Goal: Communication & Community: Answer question/provide support

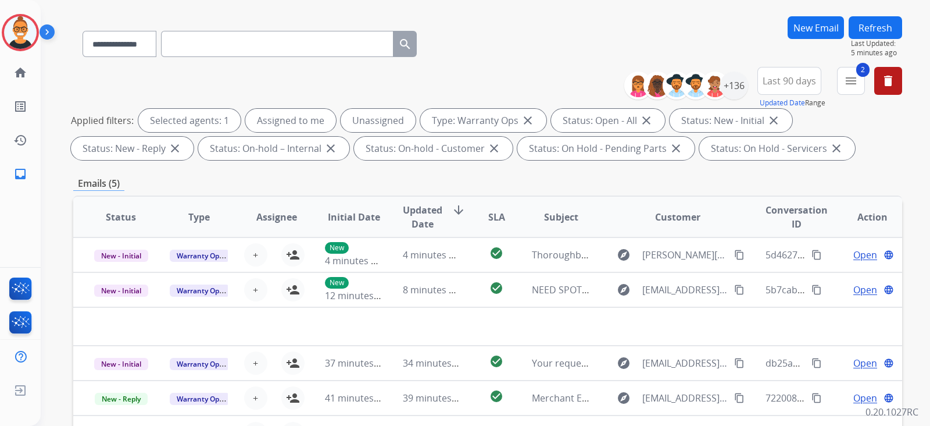
scroll to position [145, 0]
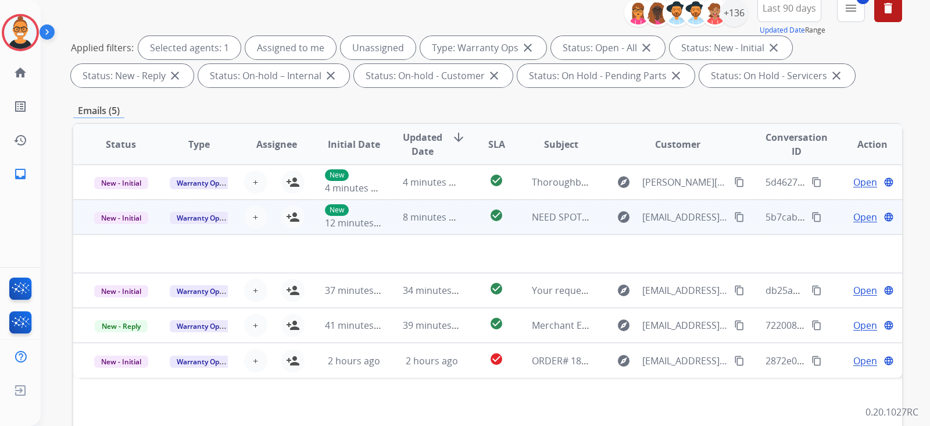
click at [472, 213] on td "check_circle" at bounding box center [488, 216] width 52 height 35
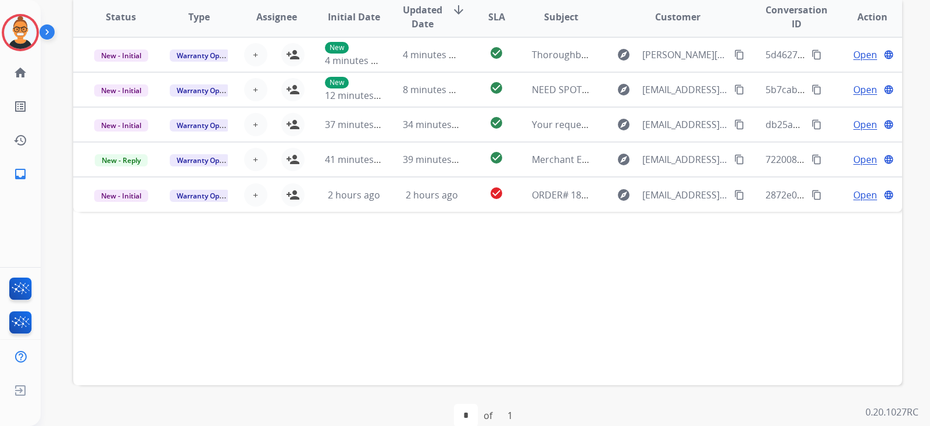
scroll to position [290, 0]
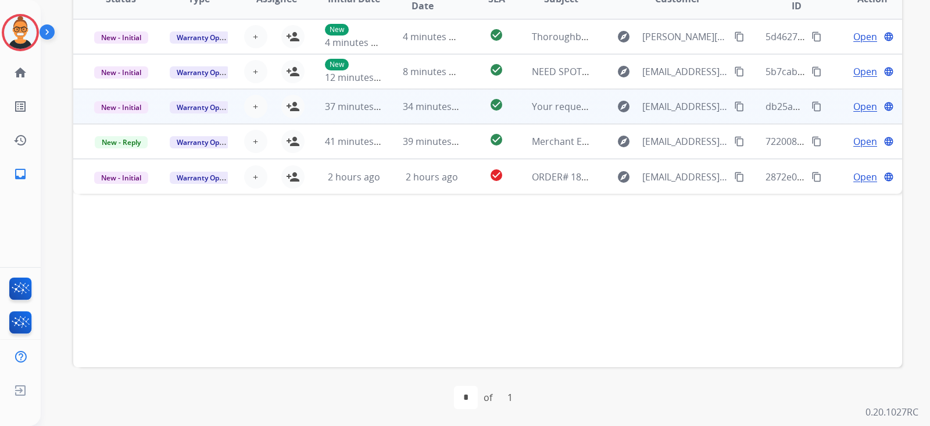
click at [591, 109] on td "explore [EMAIL_ADDRESS][DOMAIN_NAME] content_copy" at bounding box center [668, 106] width 155 height 35
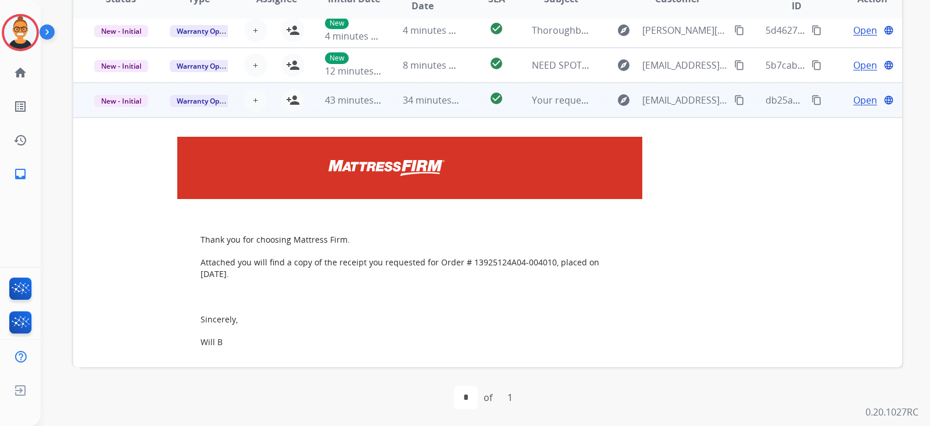
scroll to position [0, 0]
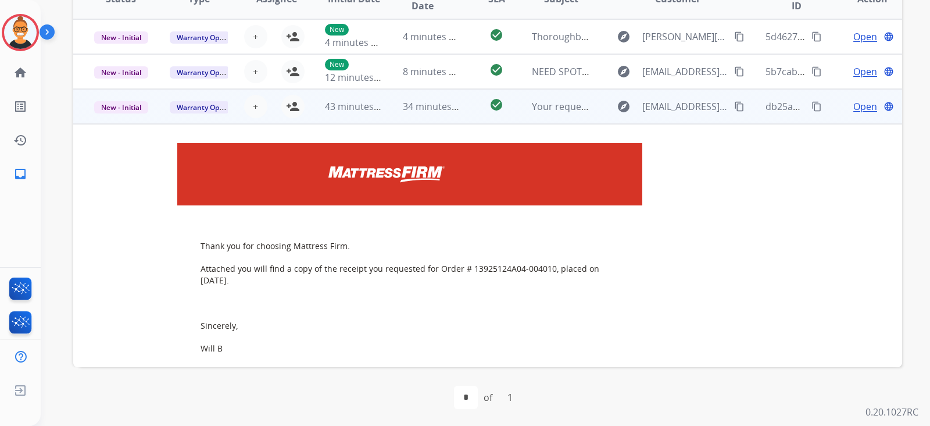
click at [468, 107] on td "check_circle" at bounding box center [488, 106] width 52 height 35
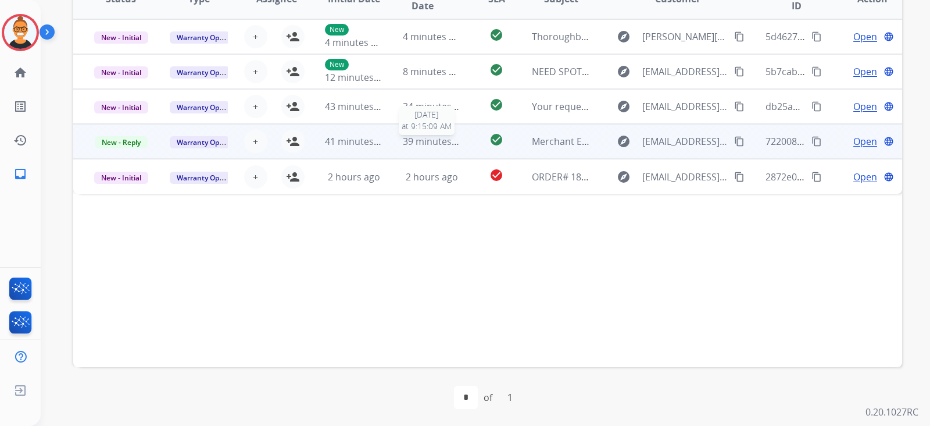
click at [424, 135] on span "39 minutes ago" at bounding box center [436, 141] width 67 height 13
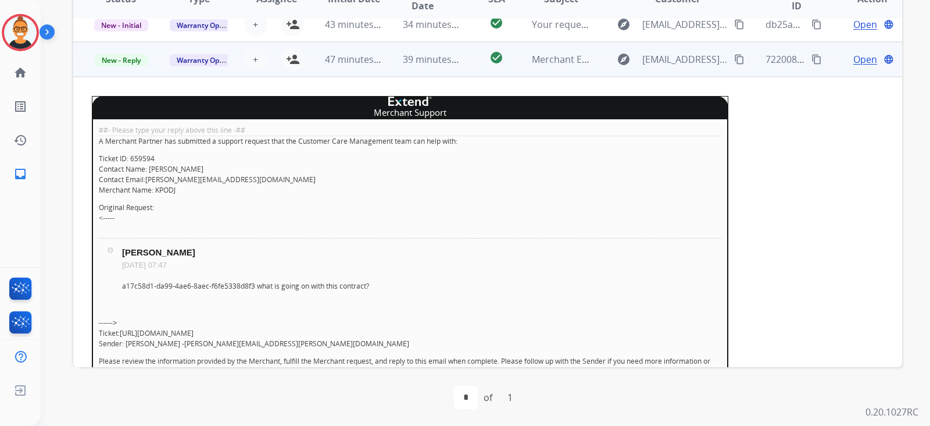
scroll to position [105, 0]
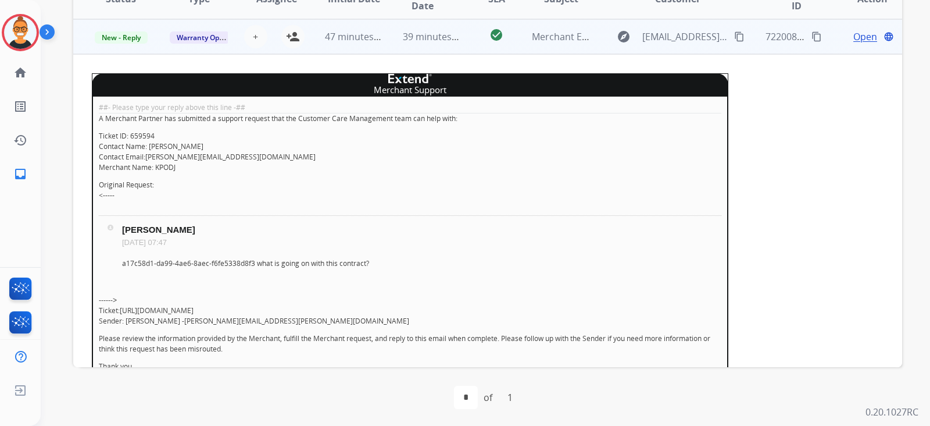
click at [408, 44] on td "39 minutes ago" at bounding box center [423, 36] width 78 height 35
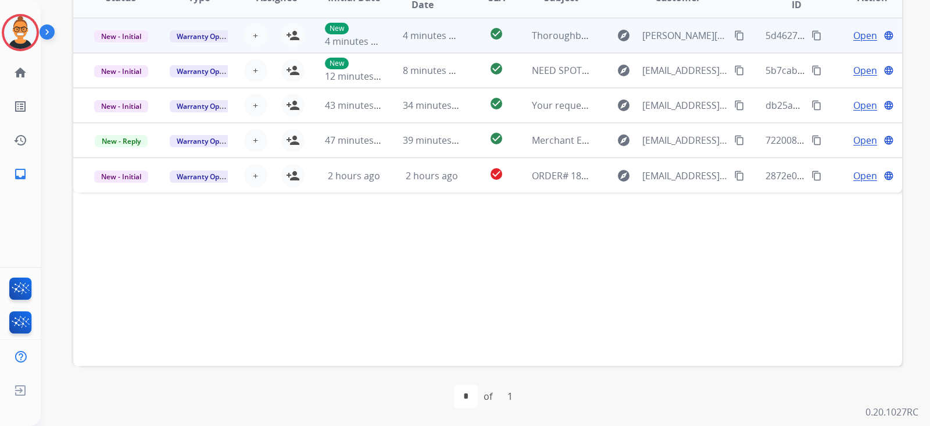
click at [447, 48] on td "4 minutes ago" at bounding box center [423, 35] width 78 height 35
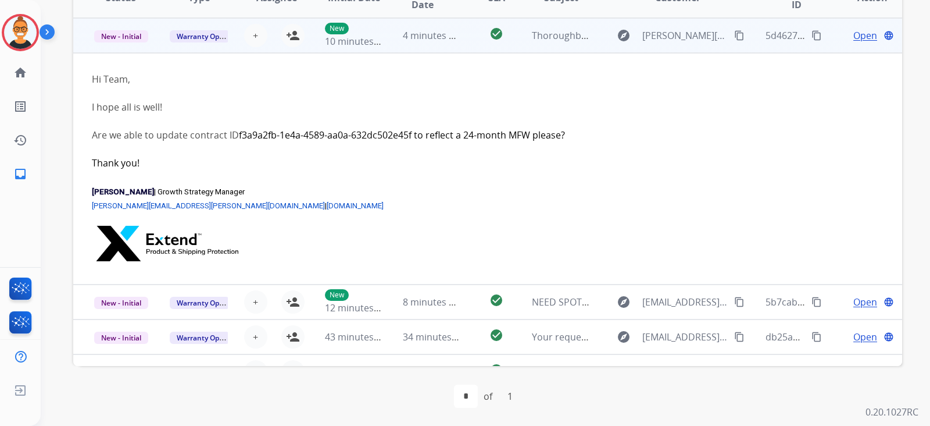
click at [447, 48] on td "4 minutes ago" at bounding box center [423, 35] width 78 height 35
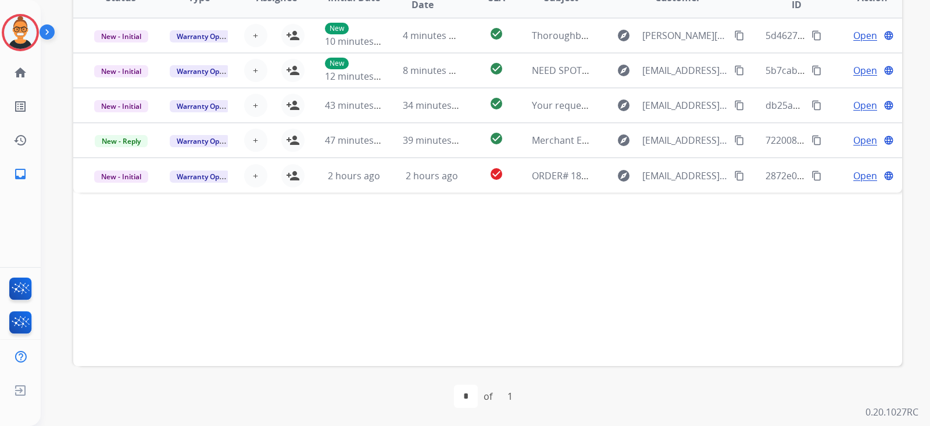
scroll to position [219, 0]
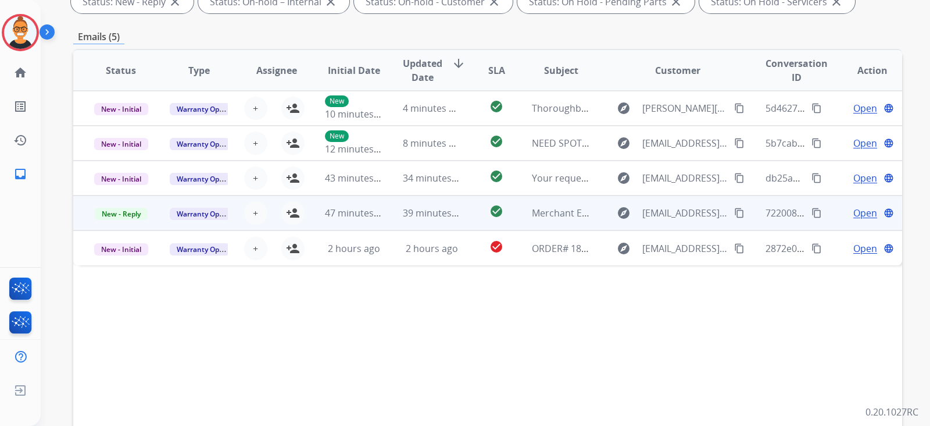
click at [462, 207] on td "check_circle" at bounding box center [488, 212] width 52 height 35
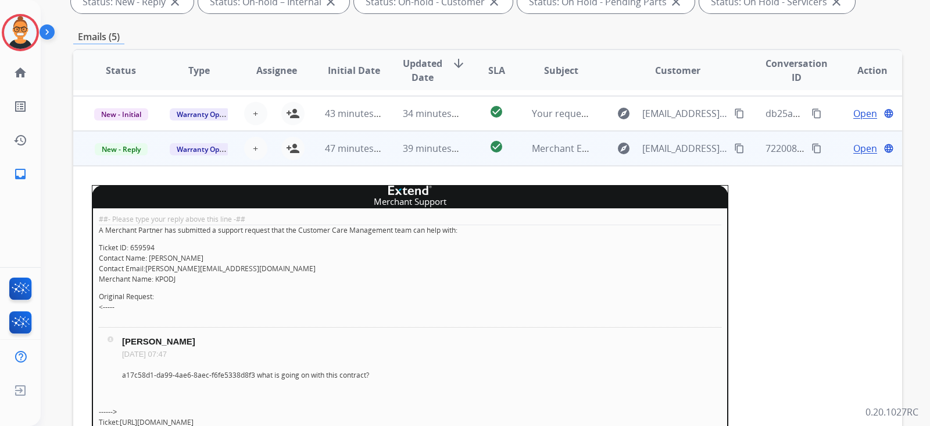
scroll to position [31, 0]
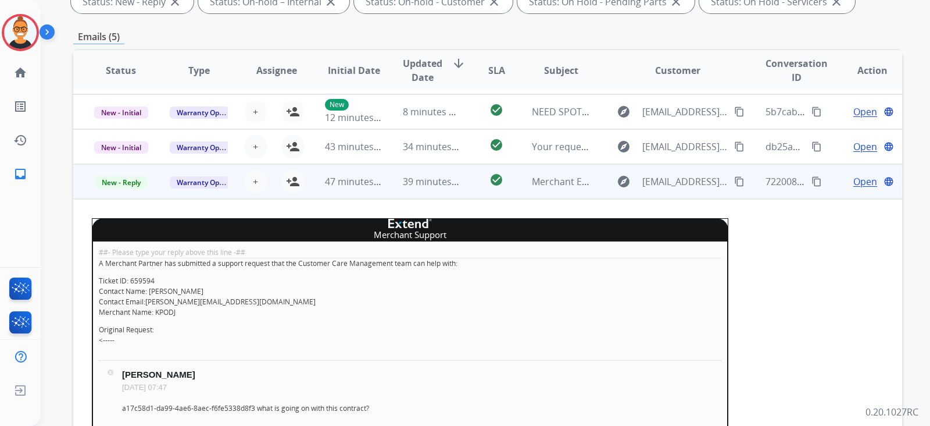
click at [451, 193] on td "39 minutes ago" at bounding box center [423, 181] width 78 height 35
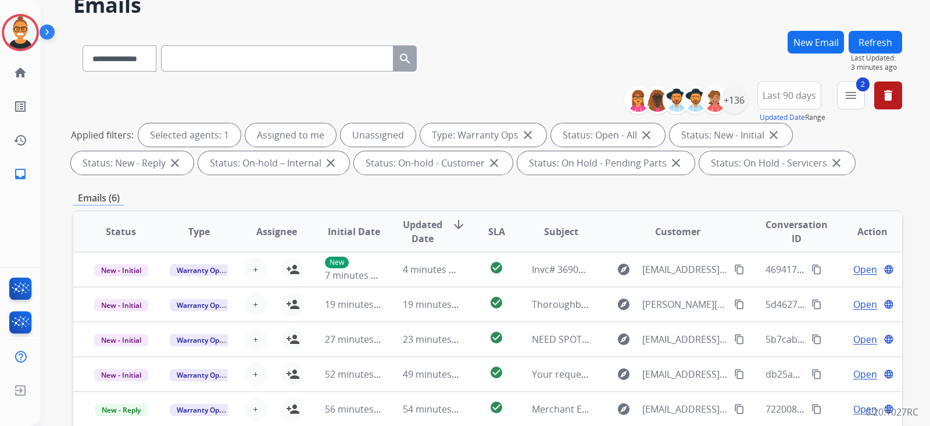
scroll to position [0, 0]
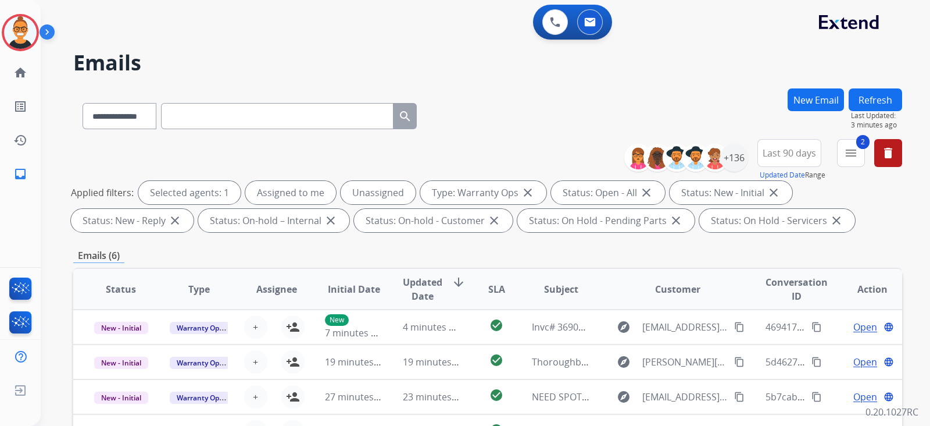
click at [197, 117] on input "text" at bounding box center [277, 116] width 233 height 26
click at [116, 118] on select "**********" at bounding box center [119, 116] width 73 height 26
select select "**********"
click at [83, 103] on select "**********" at bounding box center [119, 116] width 73 height 26
click at [199, 124] on input "text" at bounding box center [277, 116] width 233 height 26
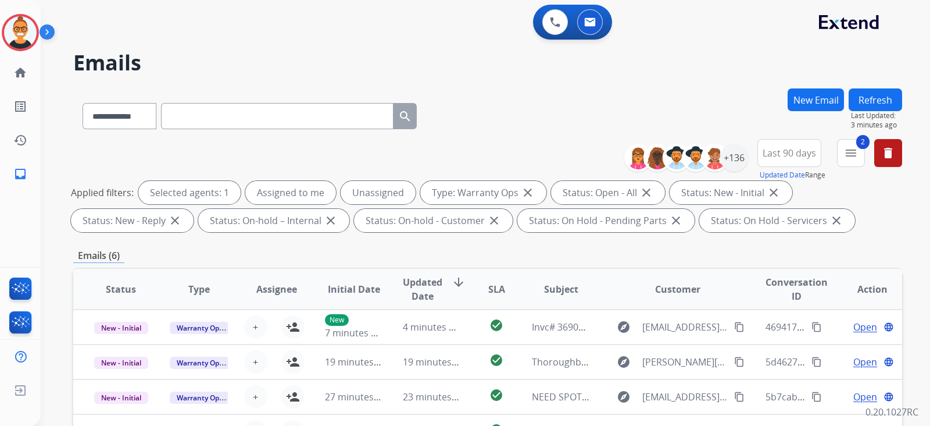
paste input "**********"
type input "**********"
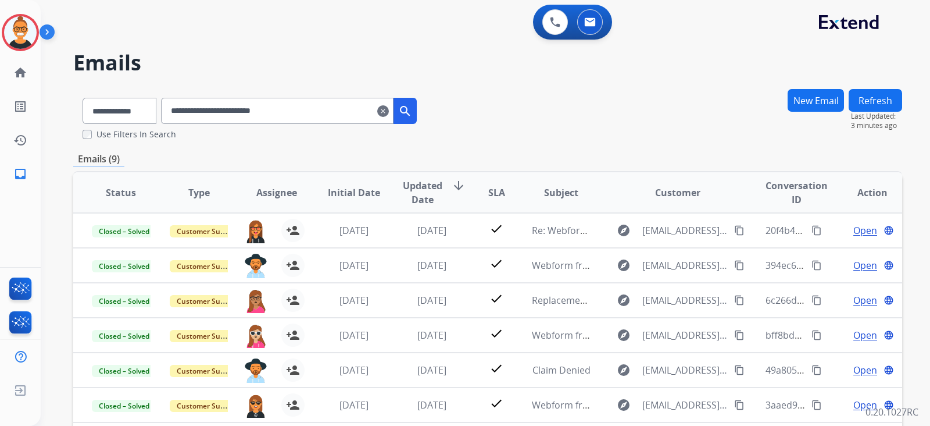
scroll to position [72, 0]
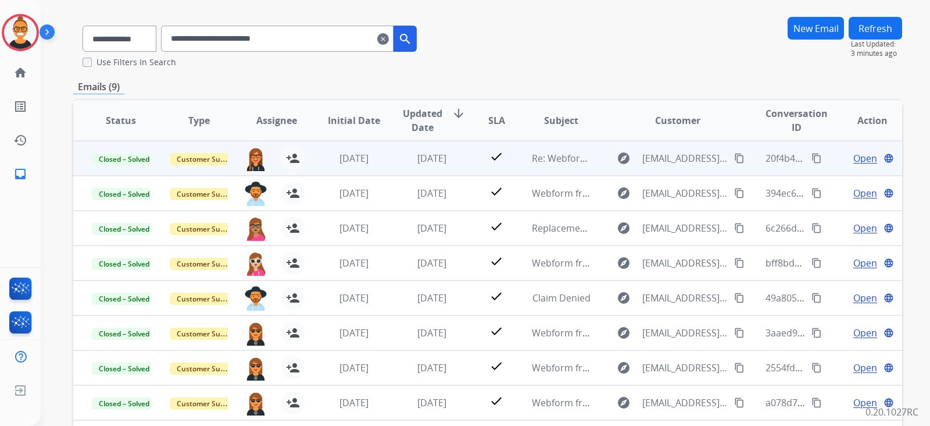
click at [466, 161] on td "check" at bounding box center [488, 158] width 52 height 35
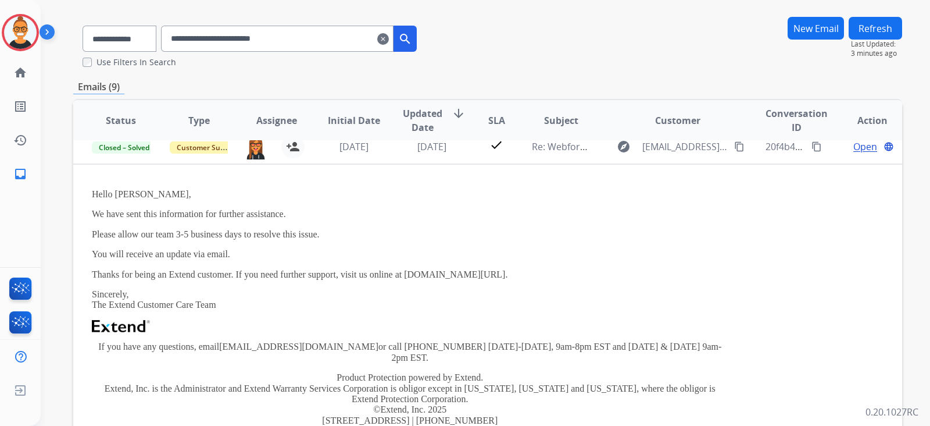
scroll to position [0, 0]
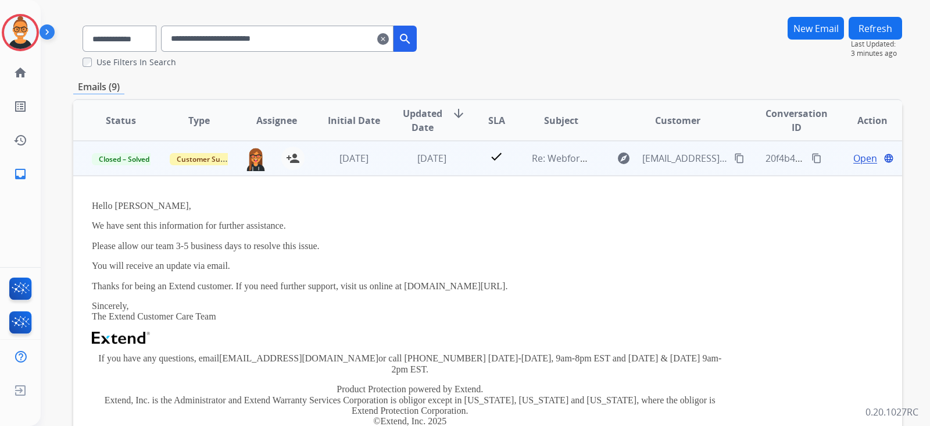
click at [854, 159] on span "Open" at bounding box center [866, 158] width 24 height 14
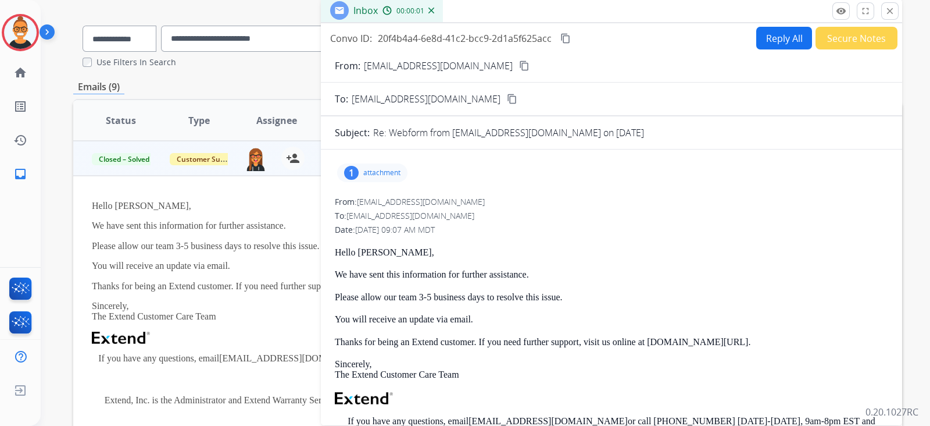
click at [369, 169] on p "attachment" at bounding box center [381, 172] width 37 height 9
click at [467, 197] on mat-icon "download" at bounding box center [472, 202] width 10 height 10
click at [369, 207] on div at bounding box center [376, 202] width 58 height 41
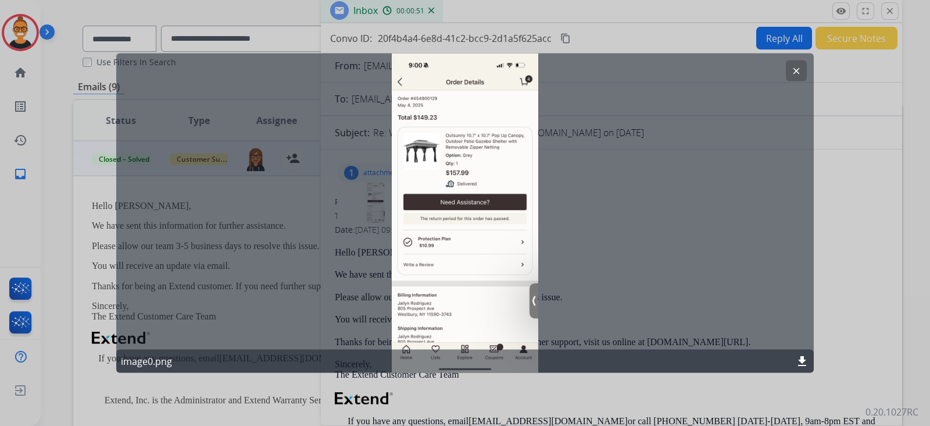
drag, startPoint x: 35, startPoint y: 214, endPoint x: 26, endPoint y: 213, distance: 8.7
click at [35, 214] on div at bounding box center [465, 213] width 930 height 426
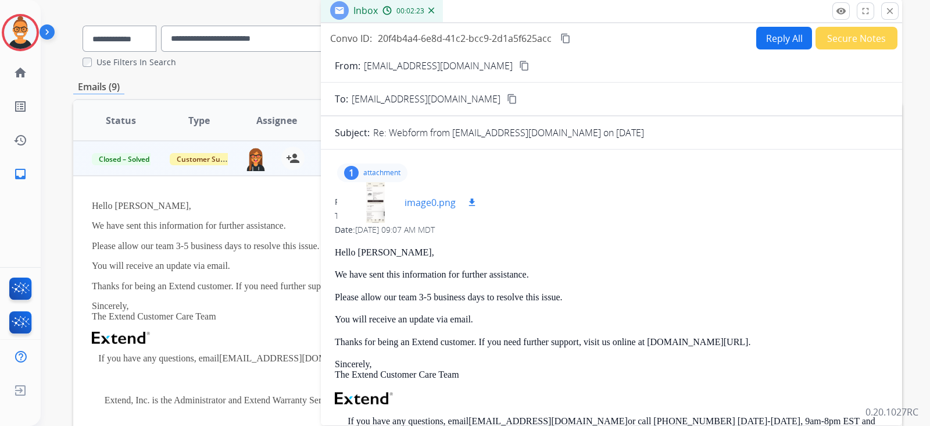
click at [378, 210] on div at bounding box center [376, 202] width 58 height 41
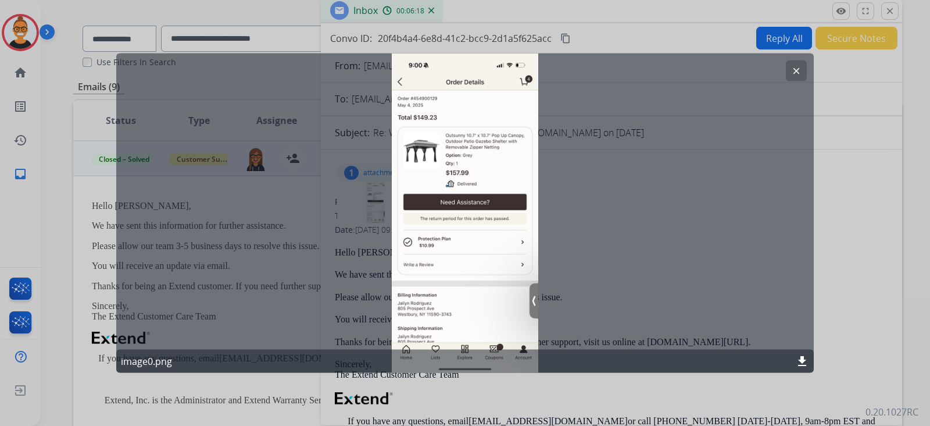
click at [797, 62] on button "clear" at bounding box center [796, 70] width 21 height 21
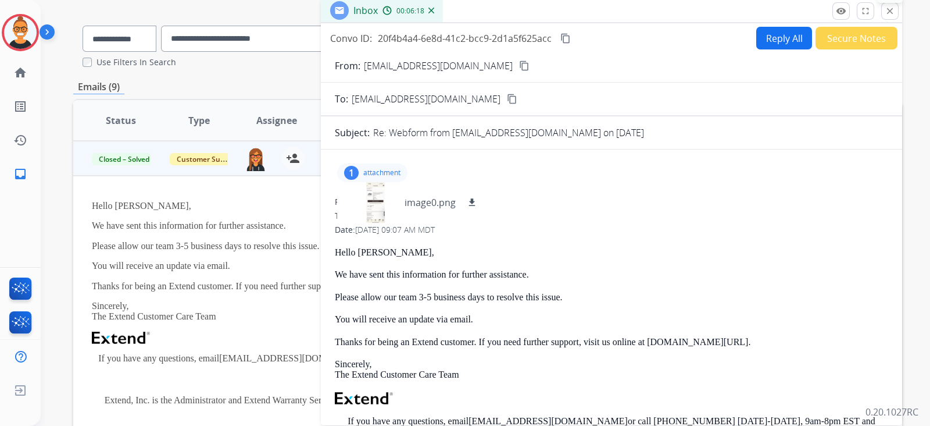
click at [889, 13] on mat-icon "close" at bounding box center [890, 11] width 10 height 10
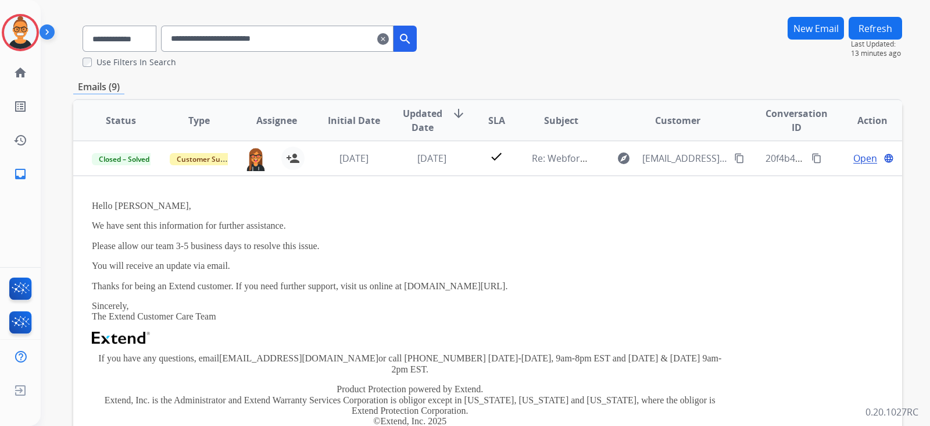
click at [389, 33] on mat-icon "clear" at bounding box center [383, 39] width 12 height 14
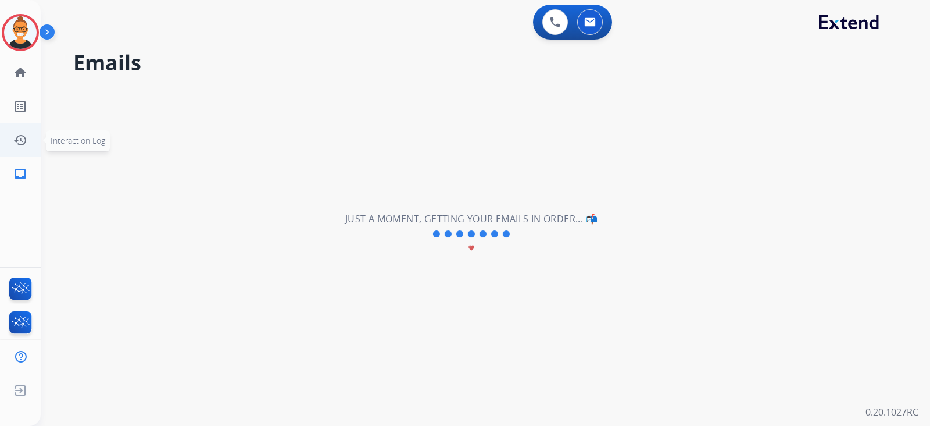
select select "**********"
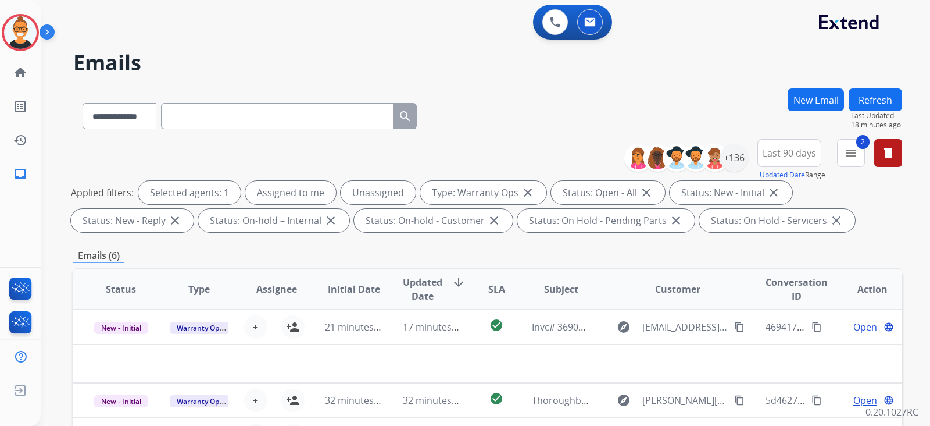
scroll to position [145, 0]
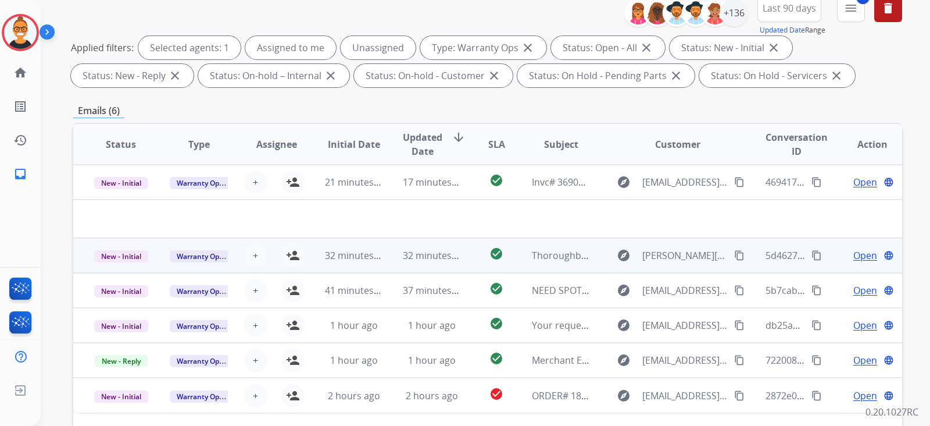
click at [514, 259] on td "Thoroughbred Diesel Contract Update" at bounding box center [553, 255] width 78 height 35
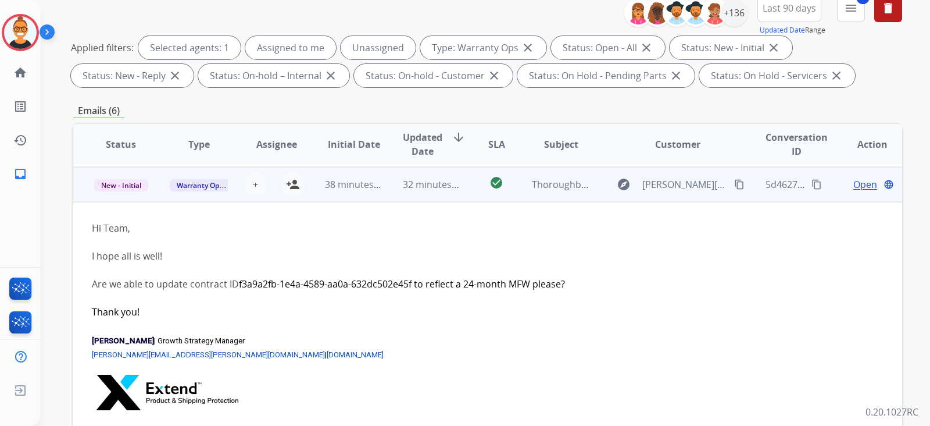
scroll to position [34, 0]
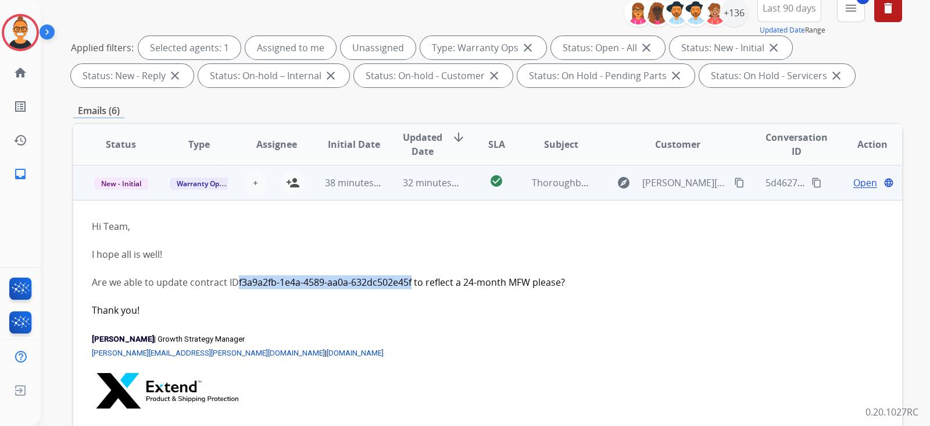
drag, startPoint x: 413, startPoint y: 279, endPoint x: 240, endPoint y: 284, distance: 173.4
click at [240, 284] on div "I hope all is well! Are we able to update contract ID f3a9a2fb-1e4a-4589-aa0a- …" at bounding box center [410, 282] width 637 height 70
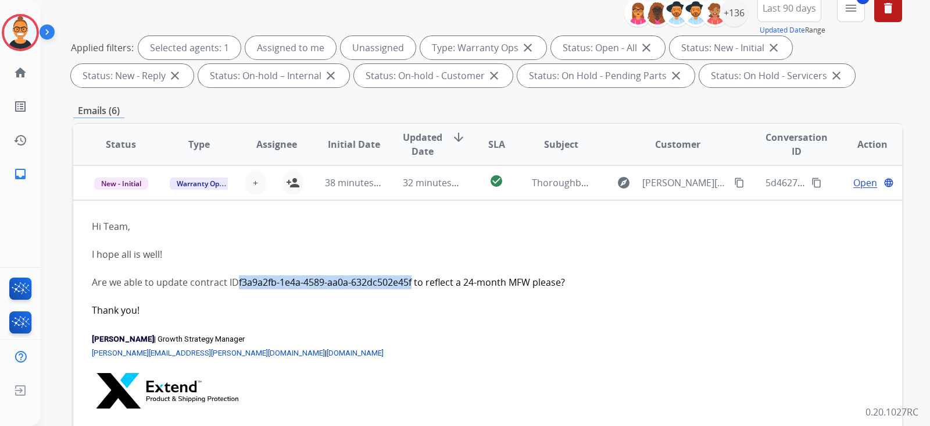
copy div "f3a9a2fb-1e4a-4589-aa0a- 632dc502e45f"
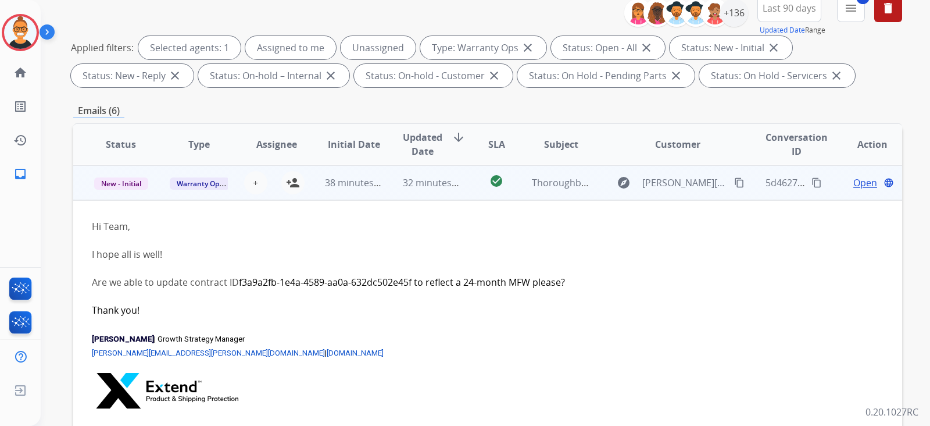
click at [855, 186] on span "Open" at bounding box center [866, 183] width 24 height 14
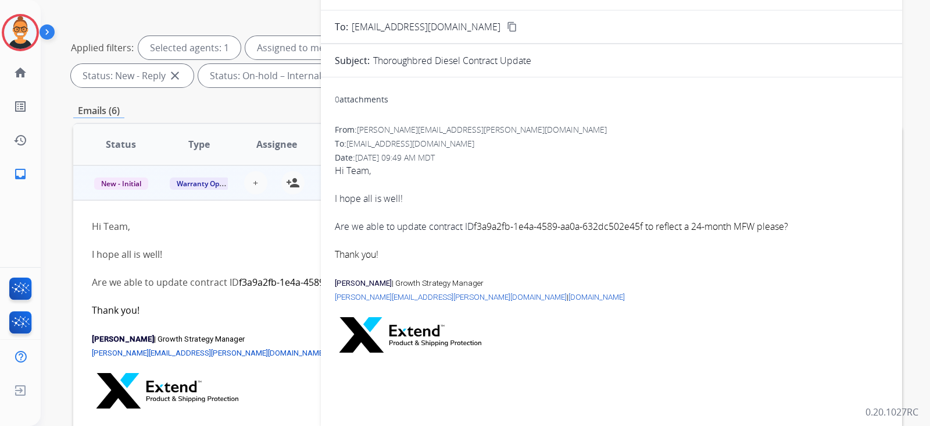
scroll to position [0, 0]
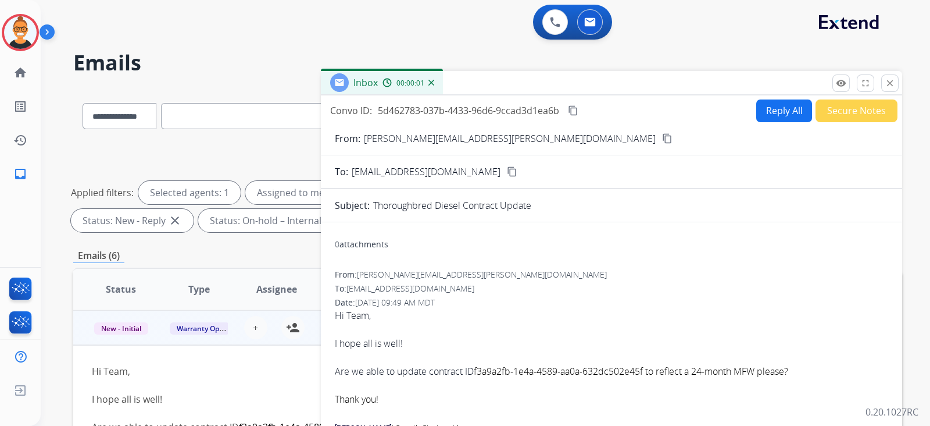
click at [775, 112] on button "Reply All" at bounding box center [785, 110] width 56 height 23
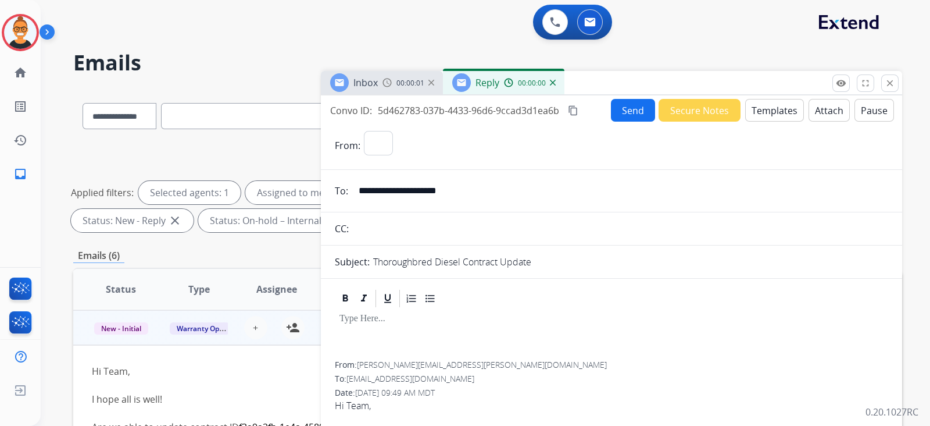
select select "**********"
click at [775, 112] on button "Templates" at bounding box center [775, 110] width 59 height 23
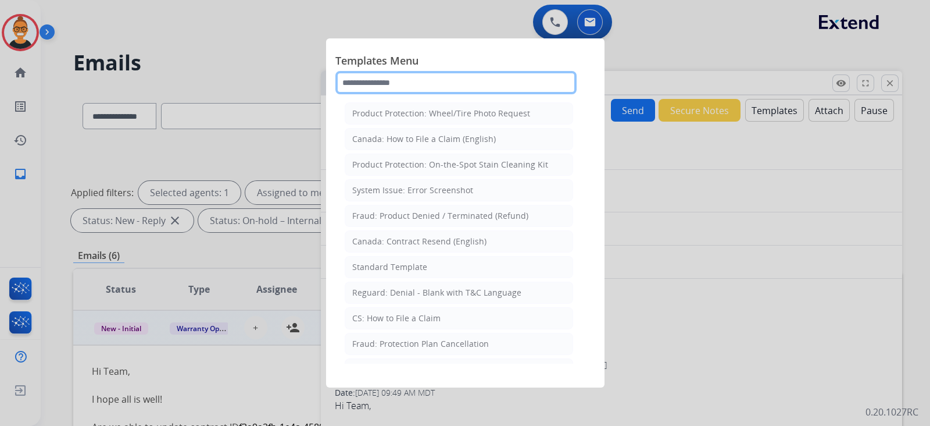
click at [361, 85] on input "text" at bounding box center [456, 82] width 241 height 23
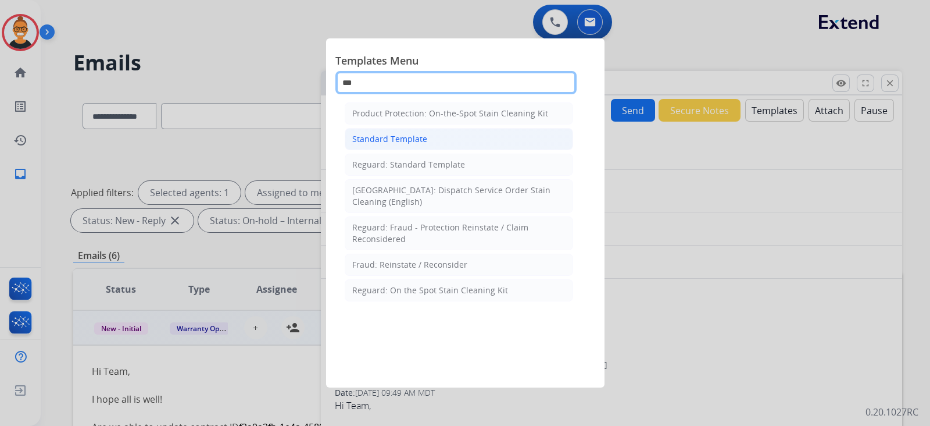
type input "***"
click at [365, 147] on li "Standard Template" at bounding box center [459, 139] width 229 height 22
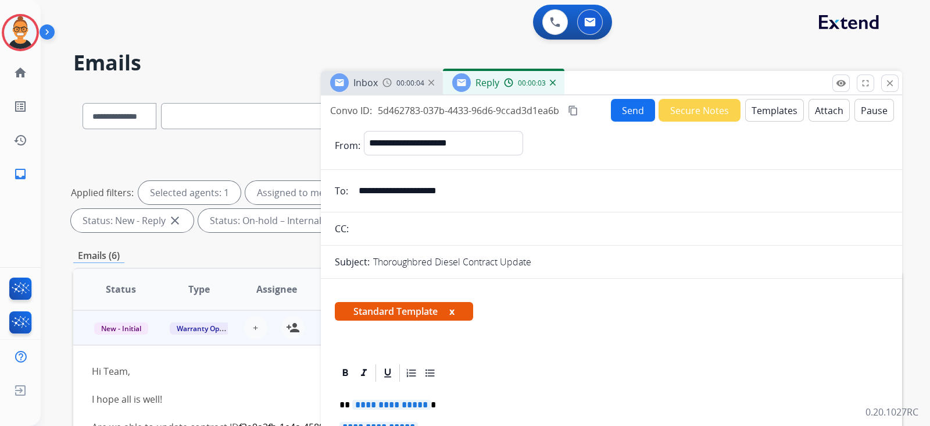
scroll to position [145, 0]
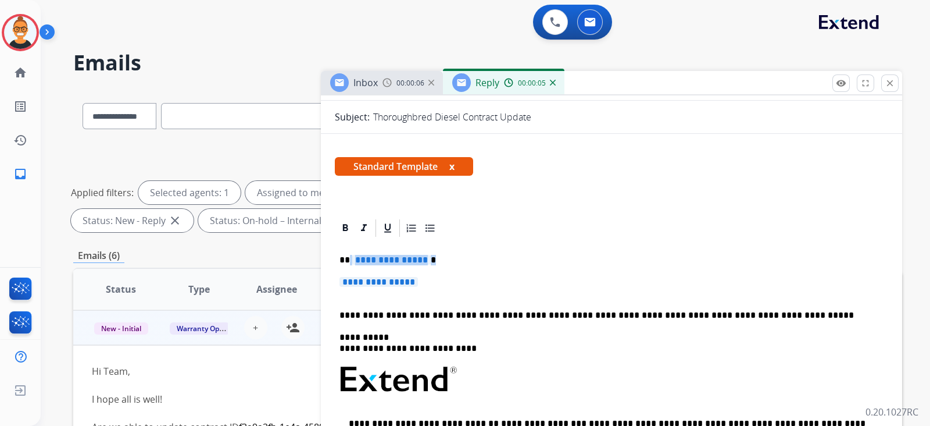
drag, startPoint x: 437, startPoint y: 273, endPoint x: 355, endPoint y: 251, distance: 84.2
click at [350, 251] on div "**********" at bounding box center [612, 406] width 554 height 336
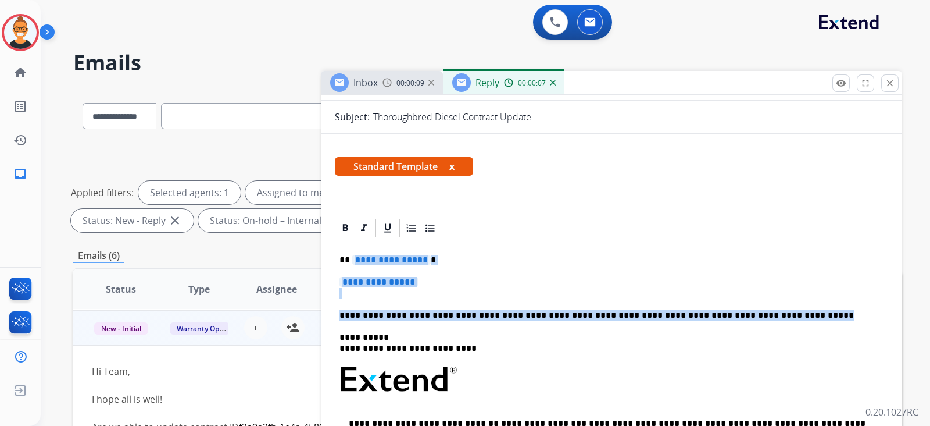
drag, startPoint x: 776, startPoint y: 315, endPoint x: 351, endPoint y: 255, distance: 428.8
click at [351, 255] on div "**********" at bounding box center [612, 406] width 554 height 336
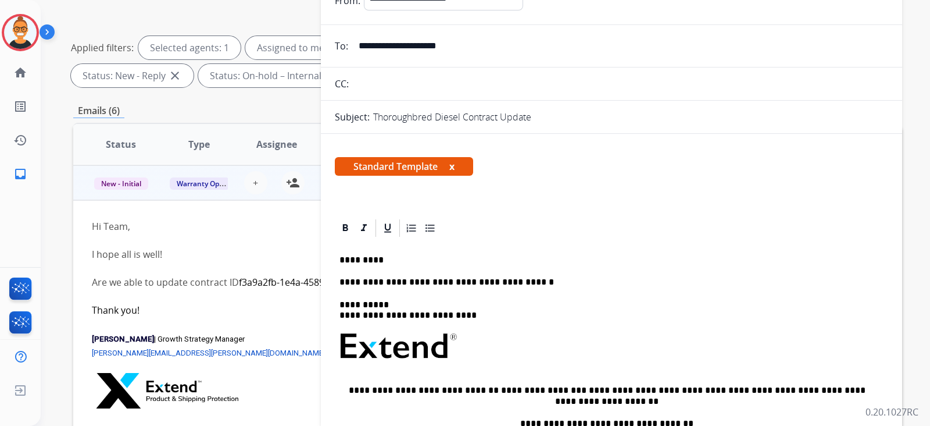
scroll to position [0, 0]
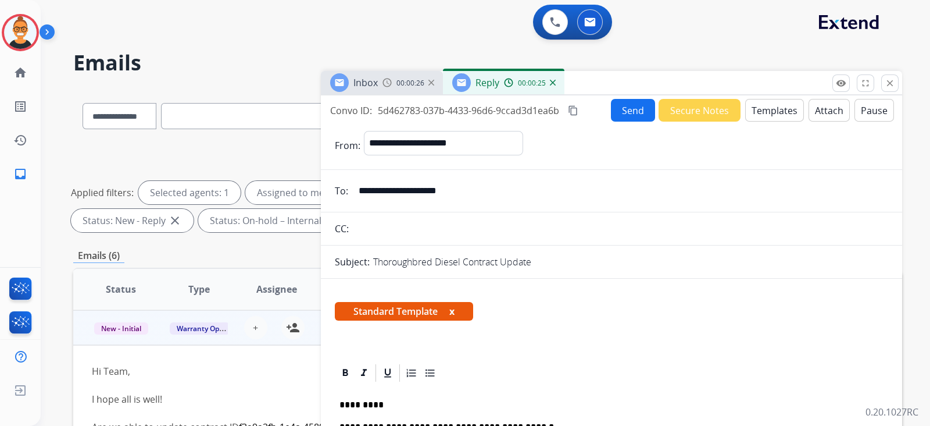
click at [631, 102] on button "Send" at bounding box center [633, 110] width 44 height 23
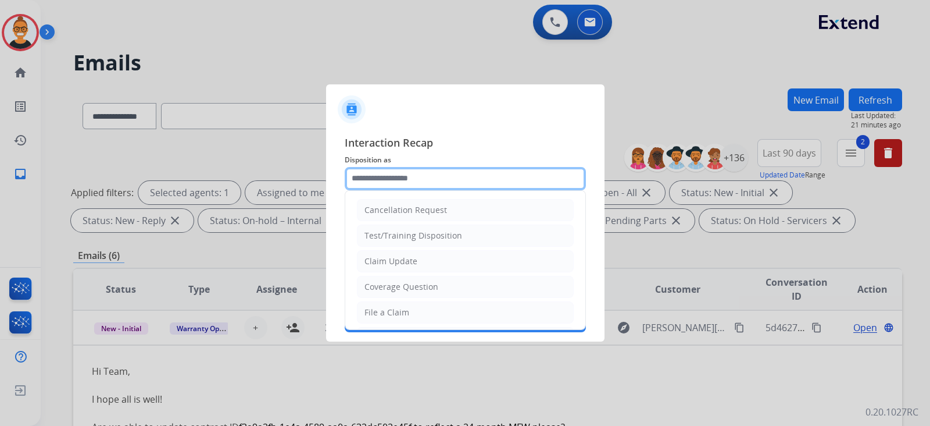
click at [402, 182] on input "text" at bounding box center [465, 178] width 241 height 23
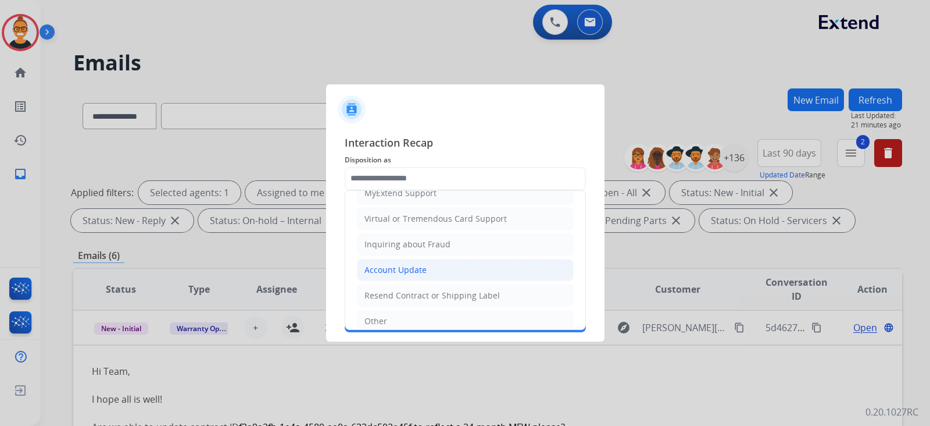
click at [407, 267] on div "Account Update" at bounding box center [396, 270] width 62 height 12
type input "**********"
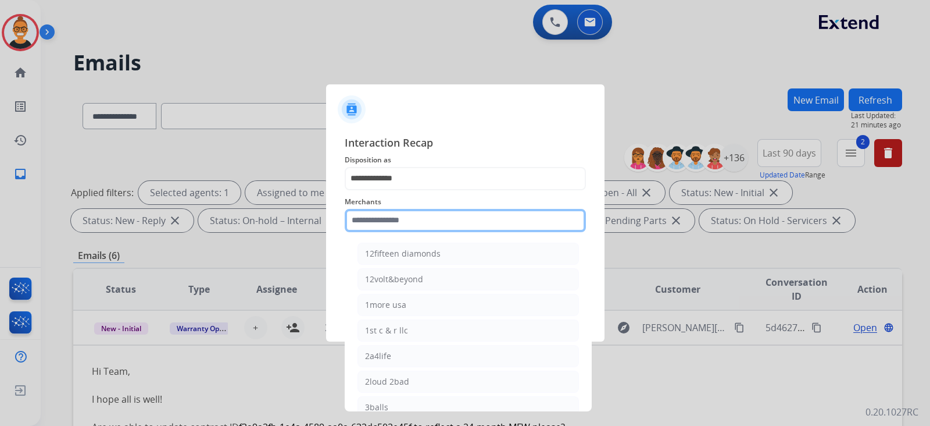
click at [381, 223] on input "text" at bounding box center [465, 220] width 241 height 23
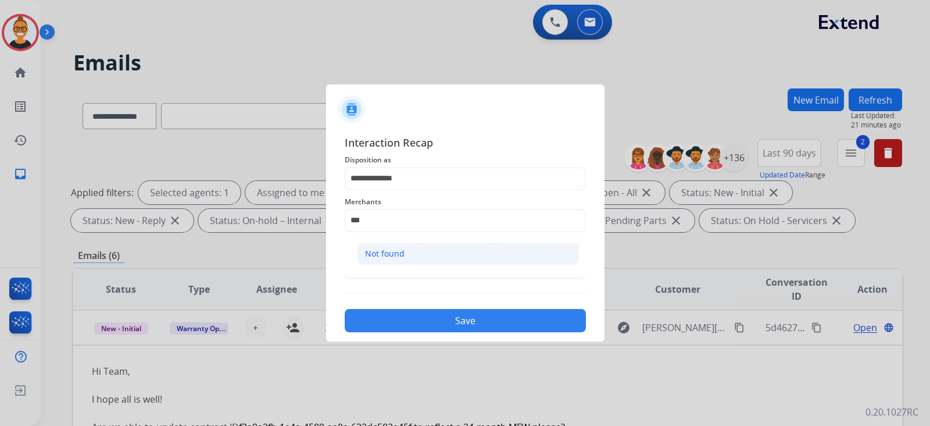
click at [377, 245] on li "Not found" at bounding box center [469, 254] width 222 height 22
type input "*********"
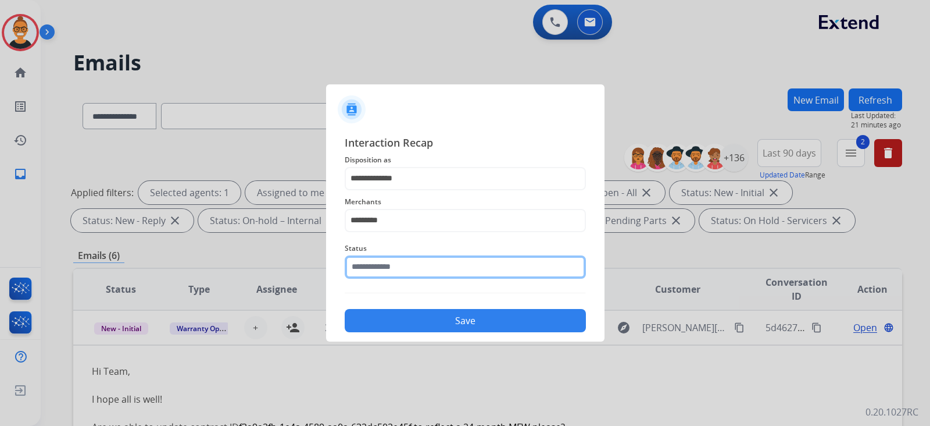
click at [395, 262] on input "text" at bounding box center [465, 266] width 241 height 23
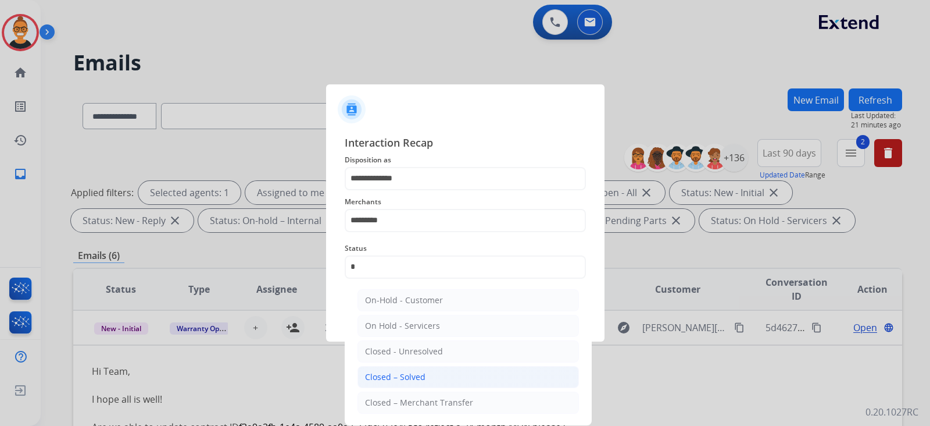
click at [419, 368] on li "Closed – Solved" at bounding box center [469, 377] width 222 height 22
type input "**********"
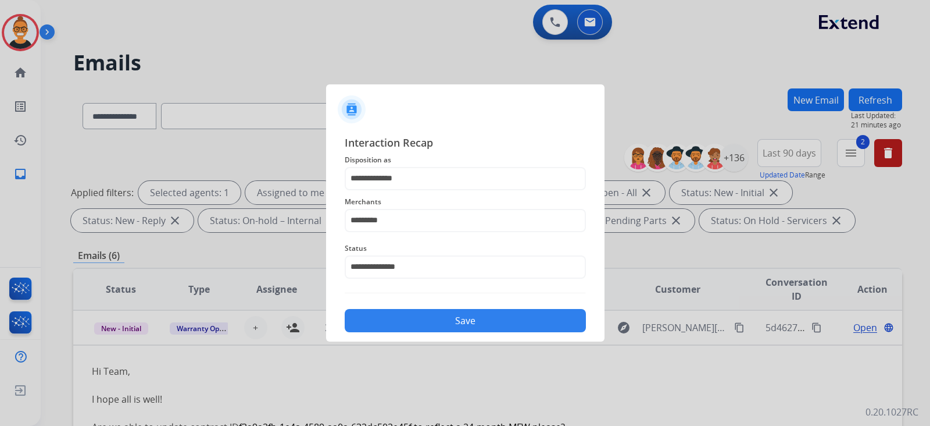
click at [394, 317] on button "Save" at bounding box center [465, 320] width 241 height 23
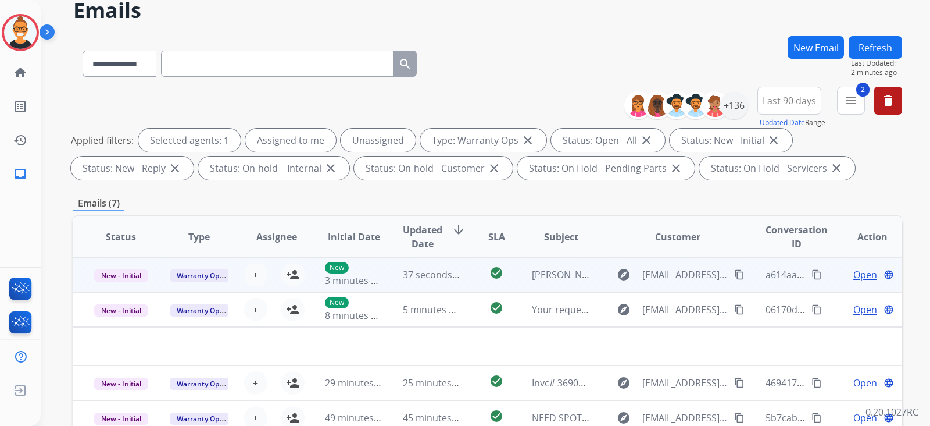
scroll to position [72, 0]
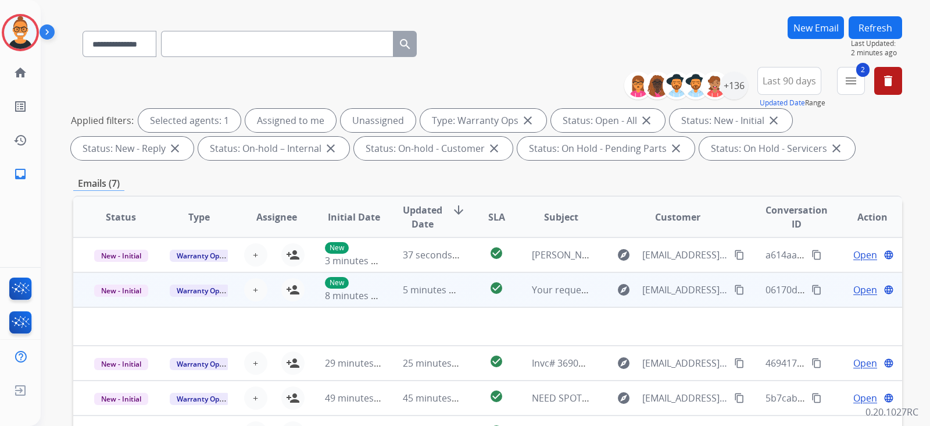
click at [465, 288] on td "check_circle" at bounding box center [488, 289] width 52 height 35
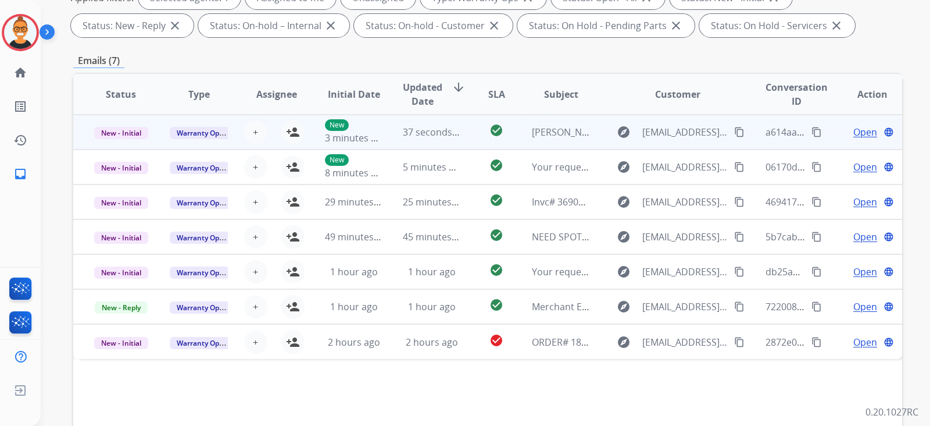
scroll to position [218, 0]
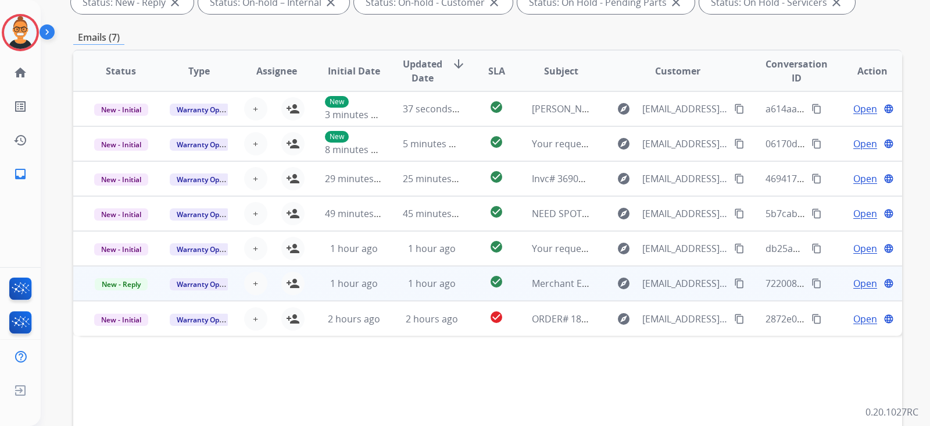
click at [516, 283] on td "Merchant Escalation Notification for Request 659594" at bounding box center [553, 283] width 78 height 35
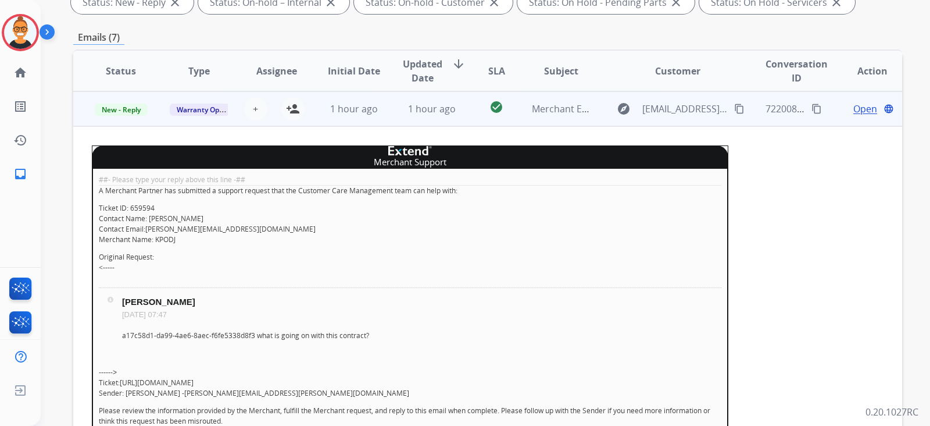
scroll to position [273, 0]
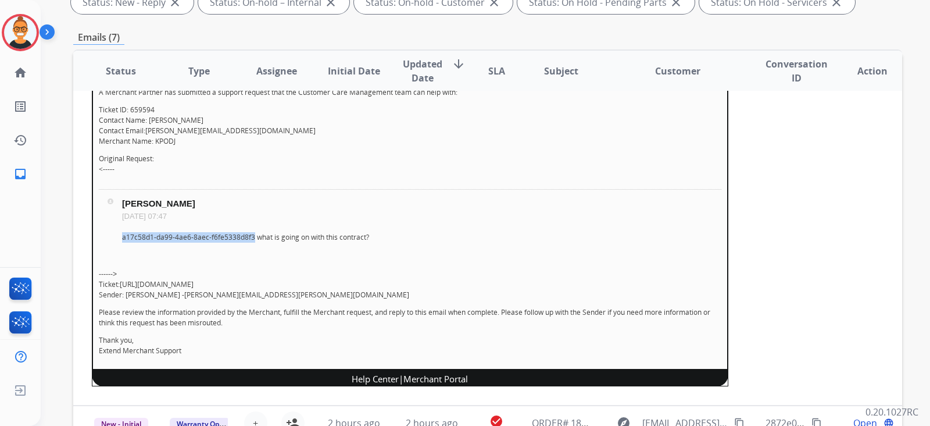
drag, startPoint x: 251, startPoint y: 232, endPoint x: 123, endPoint y: 242, distance: 127.7
click at [123, 242] on td "[PERSON_NAME] [DATE] 07:47 a17c58d1-da99-4ae6-8aec-f6fe5338d8f3 what is going o…" at bounding box center [422, 223] width 600 height 51
copy p "a17c58d1-da99-4ae6-8aec-f6fe5338d8f3"
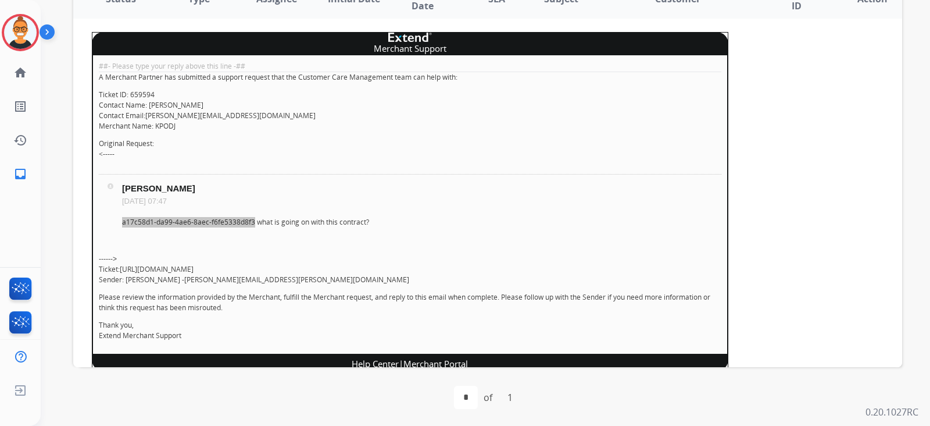
scroll to position [127, 0]
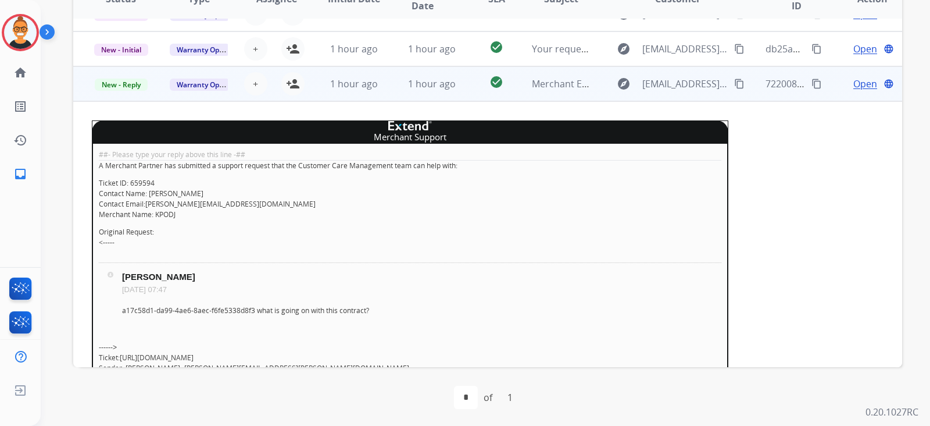
click at [579, 92] on td "Merchant Escalation Notification for Request 659594" at bounding box center [553, 83] width 78 height 35
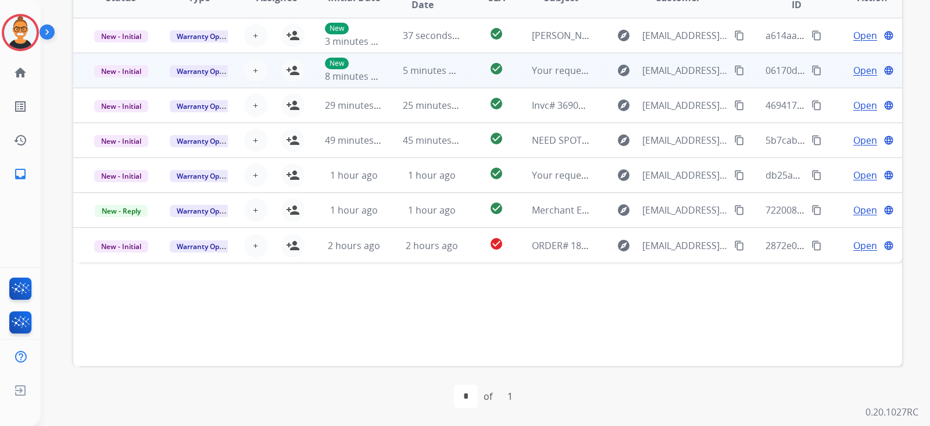
click at [526, 65] on td "Your requested Mattress Firm receipt" at bounding box center [553, 70] width 78 height 35
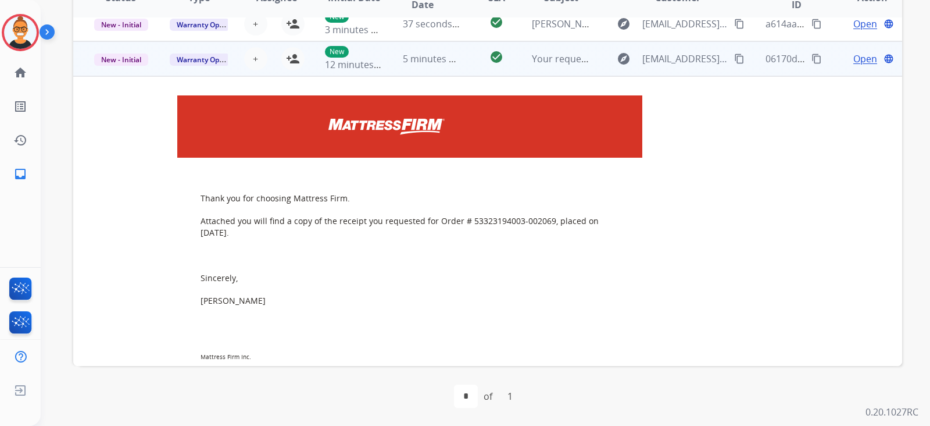
scroll to position [0, 0]
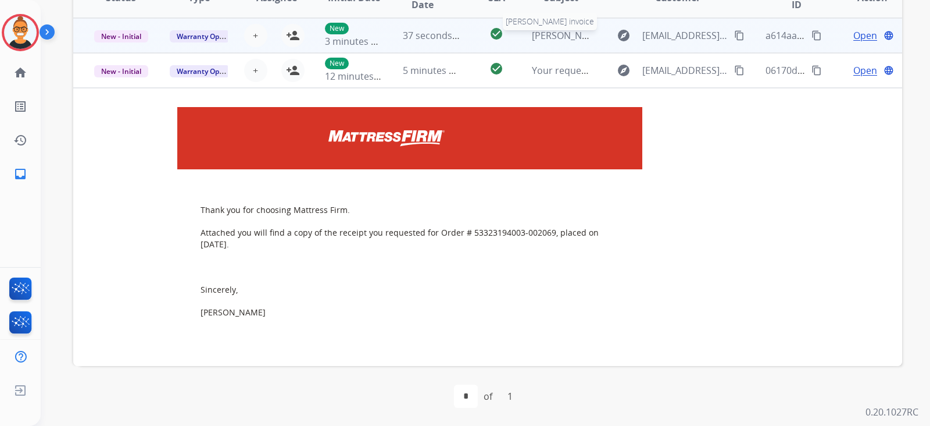
click at [537, 40] on span "[PERSON_NAME] invoice" at bounding box center [584, 35] width 105 height 13
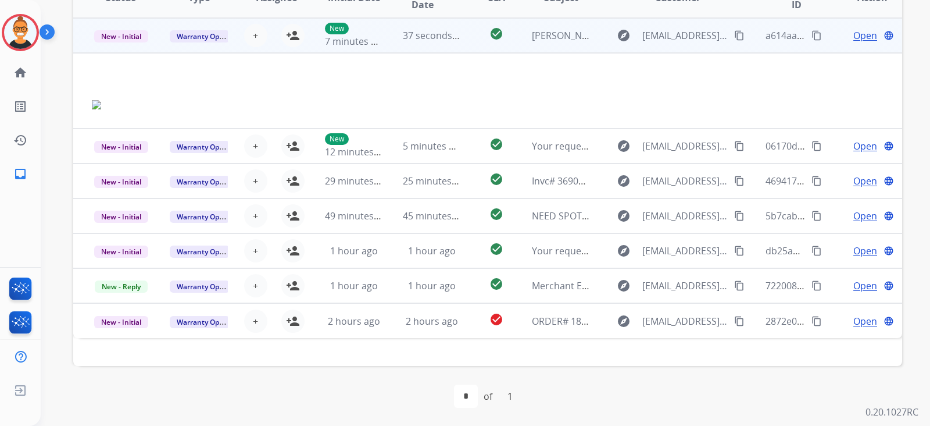
click at [547, 43] on td "[PERSON_NAME] invoice" at bounding box center [553, 35] width 78 height 35
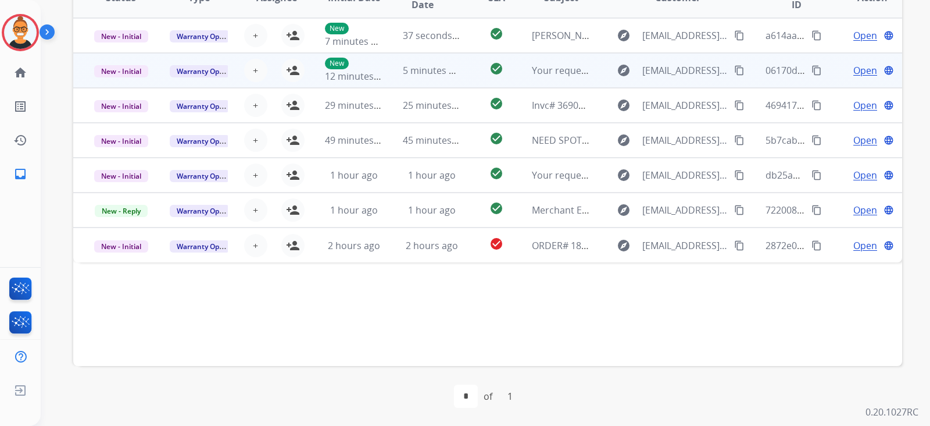
click at [514, 79] on td "Your requested Mattress Firm receipt" at bounding box center [553, 70] width 78 height 35
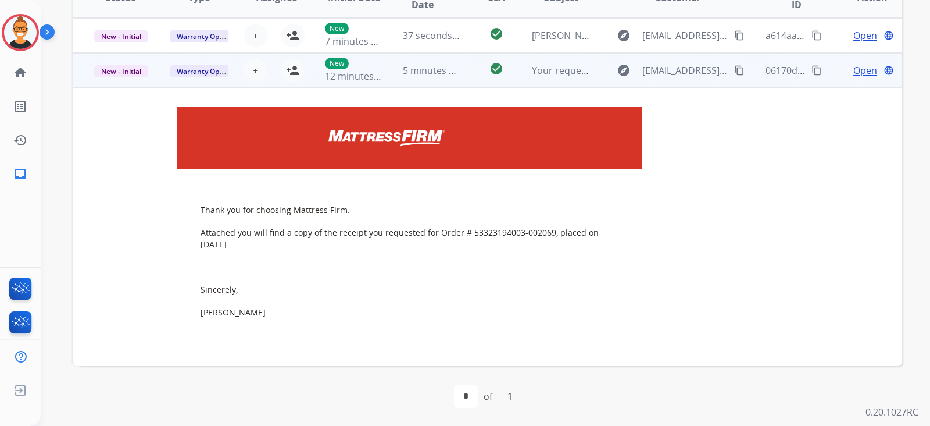
click at [462, 77] on td "check_circle" at bounding box center [488, 70] width 52 height 35
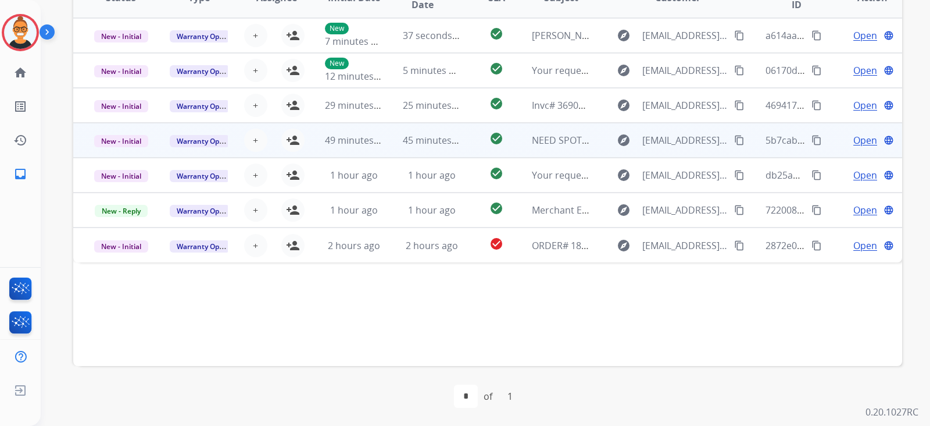
click at [473, 133] on td "check_circle" at bounding box center [488, 140] width 52 height 35
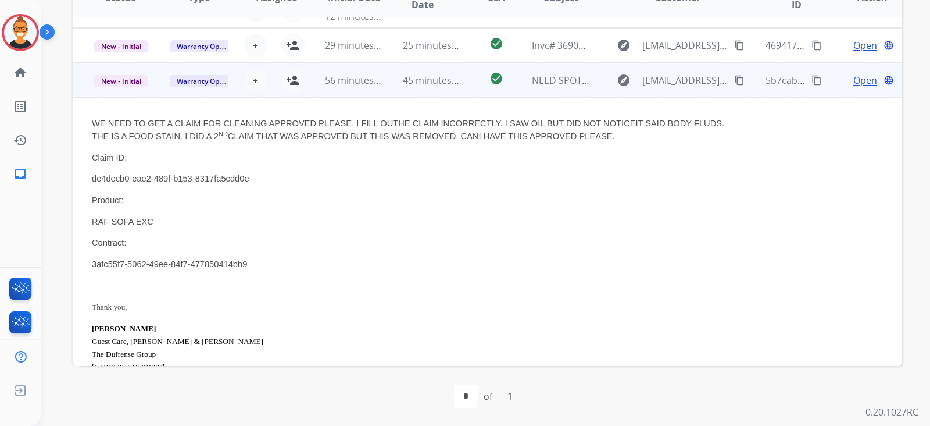
scroll to position [105, 0]
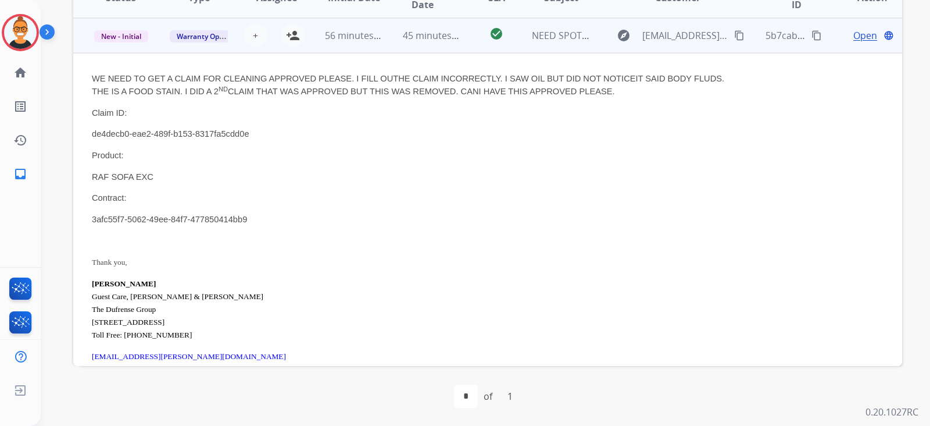
click at [429, 50] on td "45 minutes ago" at bounding box center [423, 35] width 78 height 35
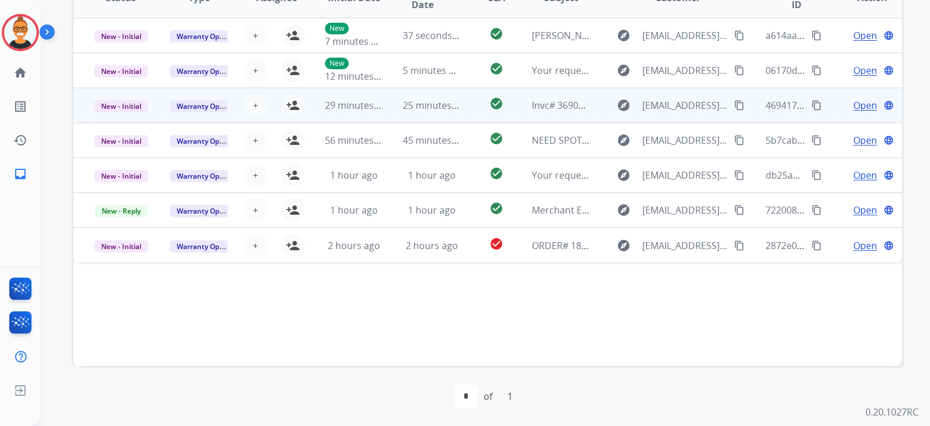
click at [436, 88] on td "25 minutes ago" at bounding box center [423, 105] width 78 height 35
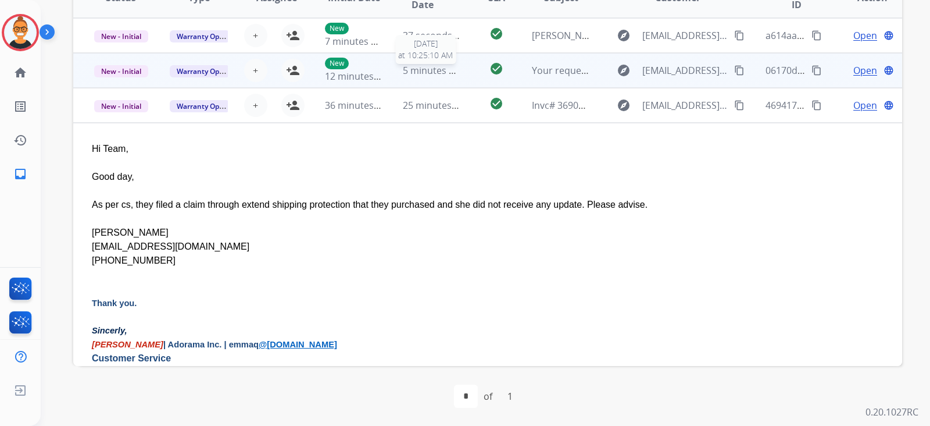
click at [451, 74] on span "5 minutes ago" at bounding box center [434, 70] width 62 height 13
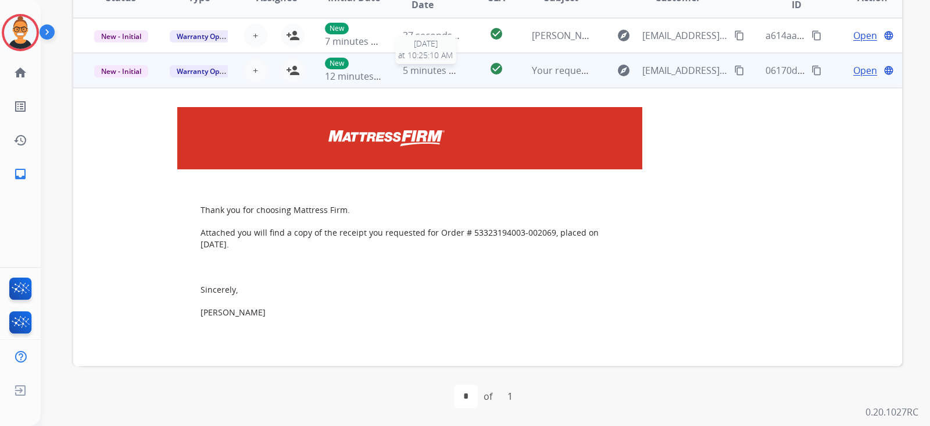
scroll to position [34, 0]
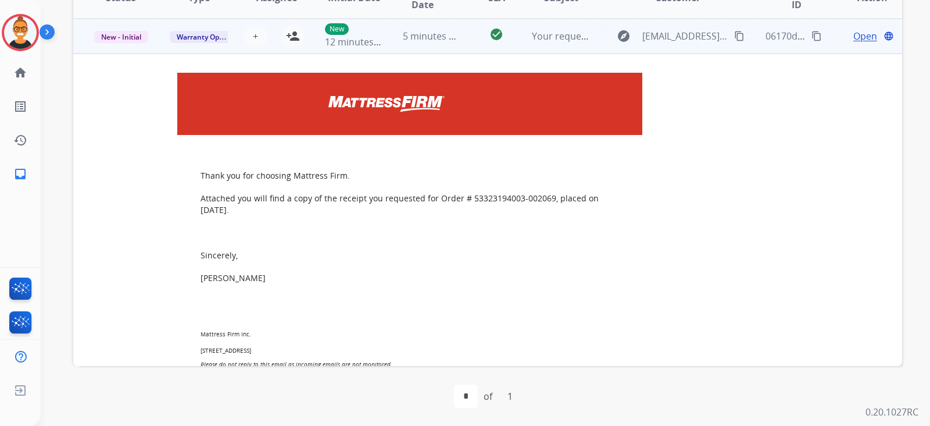
click at [854, 29] on span "Open" at bounding box center [866, 36] width 24 height 14
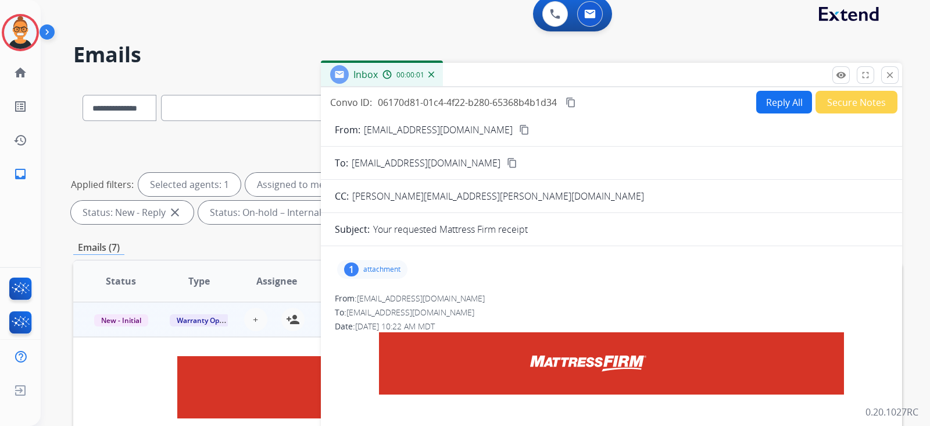
scroll to position [1, 0]
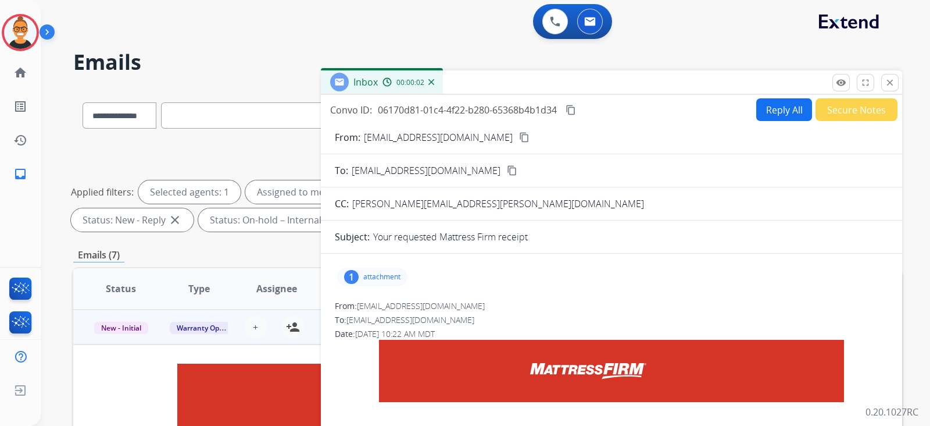
click at [776, 108] on button "Reply All" at bounding box center [785, 109] width 56 height 23
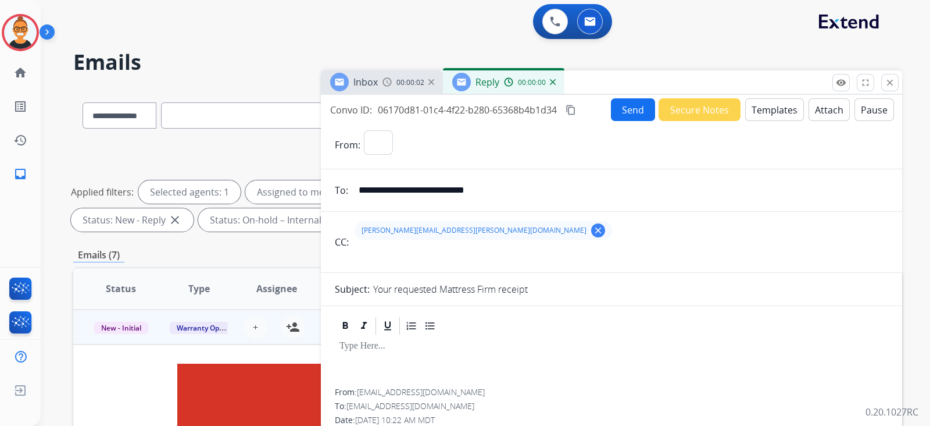
click at [776, 108] on button "Templates" at bounding box center [775, 109] width 59 height 23
select select "**********"
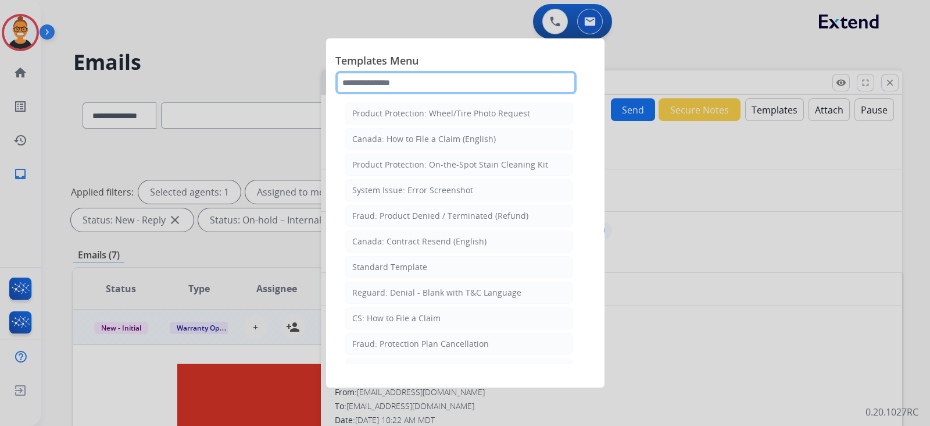
click at [369, 80] on input "text" at bounding box center [456, 82] width 241 height 23
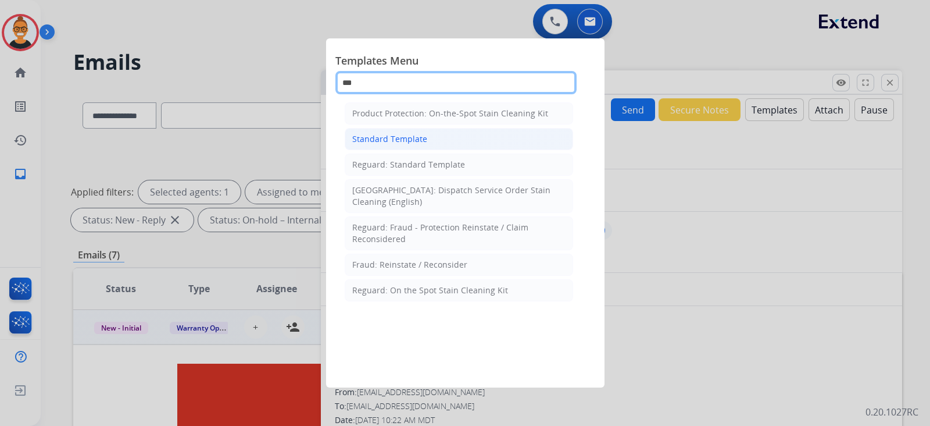
type input "***"
click at [385, 141] on div "Standard Template" at bounding box center [389, 139] width 75 height 12
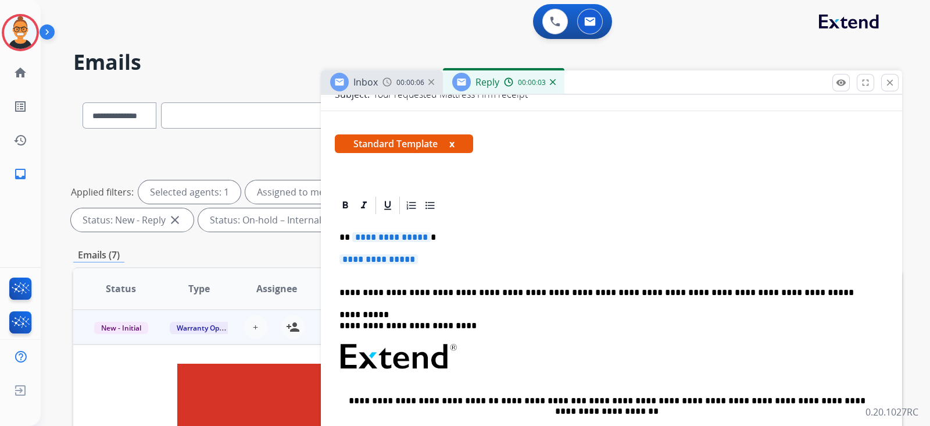
scroll to position [218, 0]
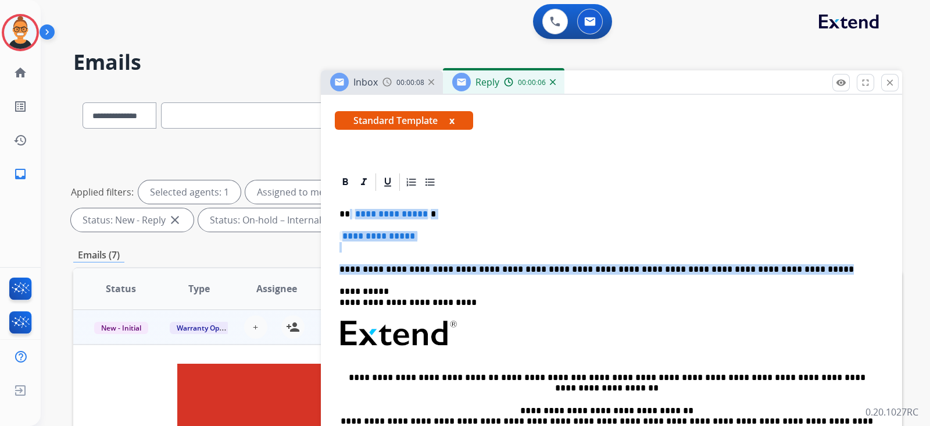
drag, startPoint x: 773, startPoint y: 267, endPoint x: 349, endPoint y: 212, distance: 427.5
click at [349, 212] on div "**********" at bounding box center [612, 360] width 554 height 336
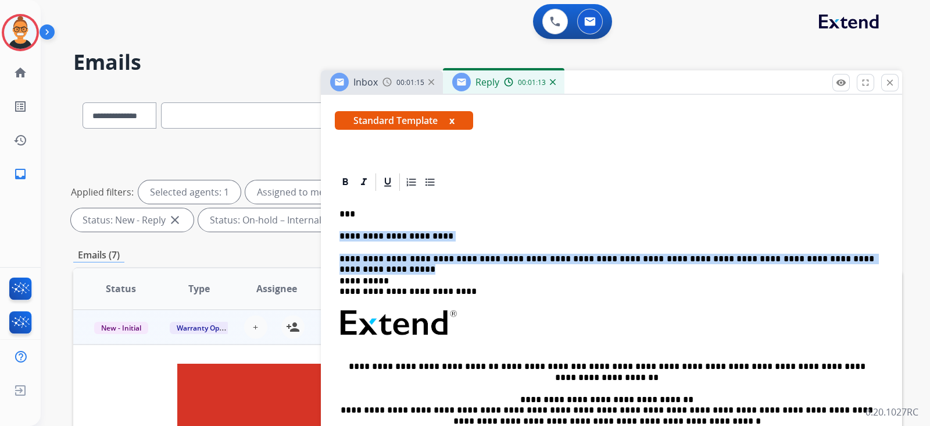
drag, startPoint x: 861, startPoint y: 257, endPoint x: 337, endPoint y: 230, distance: 524.7
click at [337, 230] on div "**********" at bounding box center [612, 355] width 554 height 326
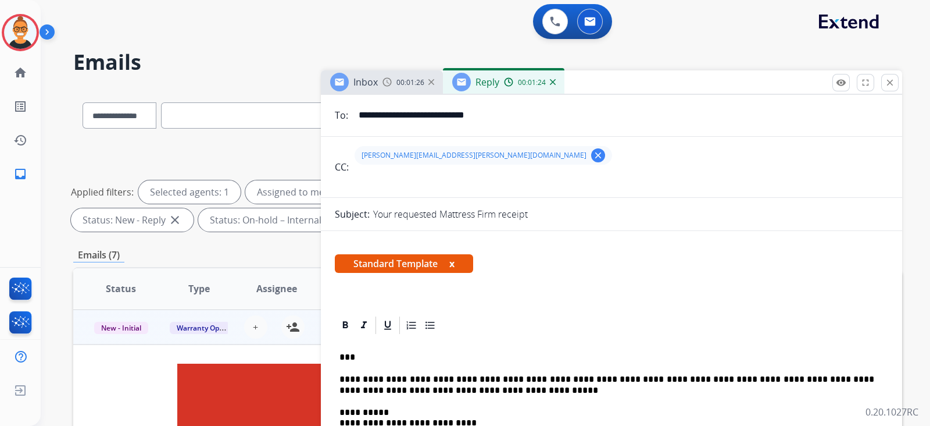
scroll to position [0, 0]
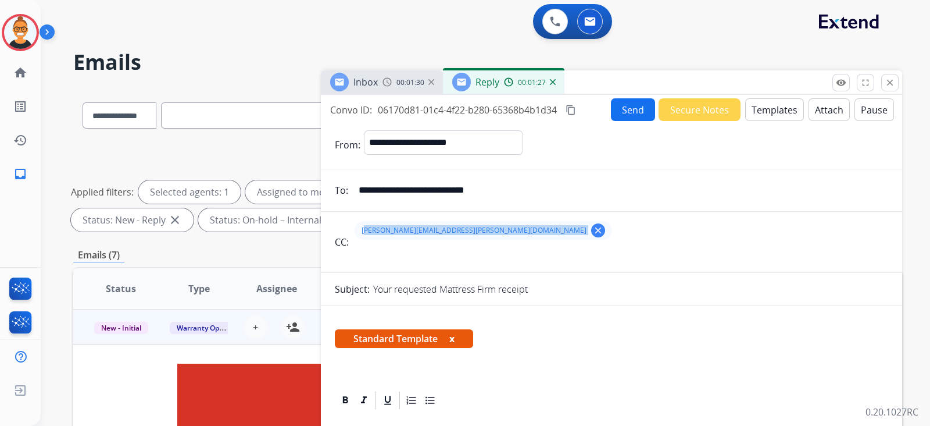
drag, startPoint x: 449, startPoint y: 231, endPoint x: 362, endPoint y: 237, distance: 86.8
click at [362, 237] on div "[PERSON_NAME][EMAIL_ADDRESS][PERSON_NAME][DOMAIN_NAME] clear" at bounding box center [484, 230] width 258 height 19
copy div "[PERSON_NAME][EMAIL_ADDRESS][PERSON_NAME][DOMAIN_NAME] clear"
drag, startPoint x: 551, startPoint y: 190, endPoint x: 348, endPoint y: 206, distance: 203.6
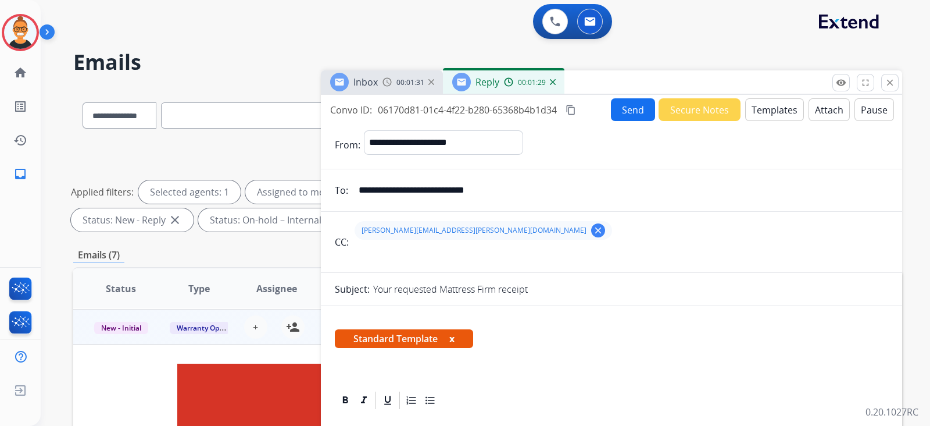
paste input "email"
type input "**********"
click at [616, 104] on button "Send" at bounding box center [633, 109] width 44 height 23
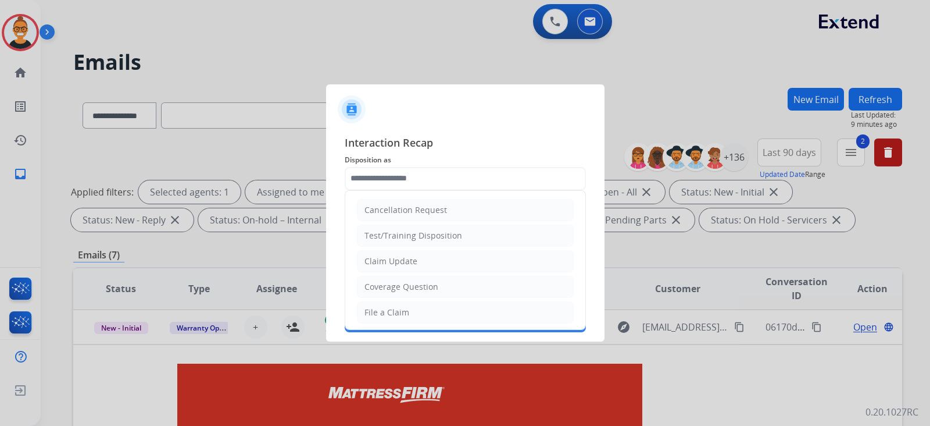
click at [358, 178] on input "text" at bounding box center [465, 178] width 241 height 23
click at [386, 259] on div "Claim Update" at bounding box center [391, 261] width 53 height 12
type input "**********"
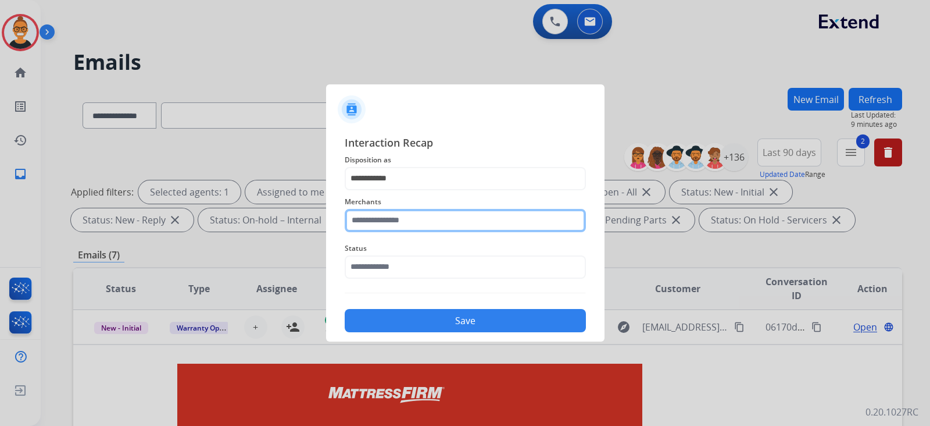
click at [384, 223] on input "text" at bounding box center [465, 220] width 241 height 23
click at [370, 222] on input "*******" at bounding box center [465, 220] width 241 height 23
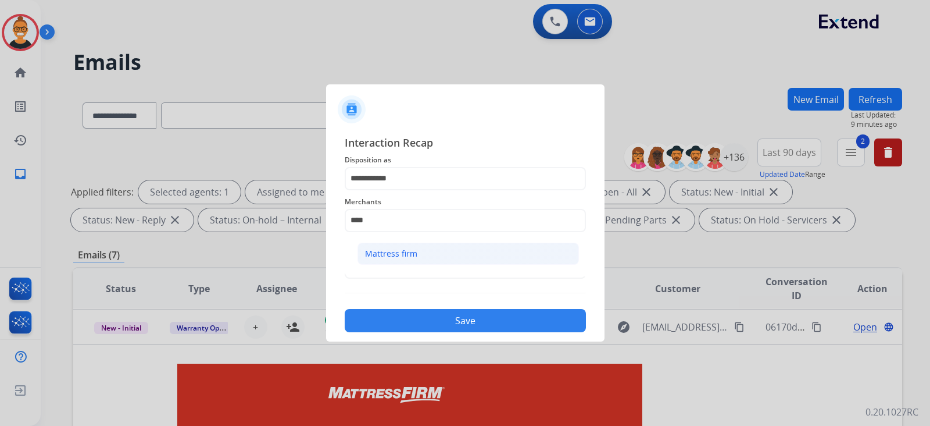
click at [468, 252] on li "Mattress firm" at bounding box center [469, 254] width 222 height 22
type input "**********"
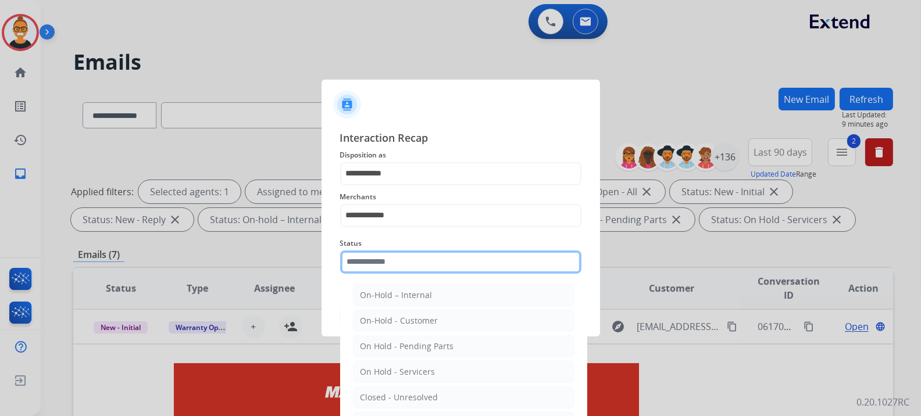
click at [454, 263] on input "text" at bounding box center [460, 262] width 241 height 23
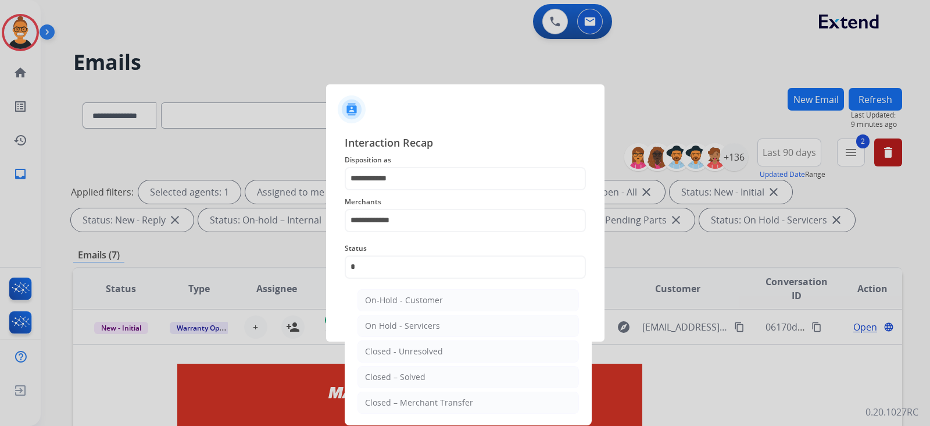
click at [429, 371] on li "Closed – Solved" at bounding box center [469, 377] width 222 height 22
type input "**********"
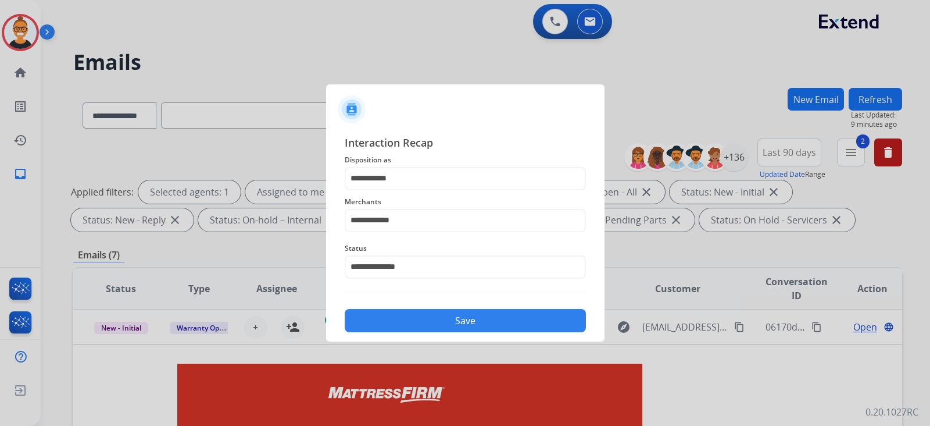
click at [419, 325] on button "Save" at bounding box center [465, 320] width 241 height 23
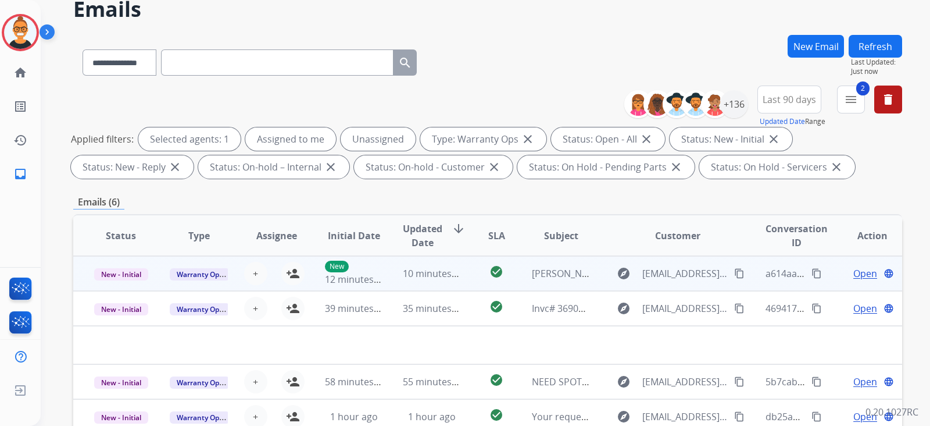
scroll to position [72, 0]
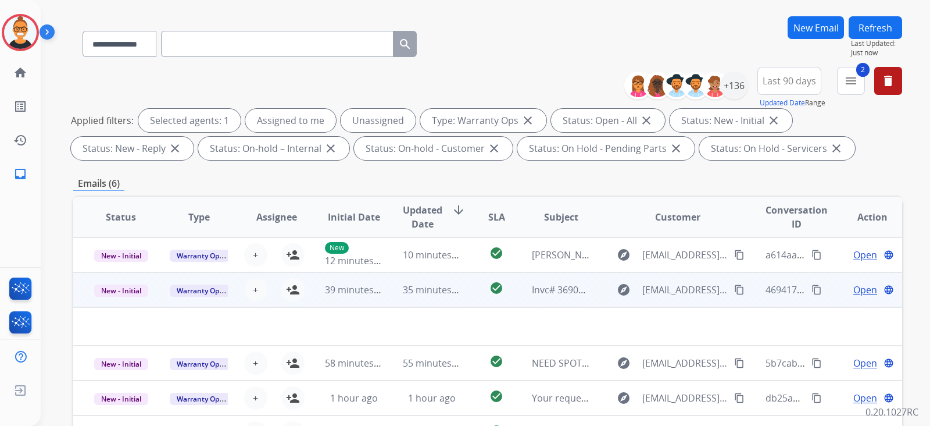
click at [388, 292] on td "35 minutes ago" at bounding box center [423, 289] width 78 height 35
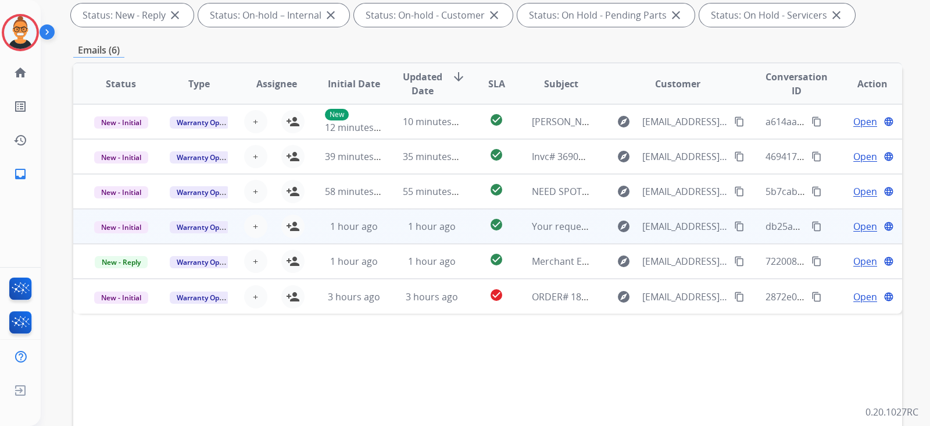
scroll to position [218, 0]
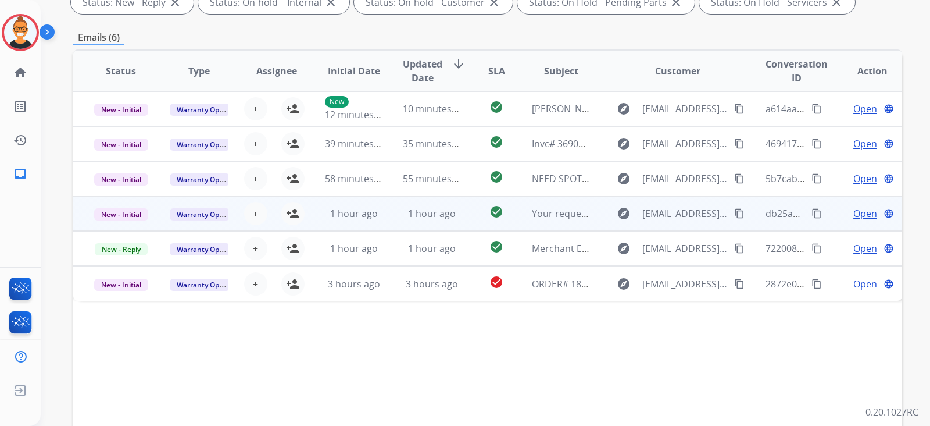
click at [396, 215] on td "1 hour ago" at bounding box center [423, 213] width 78 height 35
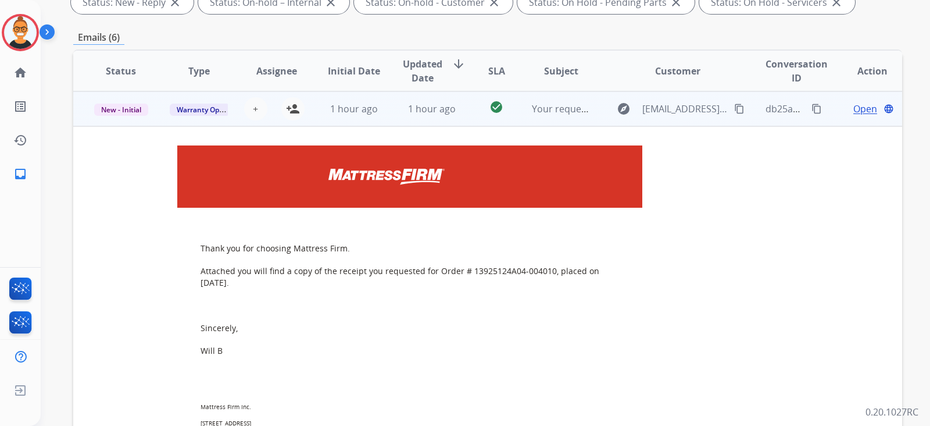
scroll to position [31, 0]
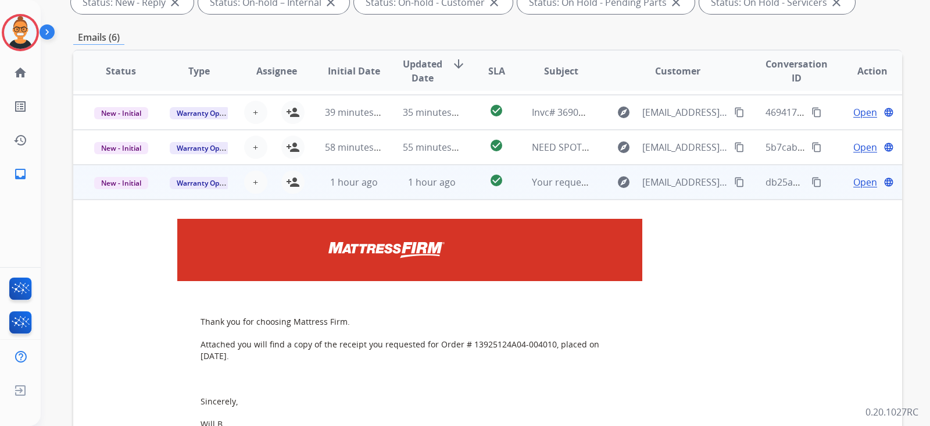
click at [384, 186] on td "1 hour ago" at bounding box center [423, 182] width 78 height 35
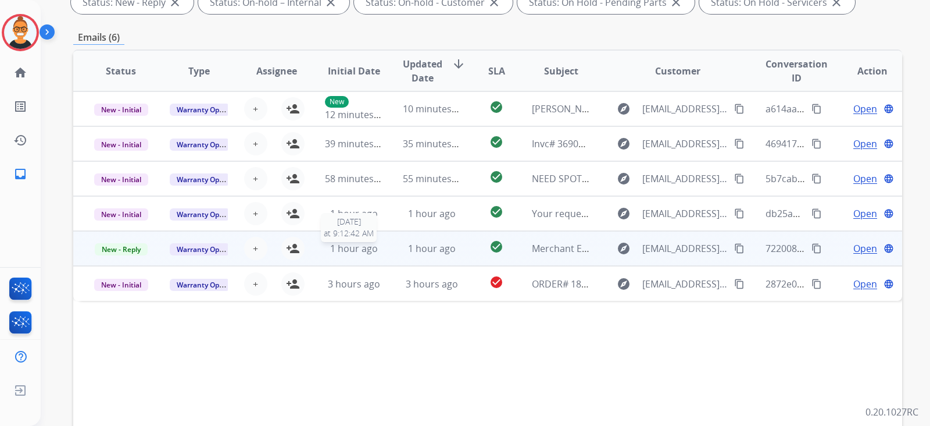
click at [373, 248] on span "1 hour ago" at bounding box center [354, 248] width 48 height 13
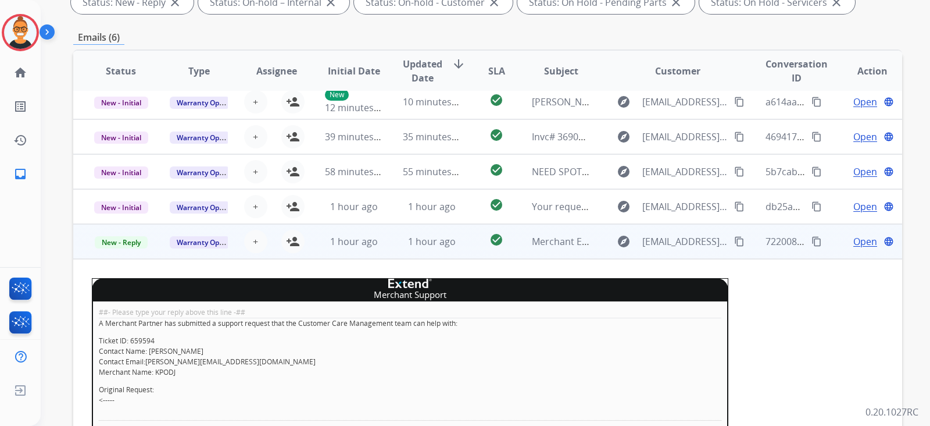
click at [372, 188] on table "Status Type Assignee Initial Date Updated Date arrow_downward SLA Subject Custo…" at bounding box center [487, 357] width 829 height 627
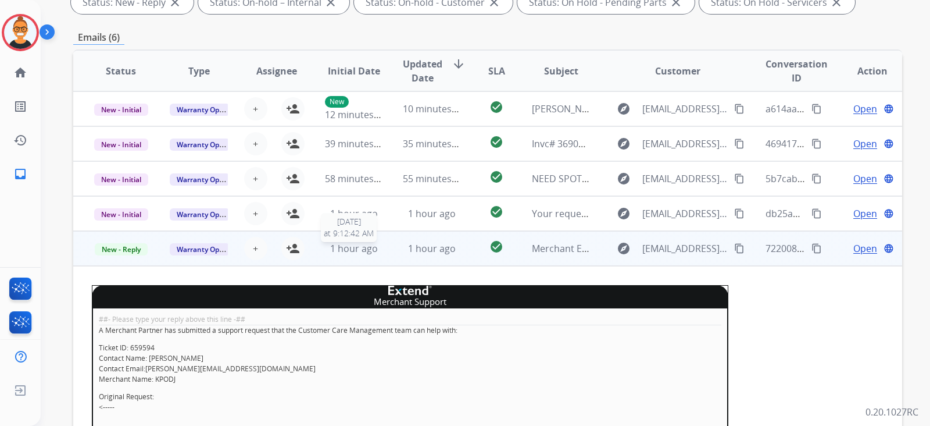
click at [375, 251] on div "1 hour ago" at bounding box center [354, 248] width 59 height 14
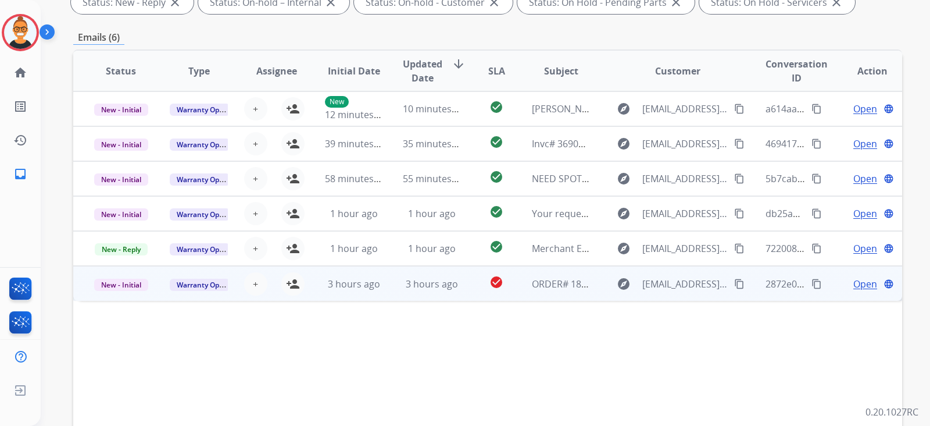
click at [384, 285] on td "3 hours ago" at bounding box center [423, 283] width 78 height 35
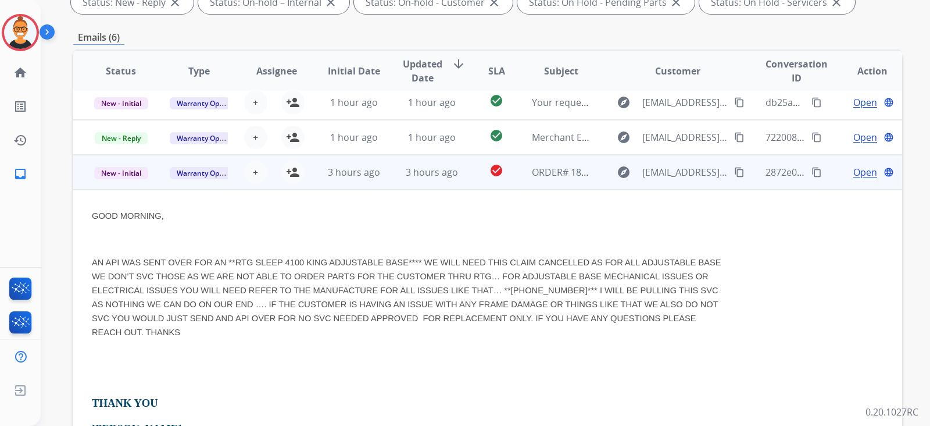
scroll to position [102, 0]
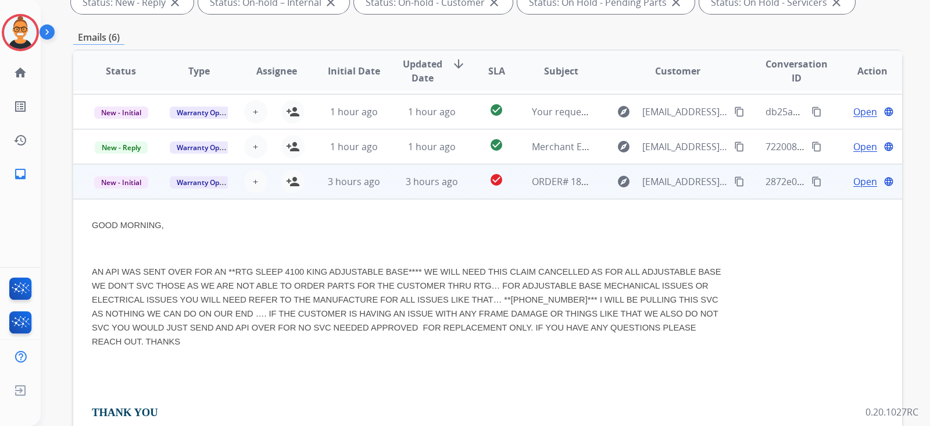
click at [388, 195] on td "3 hours ago" at bounding box center [423, 181] width 78 height 35
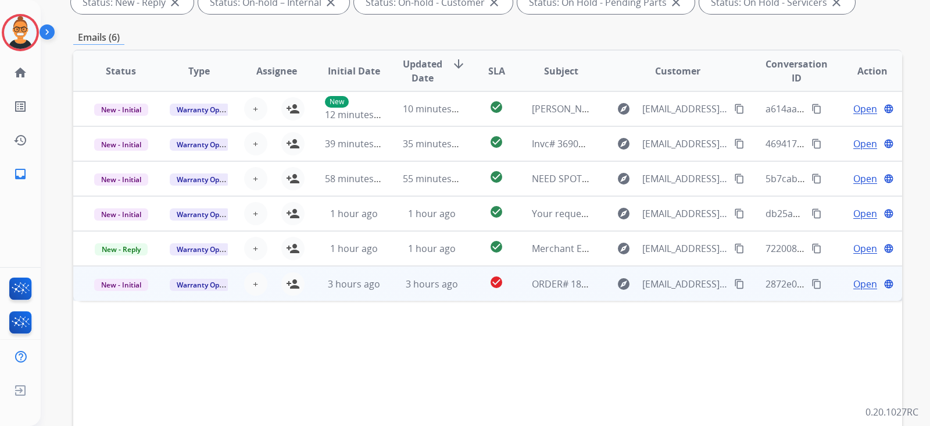
scroll to position [0, 0]
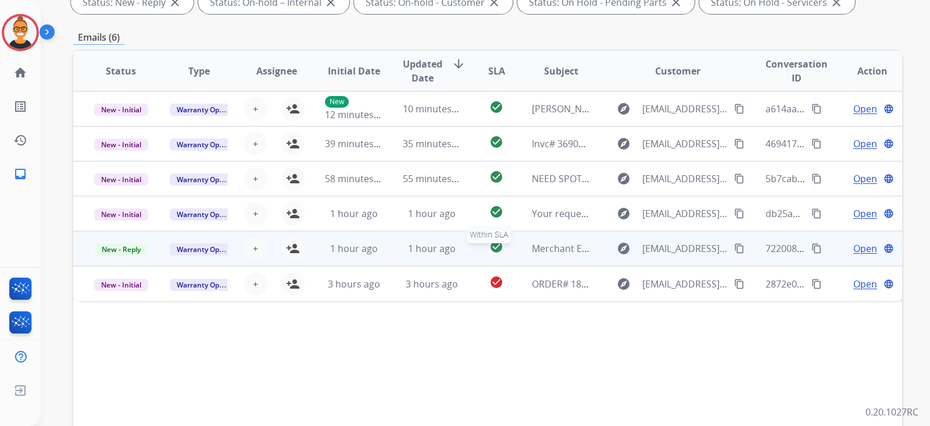
click at [497, 253] on mat-icon "check_circle" at bounding box center [497, 247] width 14 height 14
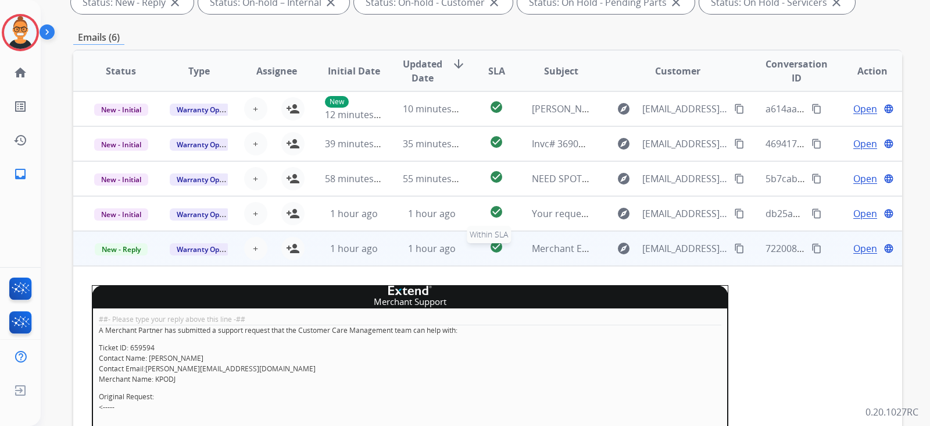
scroll to position [139, 0]
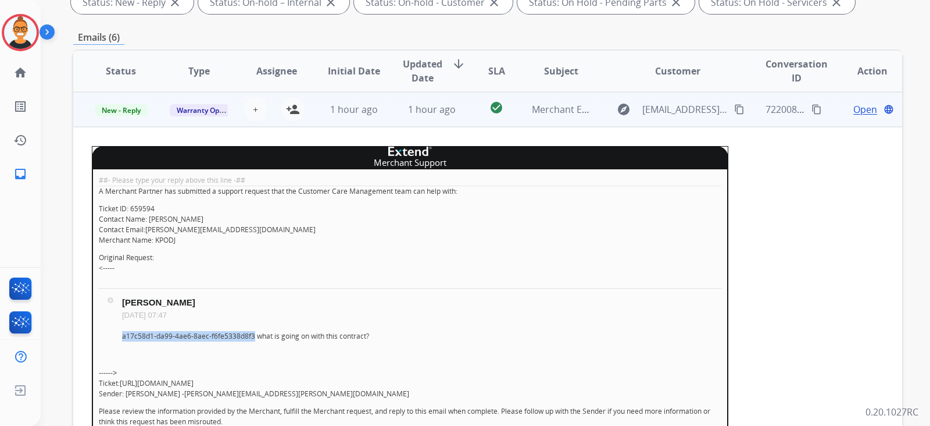
drag, startPoint x: 251, startPoint y: 334, endPoint x: 123, endPoint y: 336, distance: 128.0
click at [123, 336] on p "a17c58d1-da99-4ae6-8aec-f6fe5338d8f3 what is going on with this contract?" at bounding box center [422, 336] width 600 height 10
click at [862, 106] on span "Open" at bounding box center [866, 109] width 24 height 14
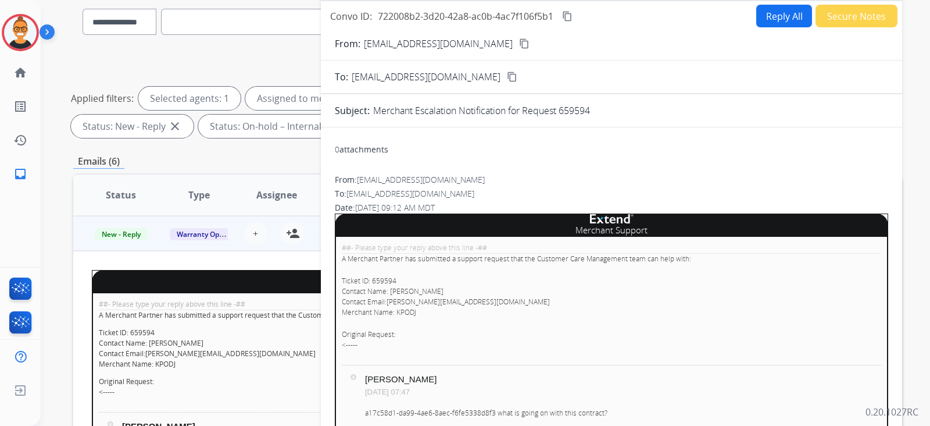
scroll to position [72, 0]
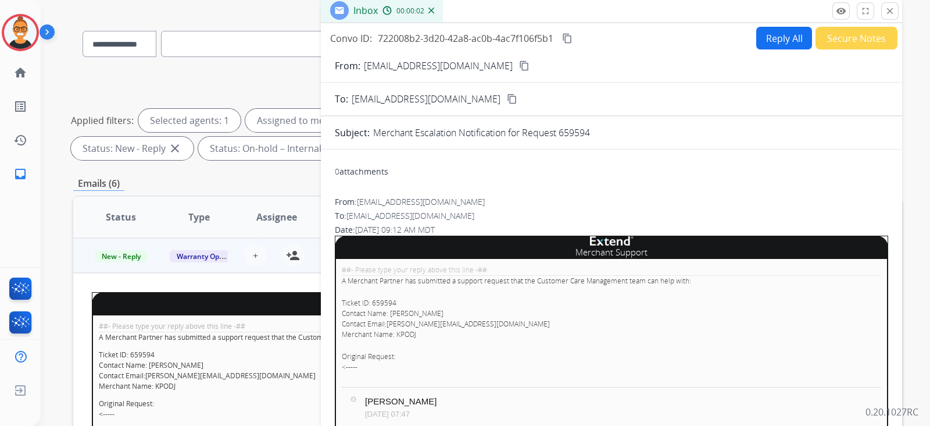
click at [765, 39] on button "Reply All" at bounding box center [785, 38] width 56 height 23
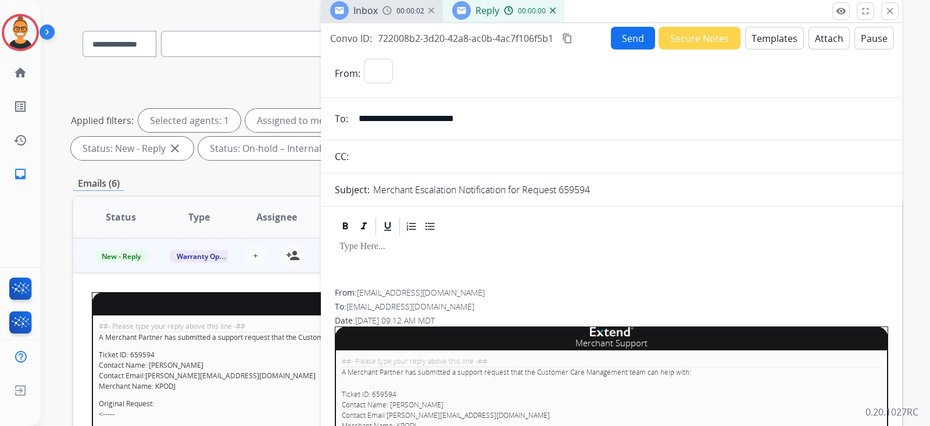
select select "**********"
click at [765, 39] on button "Templates" at bounding box center [775, 38] width 59 height 23
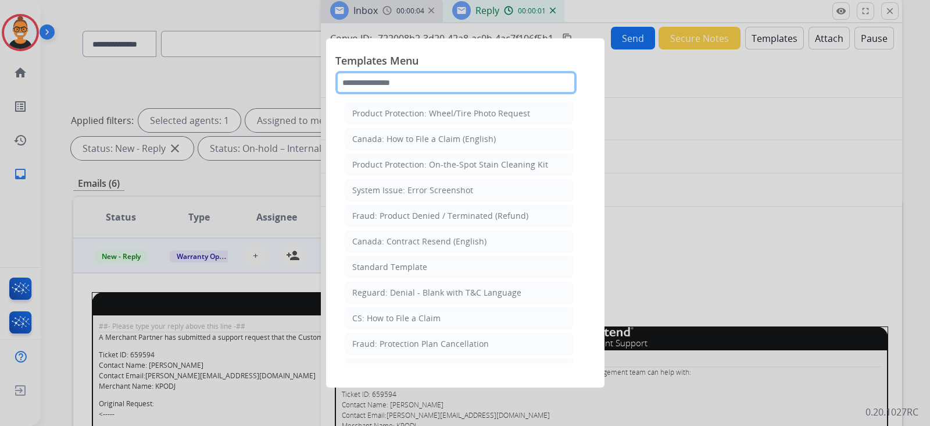
click at [370, 91] on input "text" at bounding box center [456, 82] width 241 height 23
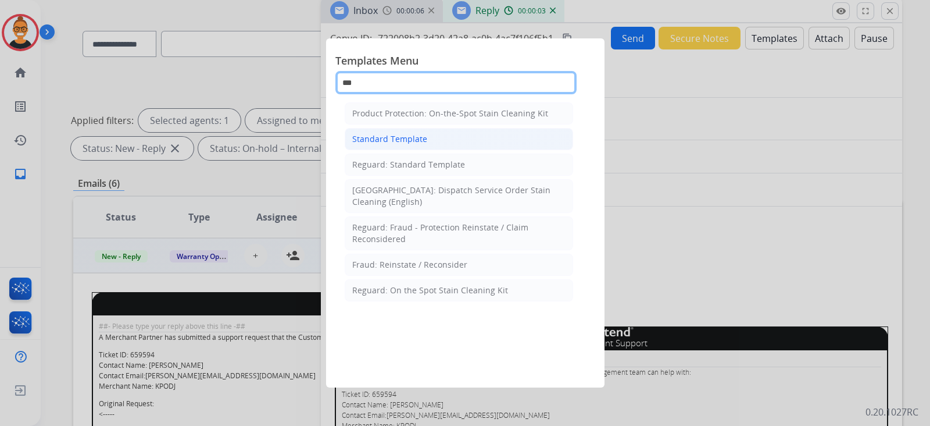
type input "***"
click at [403, 144] on div "Standard Template" at bounding box center [389, 139] width 75 height 12
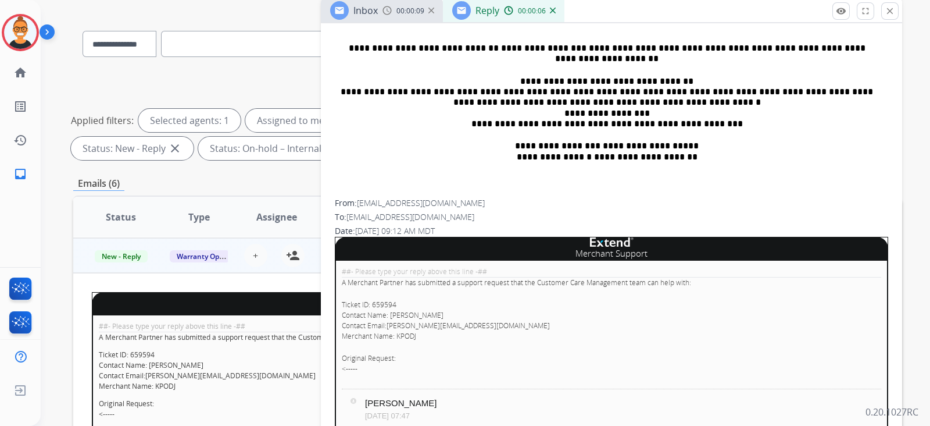
scroll to position [581, 0]
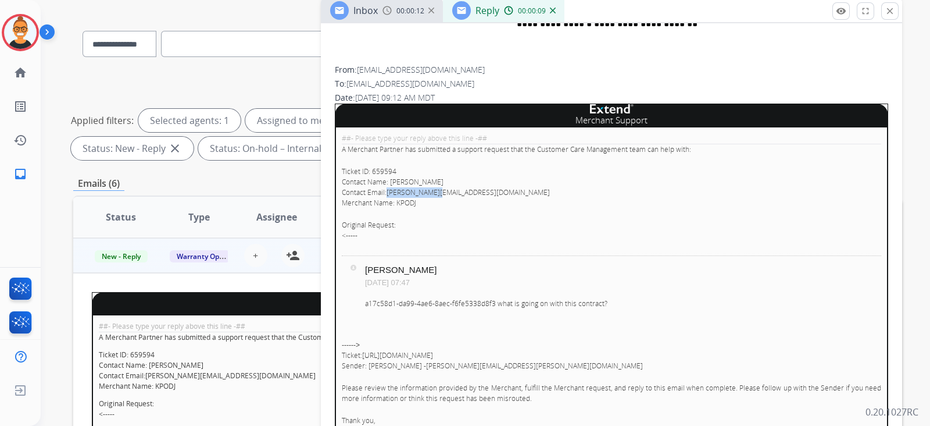
drag, startPoint x: 440, startPoint y: 190, endPoint x: 389, endPoint y: 185, distance: 51.4
click at [389, 185] on p "Ticket ID: 659594 Contact Name: [PERSON_NAME] Contact Email: [PERSON_NAME][EMAI…" at bounding box center [612, 187] width 540 height 42
copy link "[PERSON_NAME][EMAIL_ADDRESS][DOMAIN_NAME]"
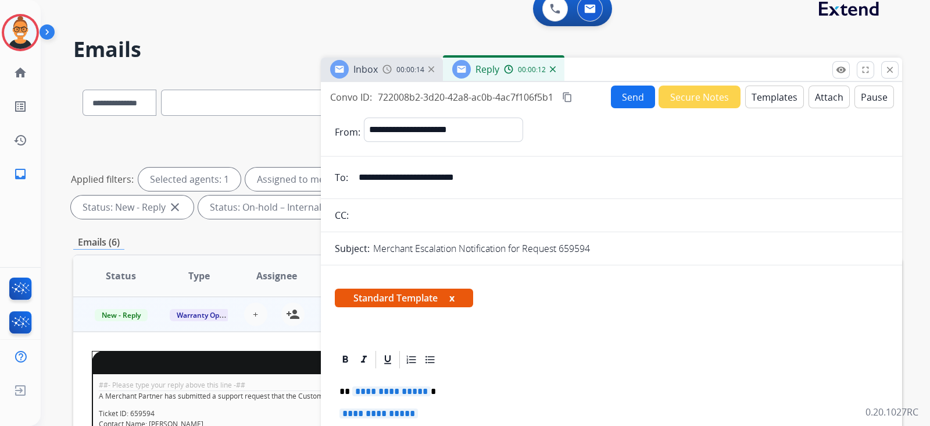
scroll to position [0, 0]
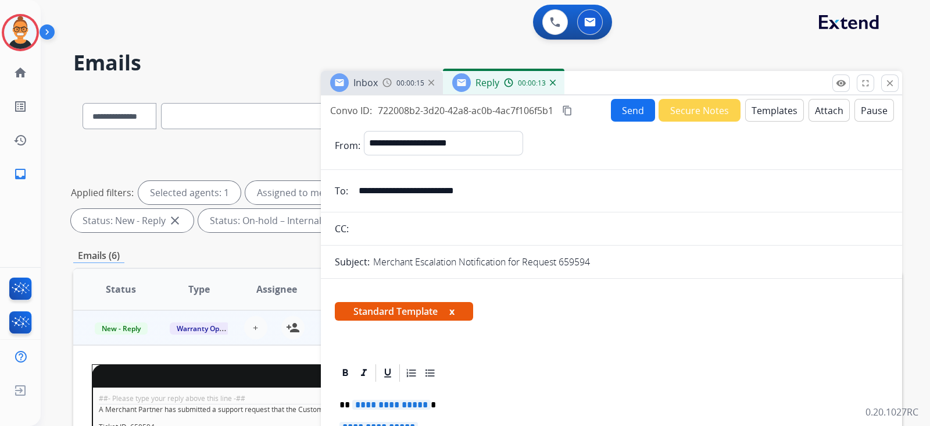
drag, startPoint x: 517, startPoint y: 193, endPoint x: 338, endPoint y: 201, distance: 178.7
click at [338, 201] on div "**********" at bounding box center [612, 190] width 582 height 23
paste input "email"
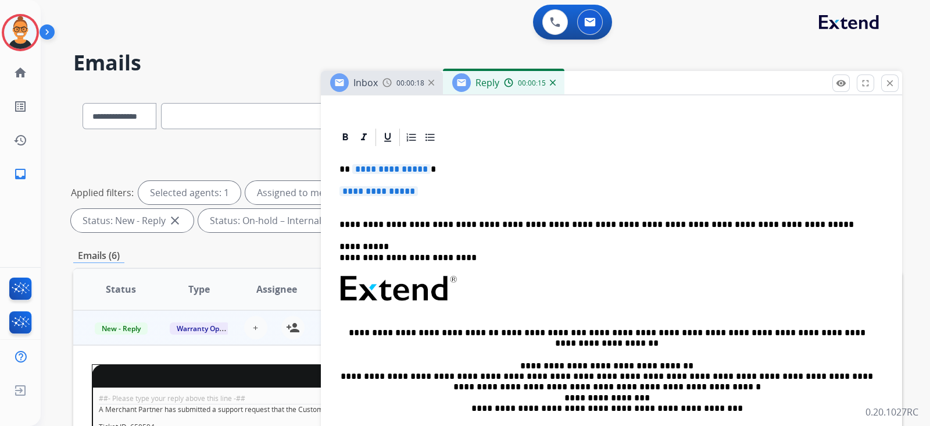
scroll to position [218, 0]
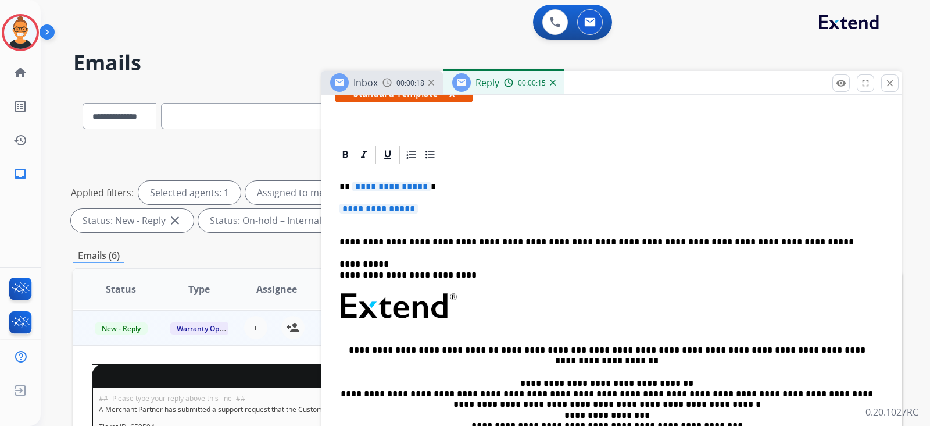
type input "**********"
drag, startPoint x: 447, startPoint y: 209, endPoint x: 351, endPoint y: 184, distance: 99.2
click at [351, 184] on div "**********" at bounding box center [612, 333] width 554 height 336
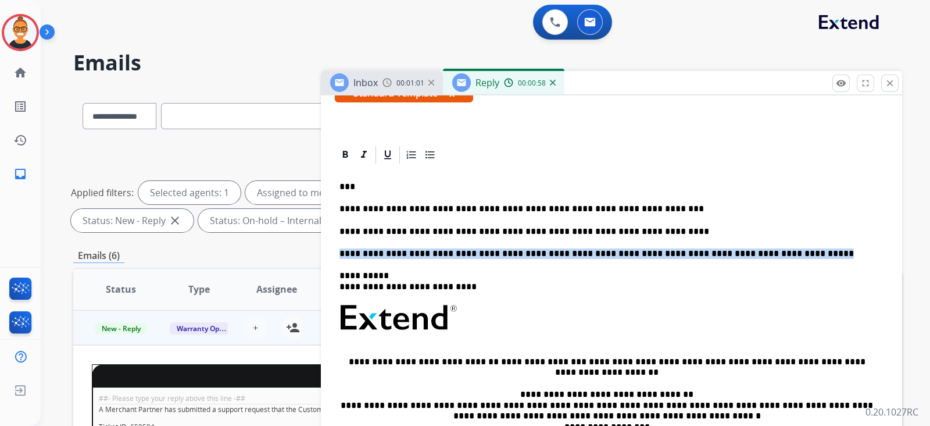
drag, startPoint x: 773, startPoint y: 251, endPoint x: 329, endPoint y: 251, distance: 444.3
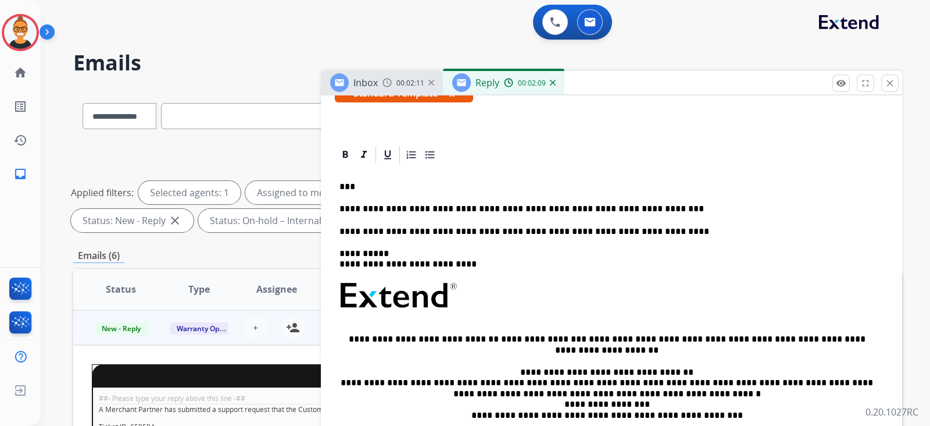
click at [487, 206] on p "**********" at bounding box center [607, 209] width 535 height 10
click at [733, 205] on p "**********" at bounding box center [607, 209] width 535 height 10
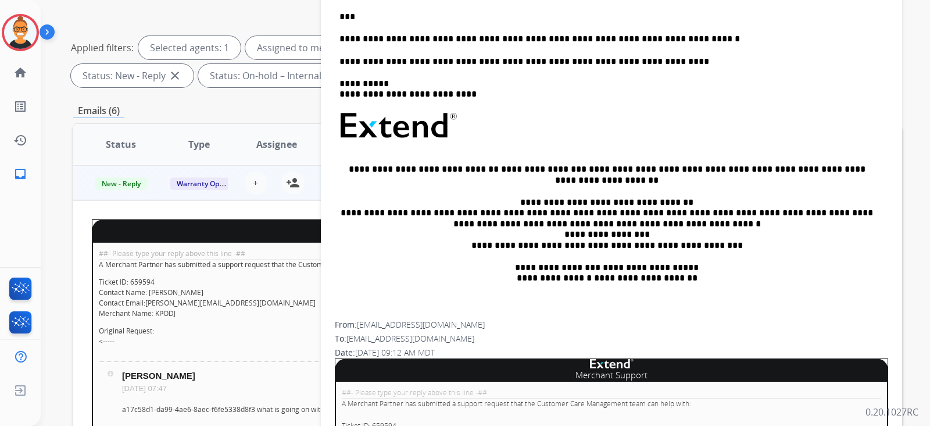
scroll to position [25, 0]
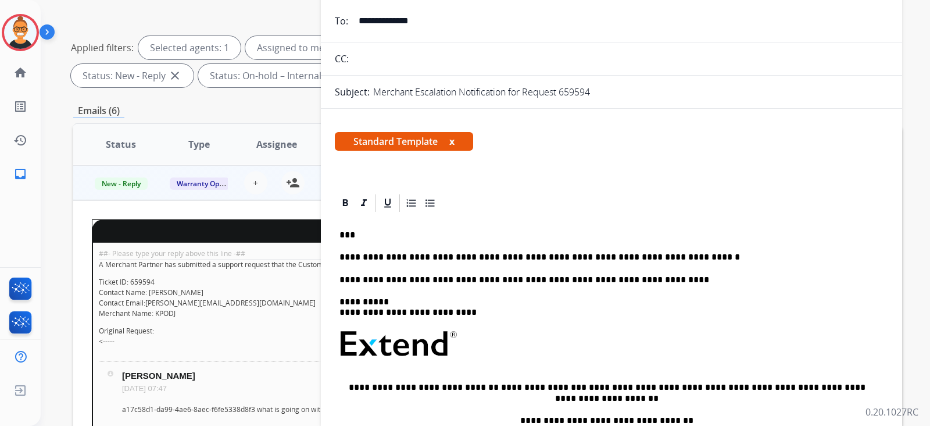
click at [622, 252] on p "**********" at bounding box center [607, 257] width 535 height 10
click at [626, 280] on p "**********" at bounding box center [607, 279] width 535 height 10
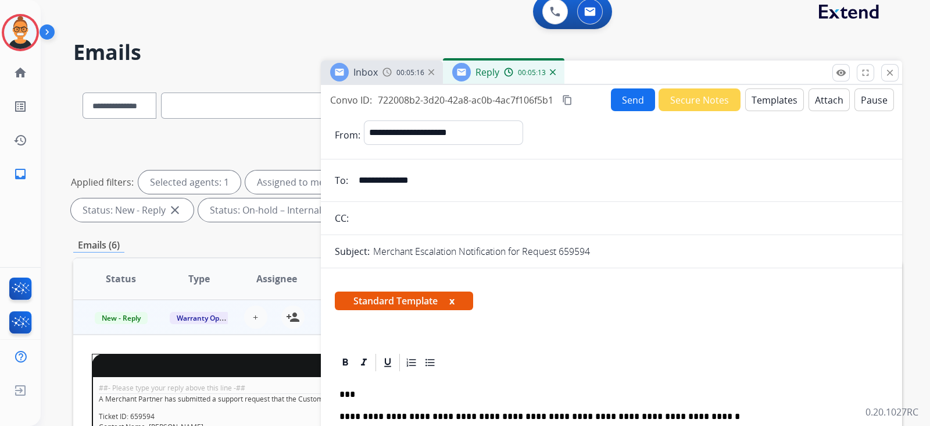
scroll to position [0, 0]
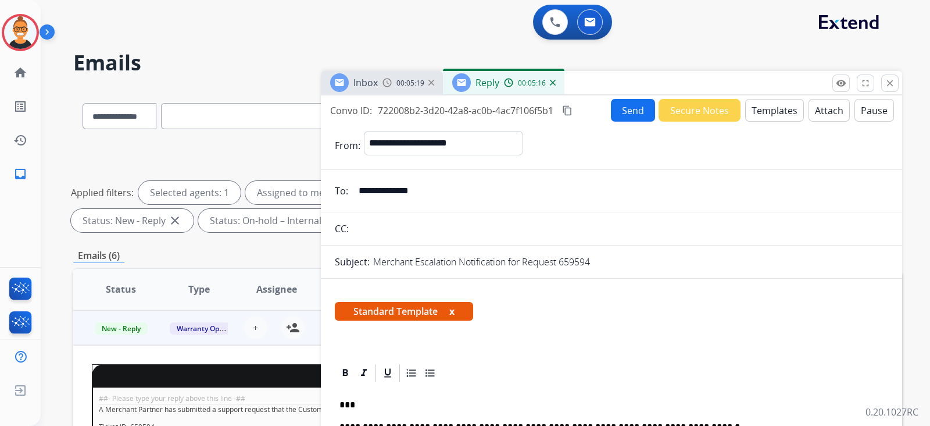
click at [629, 113] on button "Send" at bounding box center [633, 110] width 44 height 23
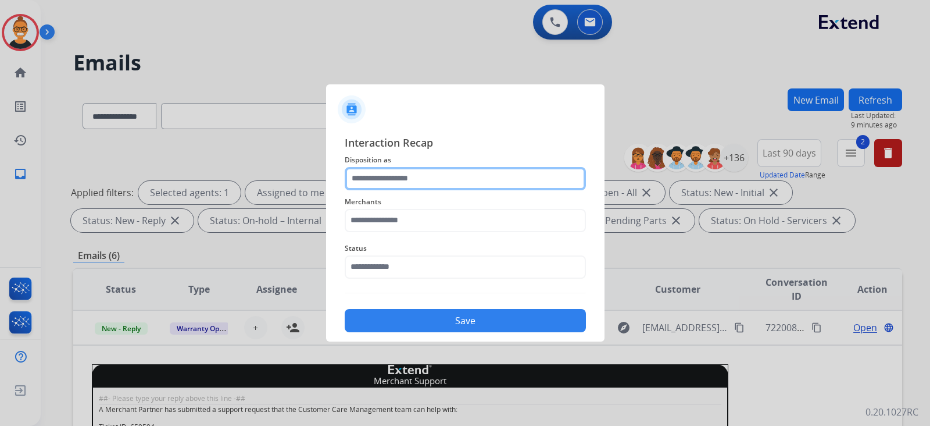
click at [355, 180] on input "text" at bounding box center [465, 178] width 241 height 23
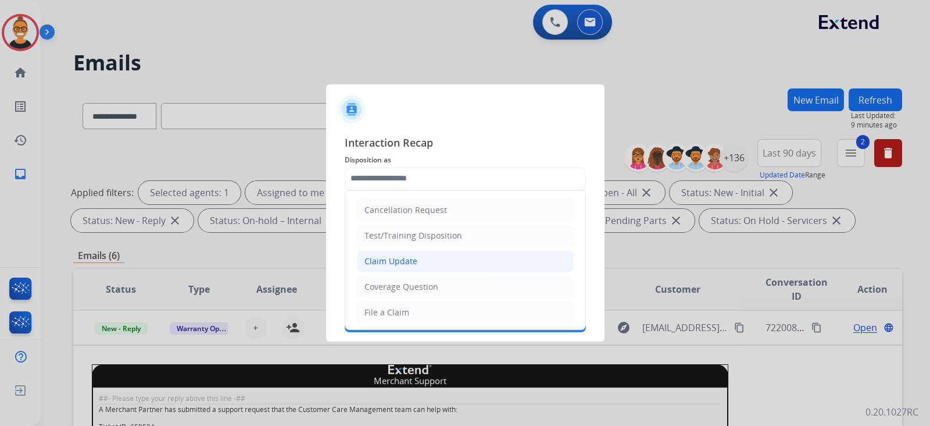
click at [375, 252] on li "Claim Update" at bounding box center [465, 261] width 217 height 22
type input "**********"
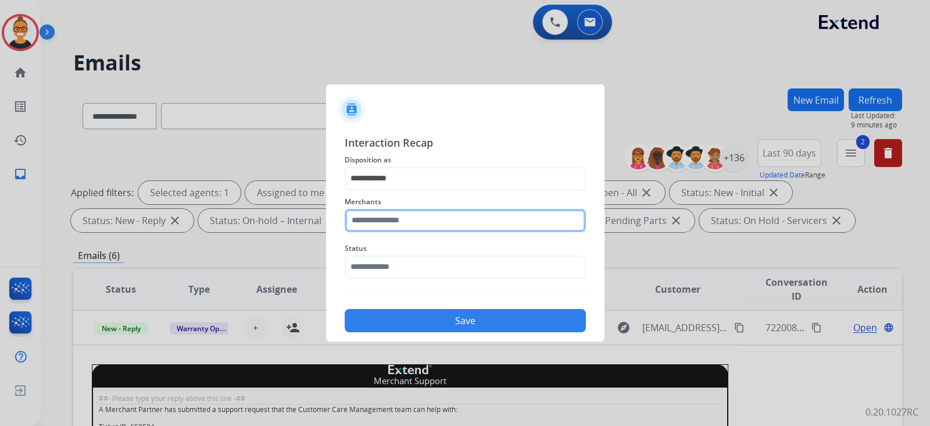
click at [383, 218] on input "text" at bounding box center [465, 220] width 241 height 23
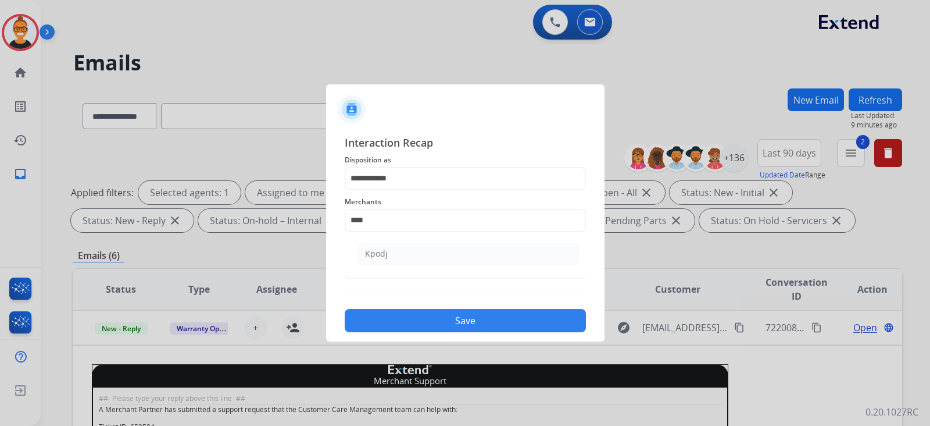
click at [445, 262] on li "Kpodj" at bounding box center [469, 254] width 222 height 22
type input "*****"
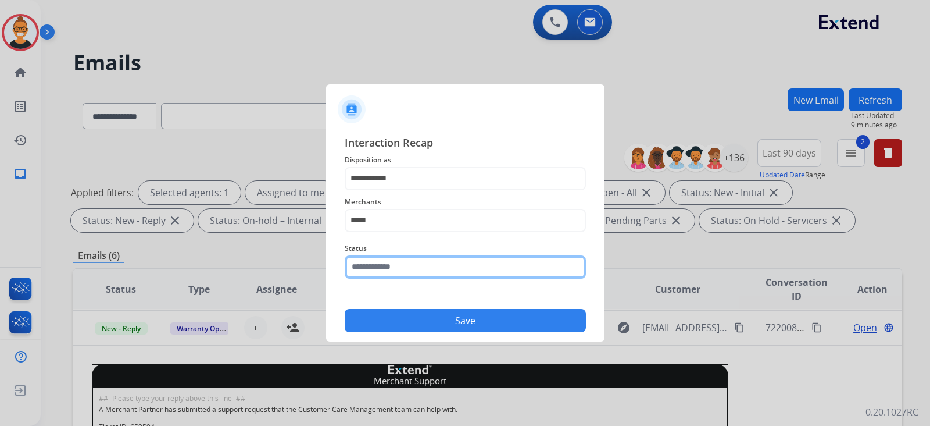
click at [424, 262] on input "text" at bounding box center [465, 266] width 241 height 23
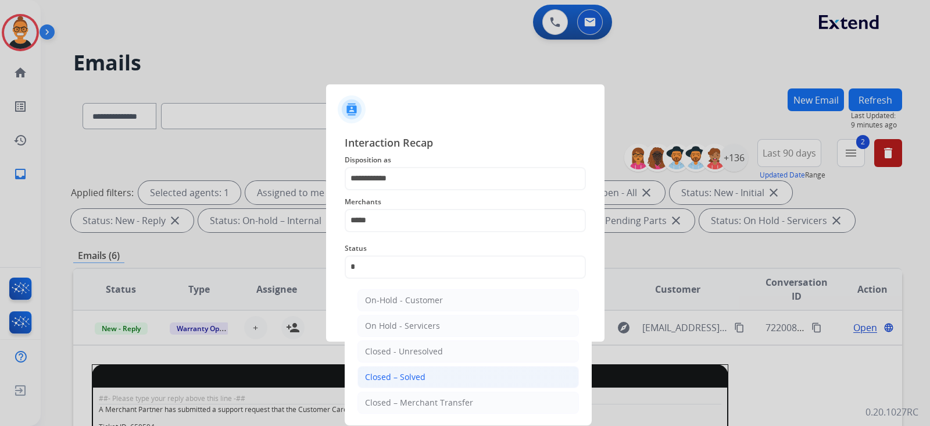
click at [430, 376] on li "Closed – Solved" at bounding box center [469, 377] width 222 height 22
type input "**********"
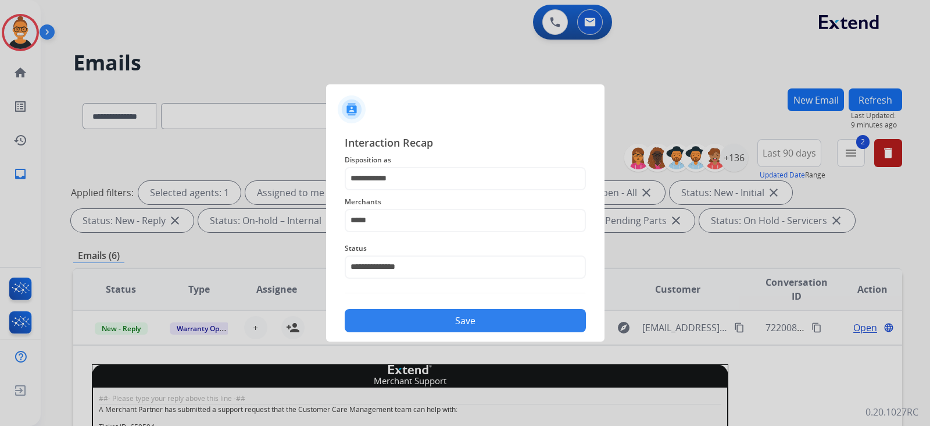
click at [416, 312] on button "Save" at bounding box center [465, 320] width 241 height 23
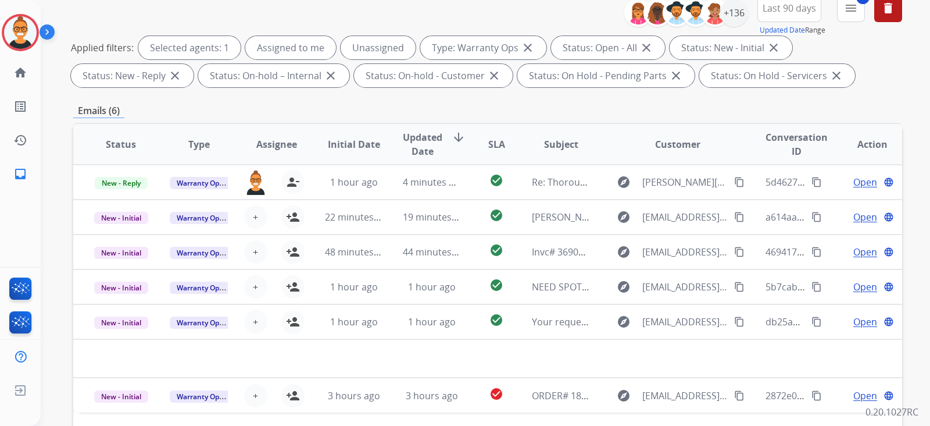
scroll to position [145, 0]
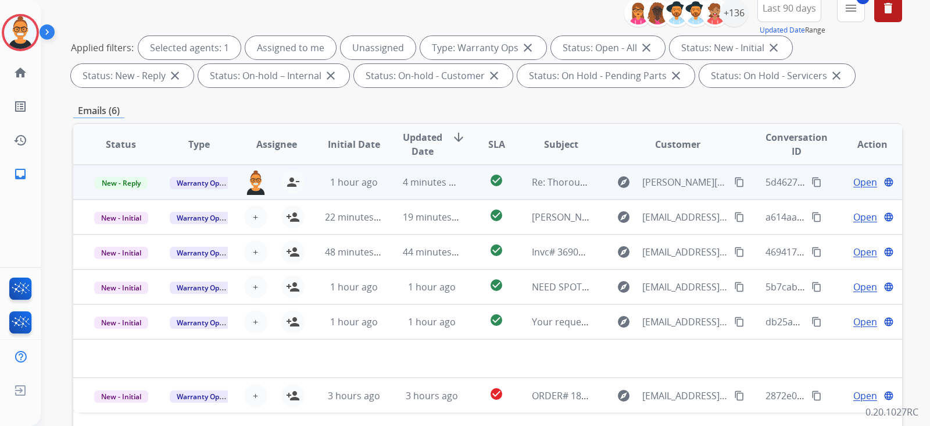
click at [454, 173] on td "4 minutes ago" at bounding box center [423, 182] width 78 height 35
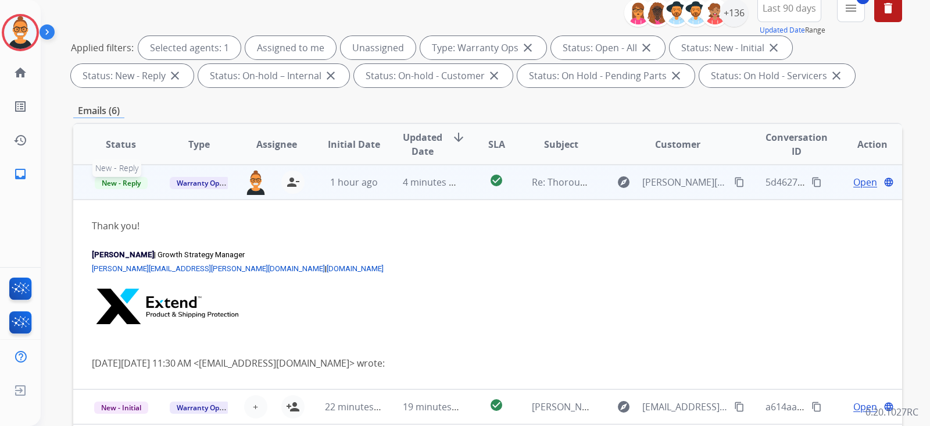
click at [122, 179] on span "New - Reply" at bounding box center [121, 183] width 53 height 12
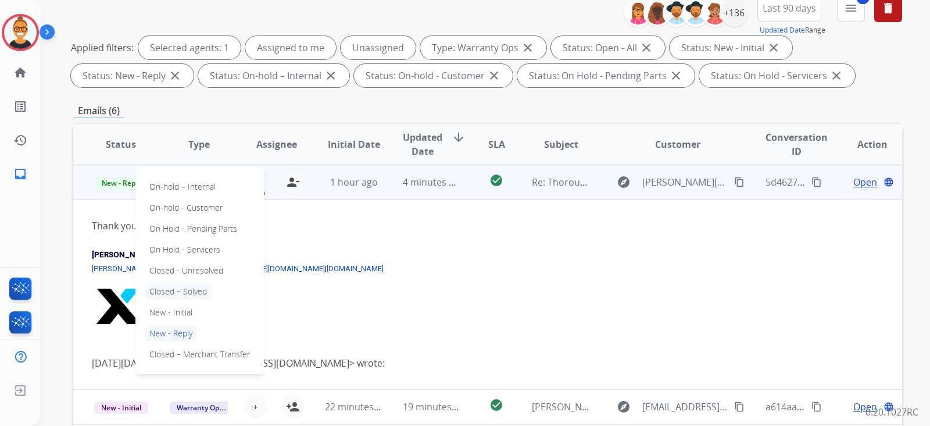
click at [181, 293] on p "Closed – Solved" at bounding box center [178, 291] width 67 height 16
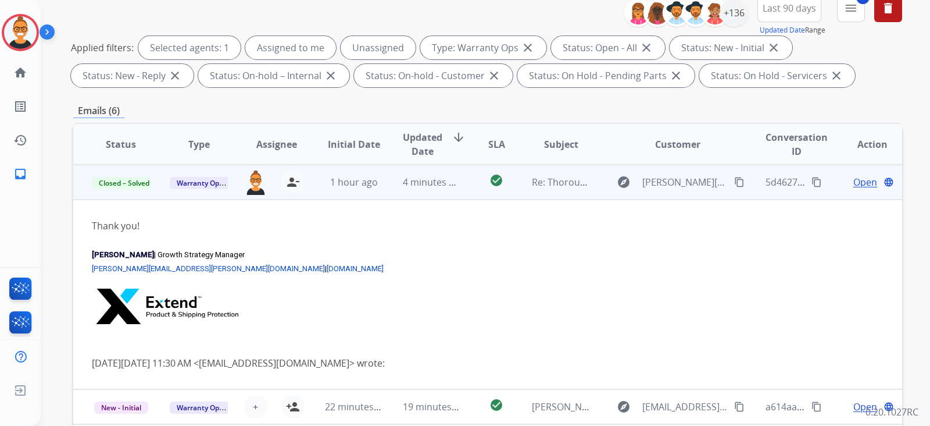
click at [413, 193] on td "4 minutes ago" at bounding box center [423, 182] width 78 height 35
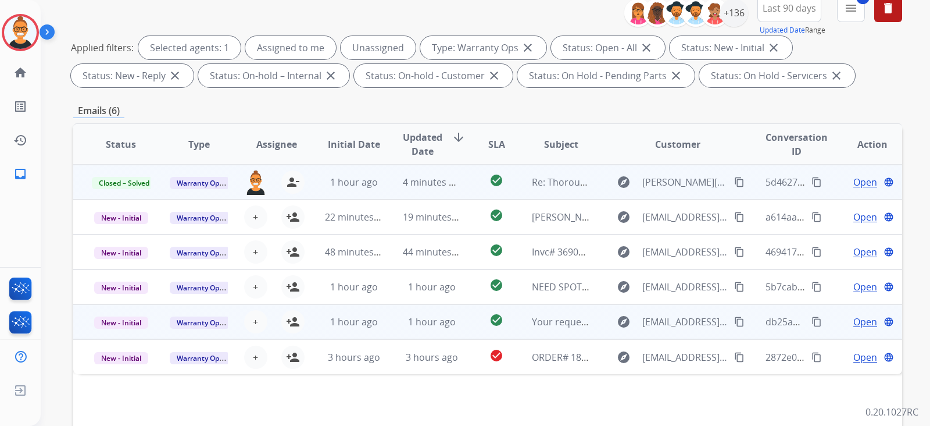
scroll to position [218, 0]
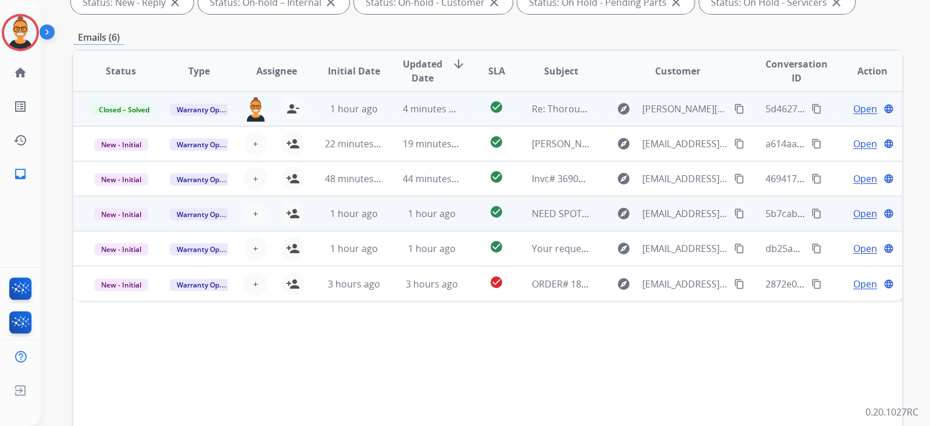
click at [514, 216] on td "NEED SPOT CLEANING APPROVED" at bounding box center [553, 213] width 78 height 35
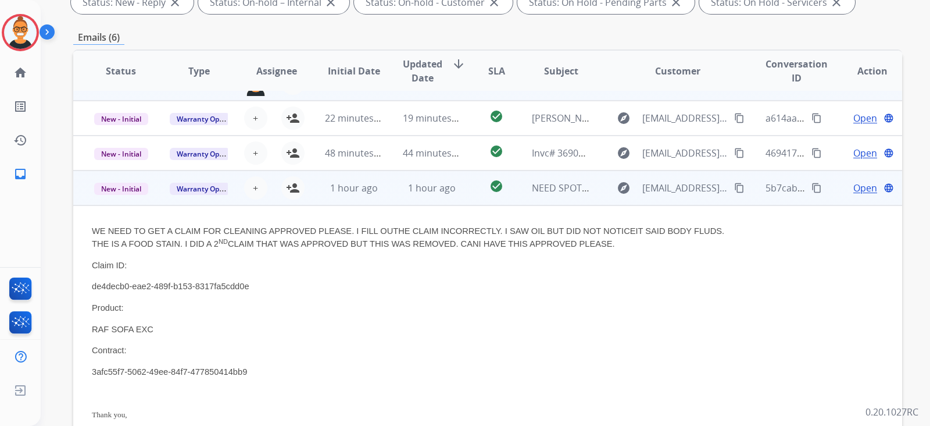
scroll to position [0, 0]
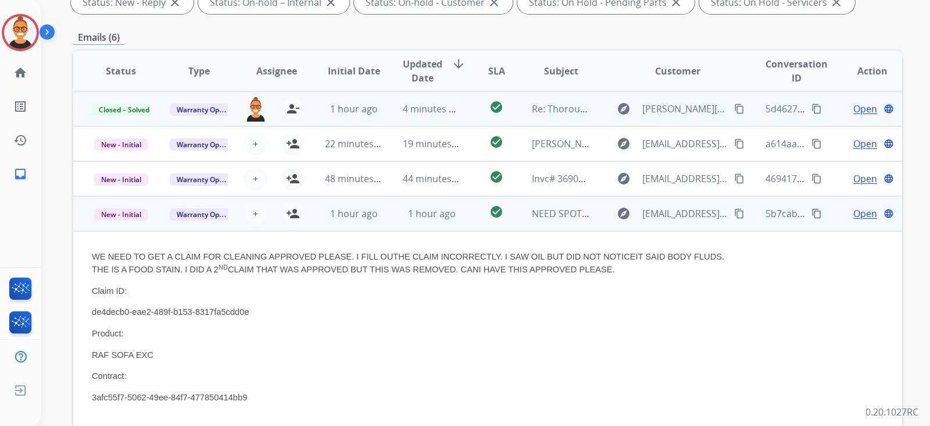
click at [465, 225] on td "check_circle" at bounding box center [488, 213] width 52 height 35
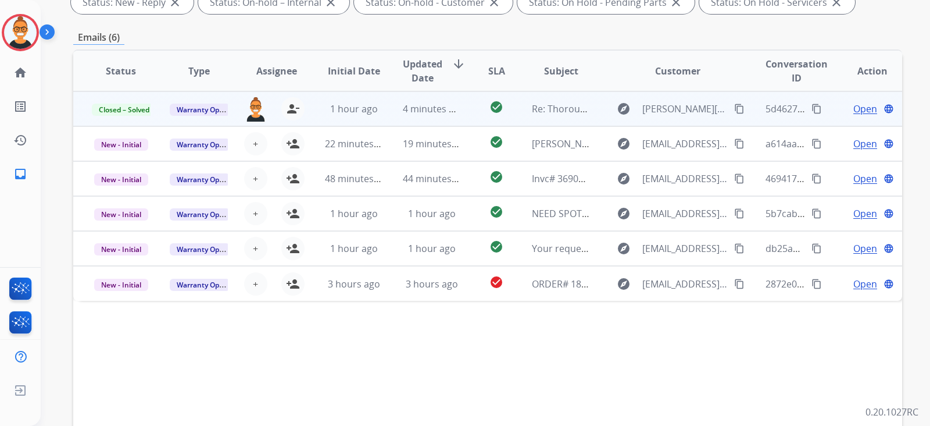
click at [411, 119] on td "4 minutes ago" at bounding box center [423, 108] width 78 height 35
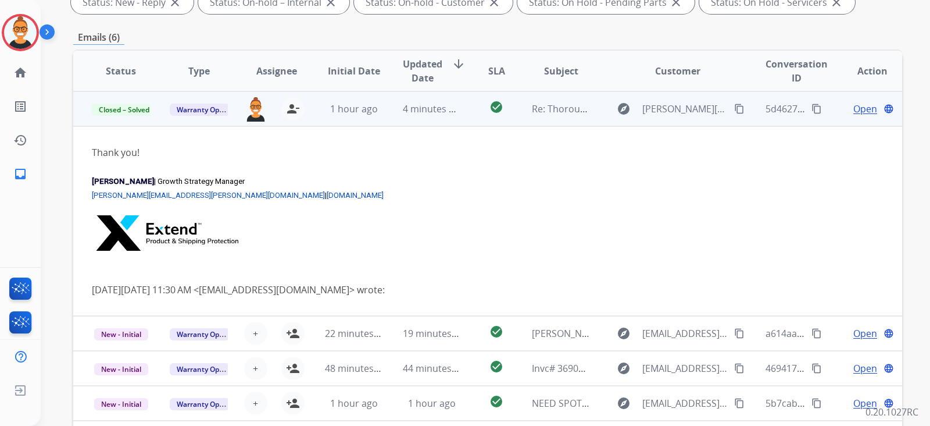
click at [411, 119] on td "4 minutes ago" at bounding box center [423, 108] width 78 height 35
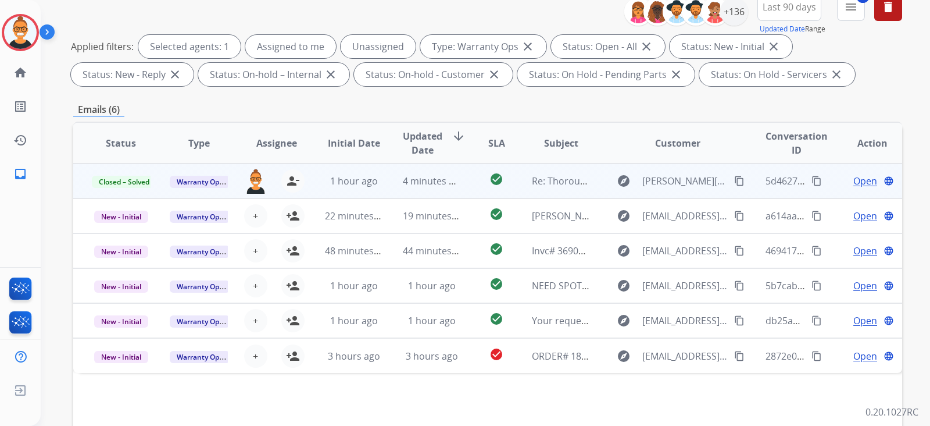
scroll to position [219, 0]
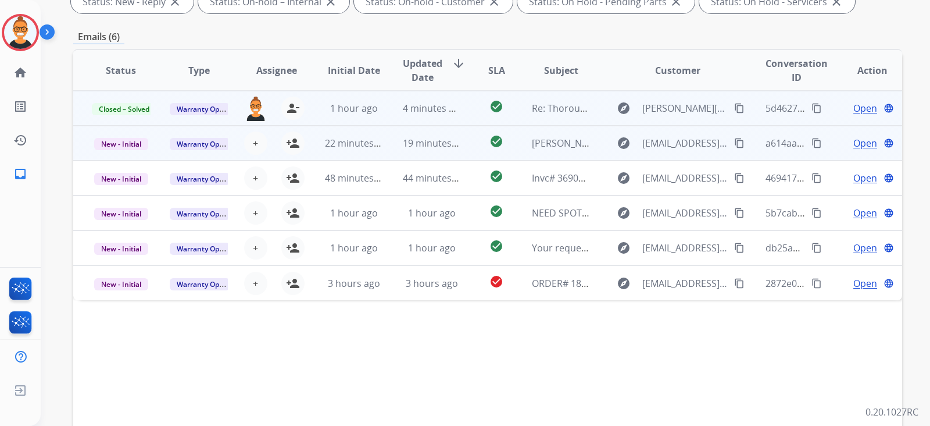
click at [462, 148] on td "check_circle" at bounding box center [488, 143] width 52 height 35
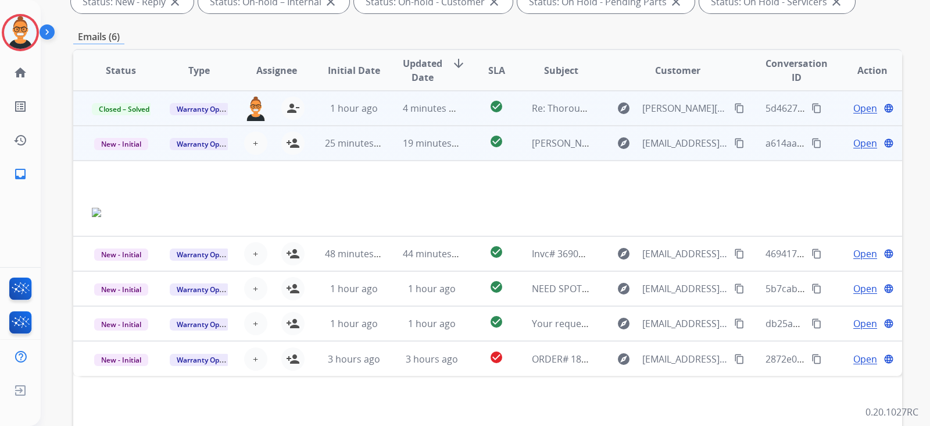
click at [854, 141] on span "Open" at bounding box center [866, 143] width 24 height 14
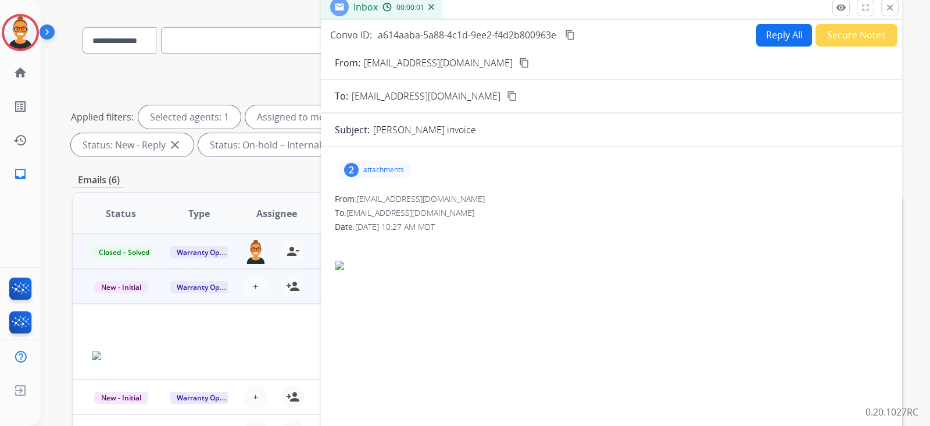
scroll to position [73, 0]
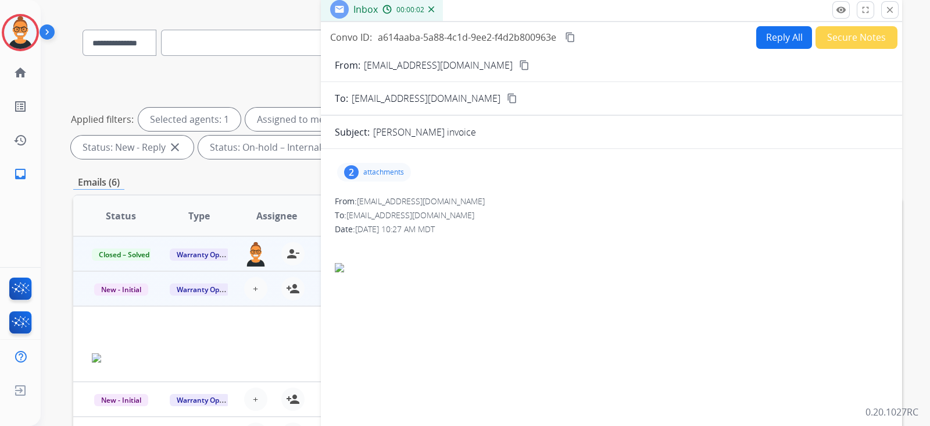
click at [385, 178] on div "2 attachments" at bounding box center [374, 172] width 74 height 19
click at [893, 16] on button "close Close" at bounding box center [890, 9] width 17 height 17
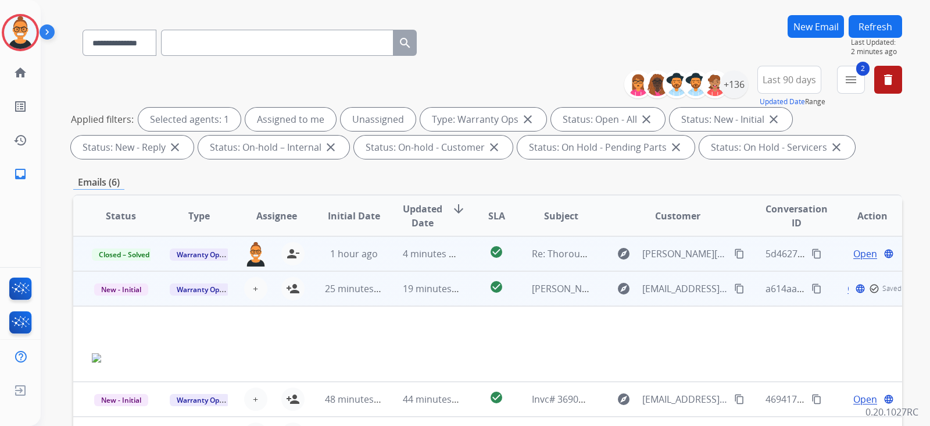
click at [390, 284] on td "19 minutes ago" at bounding box center [423, 288] width 78 height 35
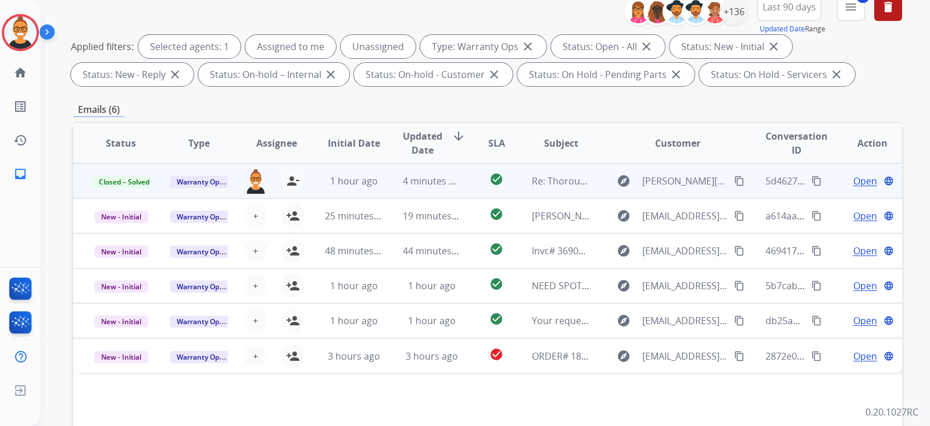
scroll to position [0, 0]
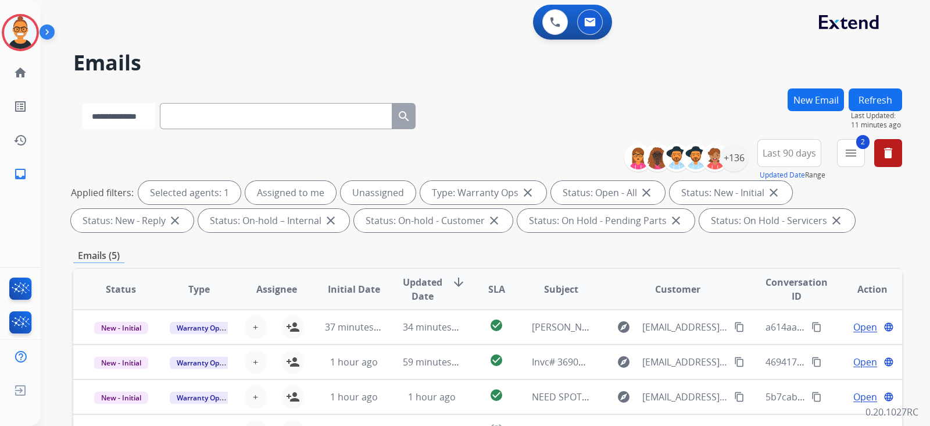
click at [140, 116] on select "**********" at bounding box center [119, 116] width 73 height 26
select select "**********"
click at [83, 103] on select "**********" at bounding box center [119, 116] width 73 height 26
click at [224, 103] on input "text" at bounding box center [277, 116] width 233 height 26
paste input "**********"
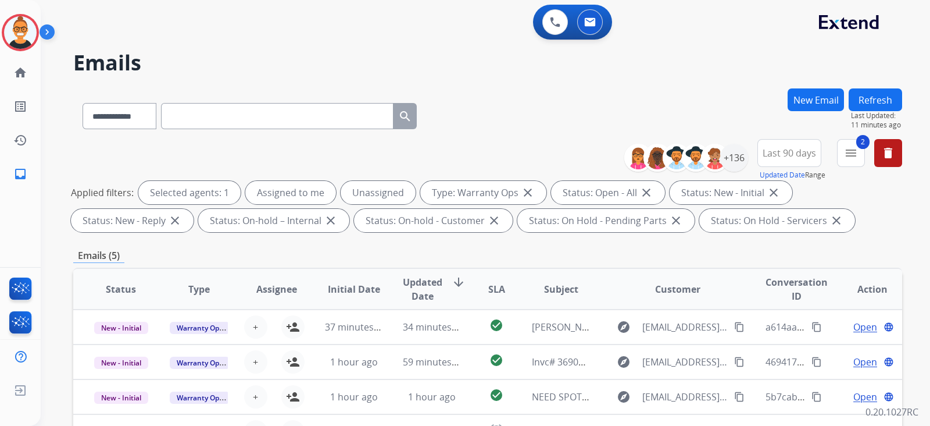
type input "**********"
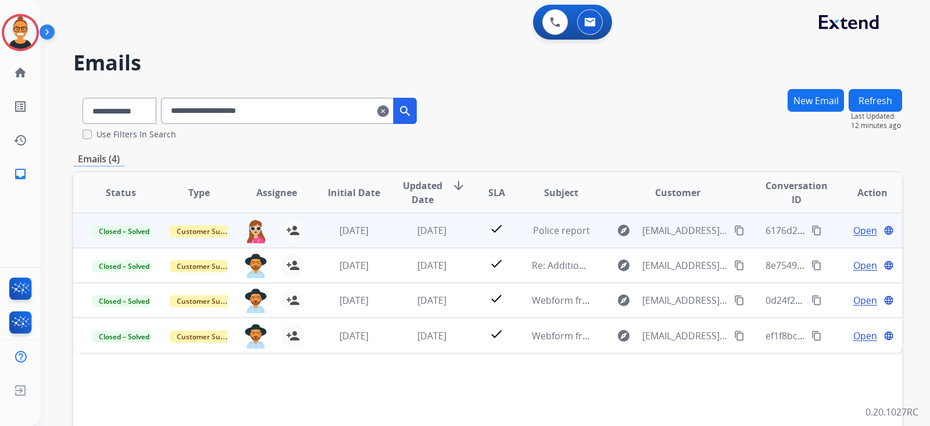
click at [462, 234] on td "check" at bounding box center [488, 230] width 52 height 35
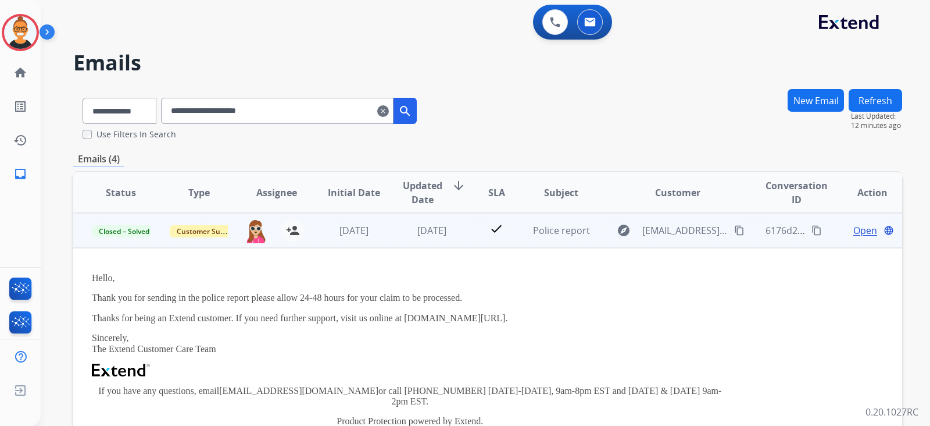
click at [863, 228] on span "Open" at bounding box center [866, 230] width 24 height 14
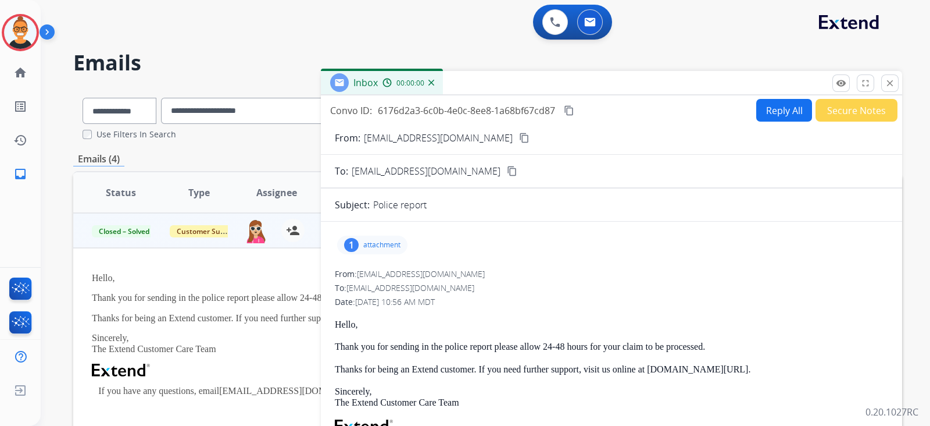
click at [392, 246] on p "attachment" at bounding box center [381, 244] width 37 height 9
click at [489, 269] on mat-icon "download" at bounding box center [492, 274] width 10 height 10
click at [889, 85] on mat-icon "close" at bounding box center [890, 83] width 10 height 10
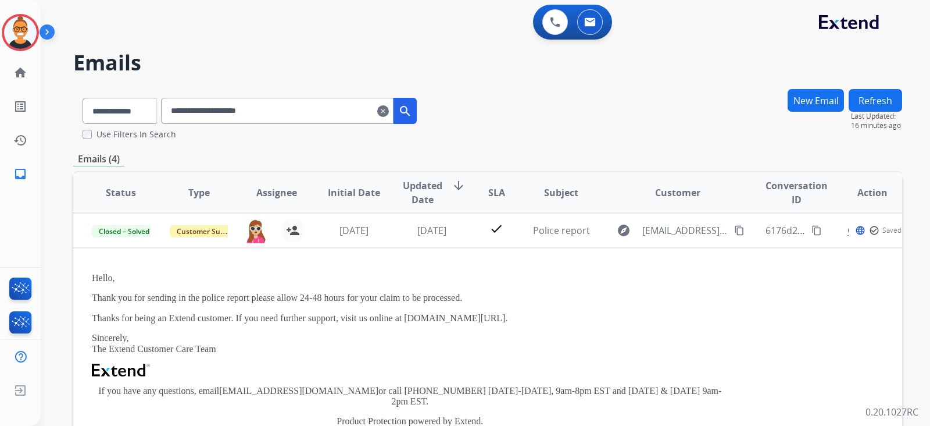
click at [389, 109] on mat-icon "clear" at bounding box center [383, 111] width 12 height 14
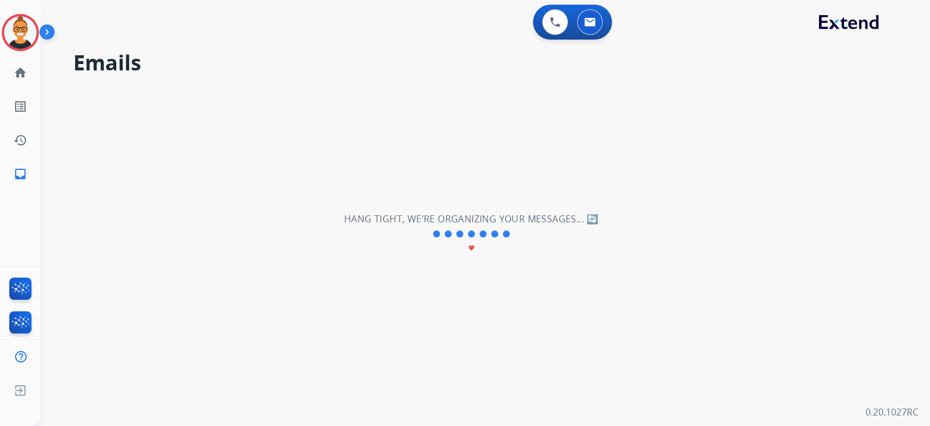
select select "**********"
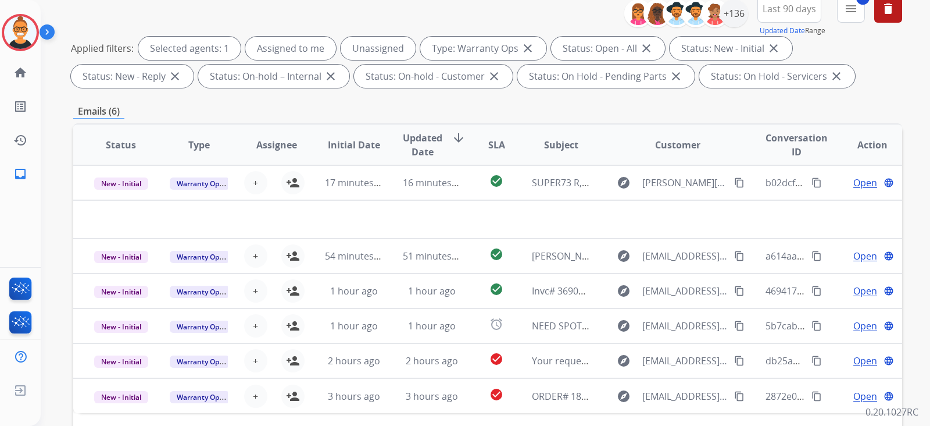
scroll to position [145, 0]
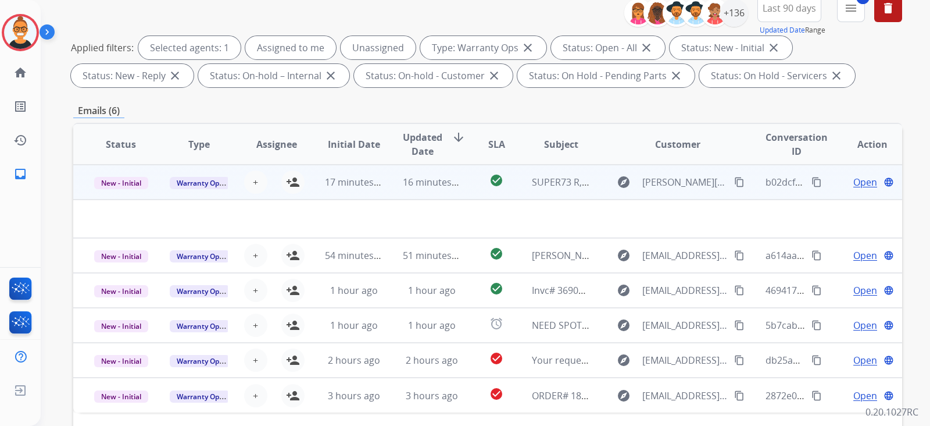
click at [519, 180] on td "SUPER73 R, S, and Z Series Warranty Information; [PERSON_NAME] Extend Claim" at bounding box center [553, 182] width 78 height 35
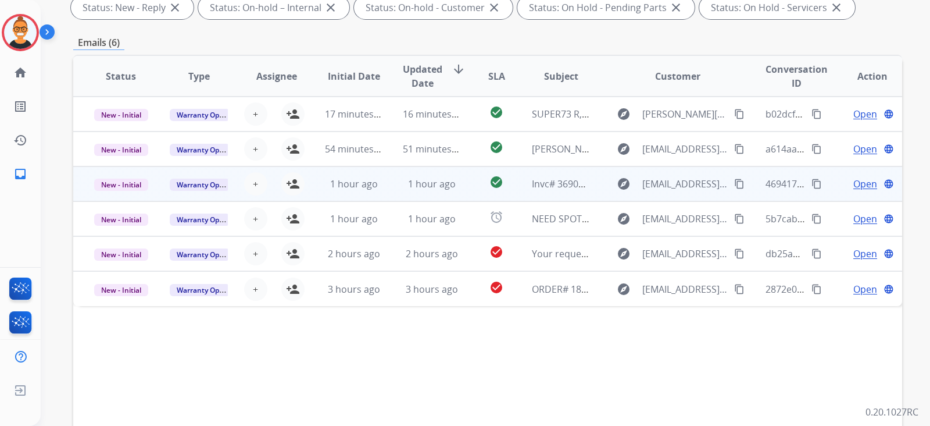
scroll to position [290, 0]
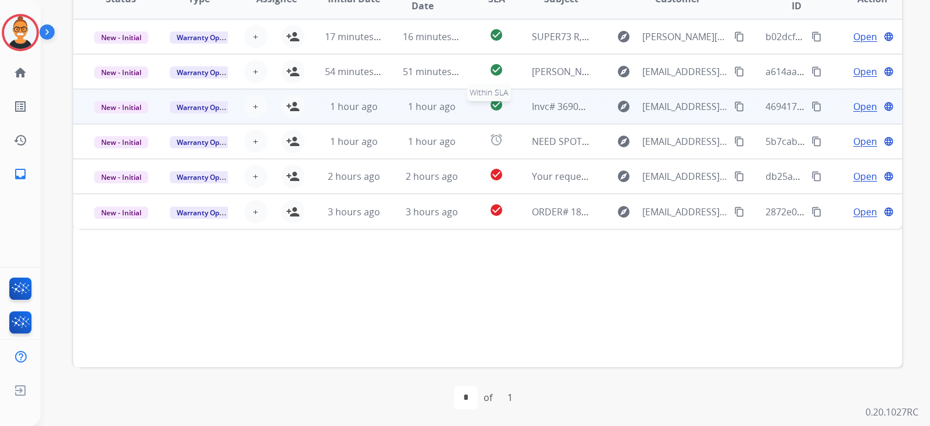
click at [494, 103] on mat-icon "check_circle" at bounding box center [497, 105] width 14 height 14
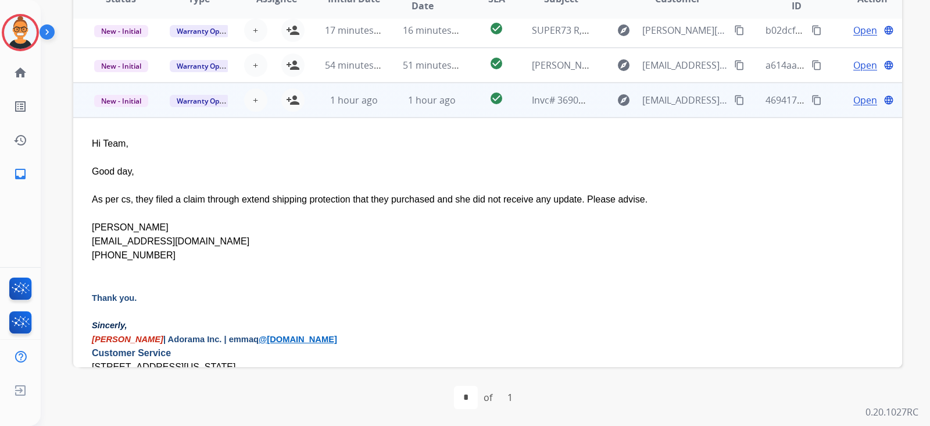
scroll to position [0, 0]
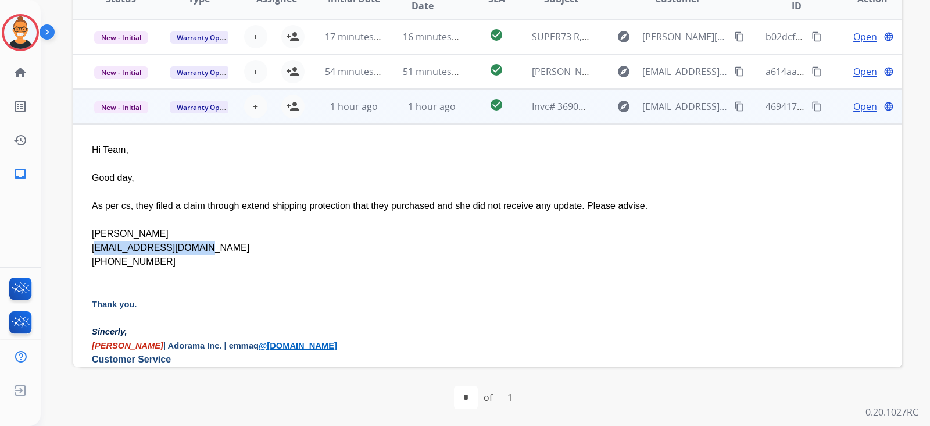
drag, startPoint x: 195, startPoint y: 248, endPoint x: 91, endPoint y: 242, distance: 104.3
click at [91, 242] on td "Hi Team, Good day, As per cs, they filed a claim through extend shipping protec…" at bounding box center [410, 287] width 674 height 327
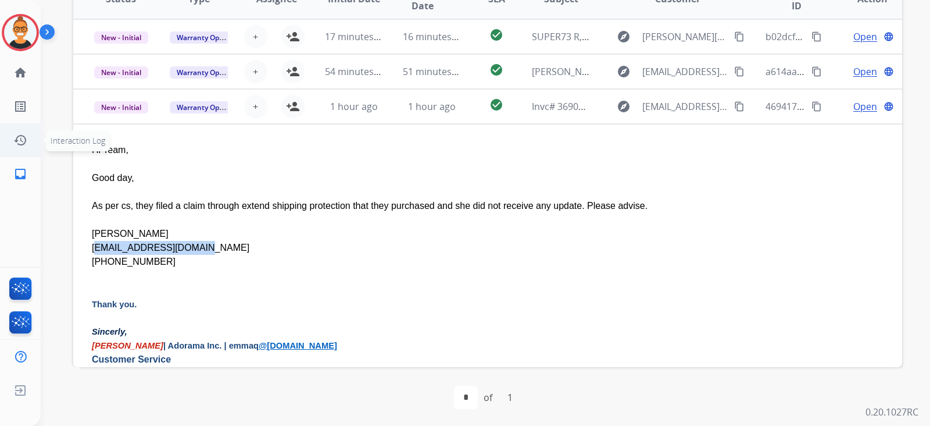
copy div "[EMAIL_ADDRESS][DOMAIN_NAME]"
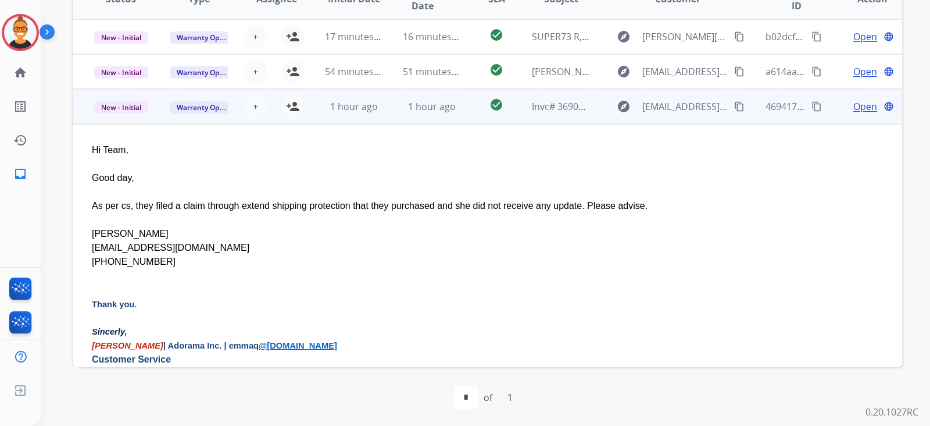
click at [854, 105] on span "Open" at bounding box center [866, 106] width 24 height 14
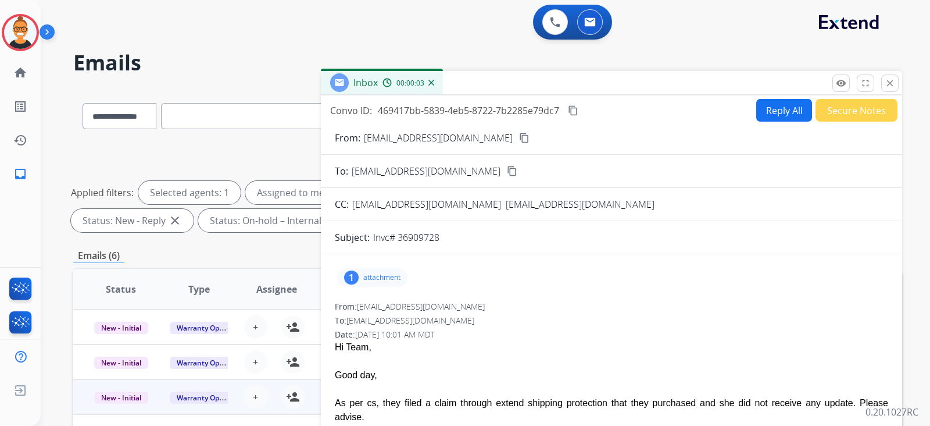
click at [791, 106] on button "Reply All" at bounding box center [785, 110] width 56 height 23
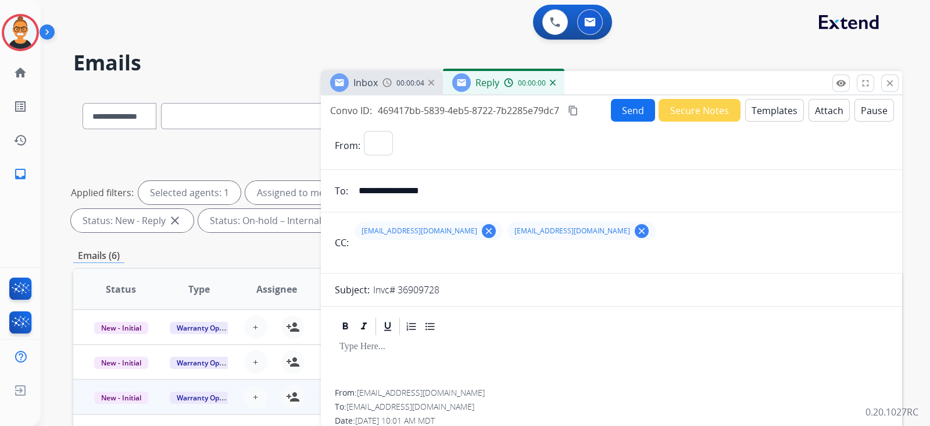
click at [791, 106] on button "Templates" at bounding box center [775, 110] width 59 height 23
select select "**********"
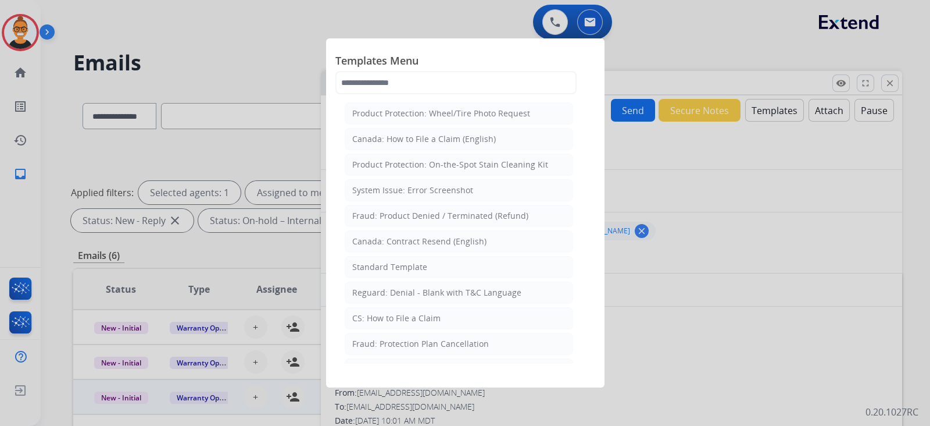
click at [356, 64] on span "Templates Menu" at bounding box center [466, 61] width 260 height 19
click at [386, 74] on input "text" at bounding box center [456, 82] width 241 height 23
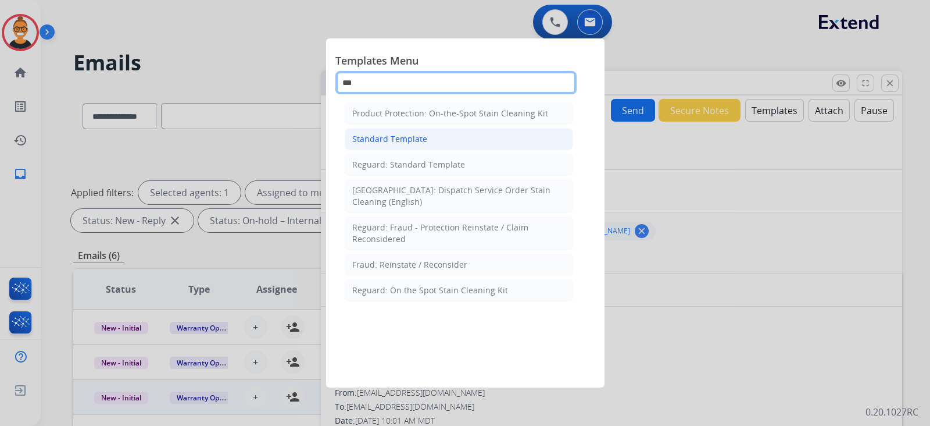
type input "***"
click at [384, 141] on div "Standard Template" at bounding box center [389, 139] width 75 height 12
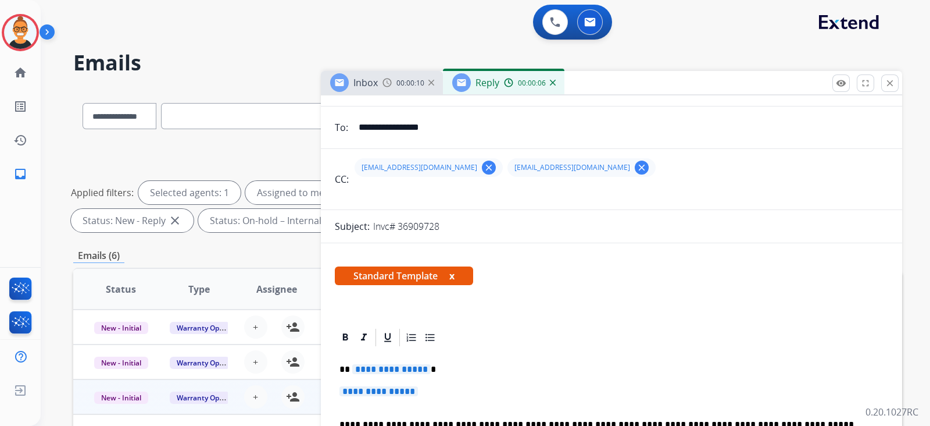
scroll to position [145, 0]
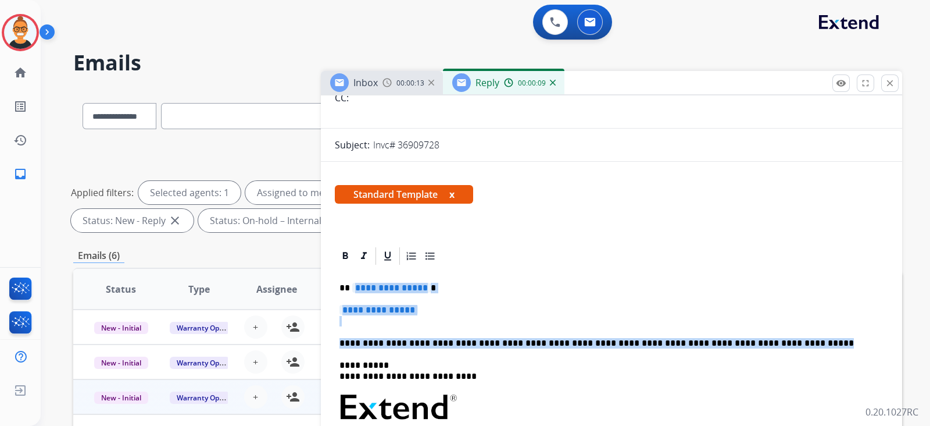
drag, startPoint x: 763, startPoint y: 341, endPoint x: 351, endPoint y: 283, distance: 416.4
click at [351, 283] on div "**********" at bounding box center [612, 434] width 554 height 336
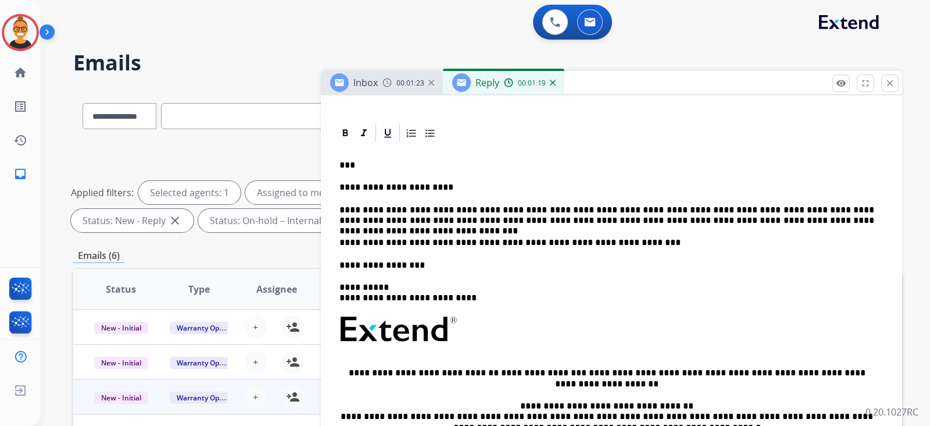
scroll to position [290, 0]
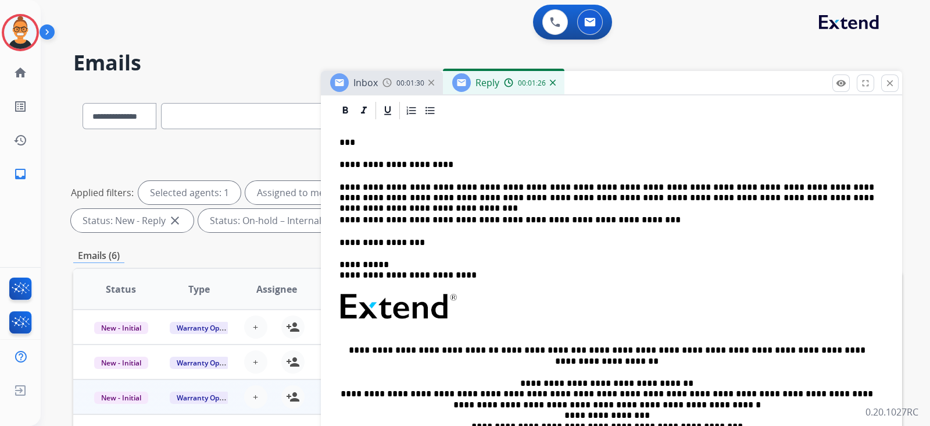
click at [680, 197] on p "**********" at bounding box center [607, 193] width 535 height 22
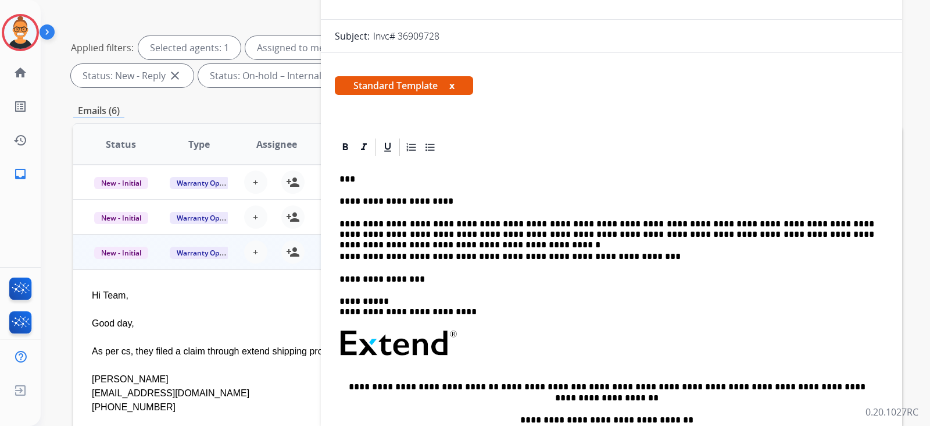
scroll to position [52, 0]
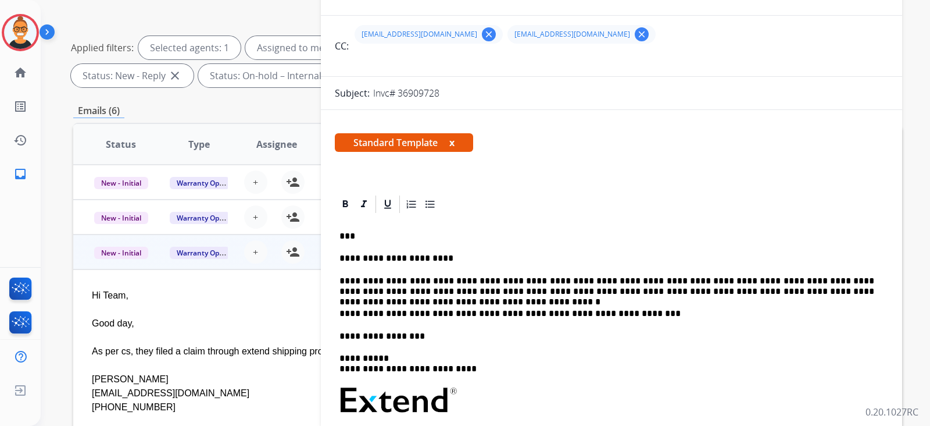
click at [862, 291] on p "**********" at bounding box center [607, 287] width 535 height 22
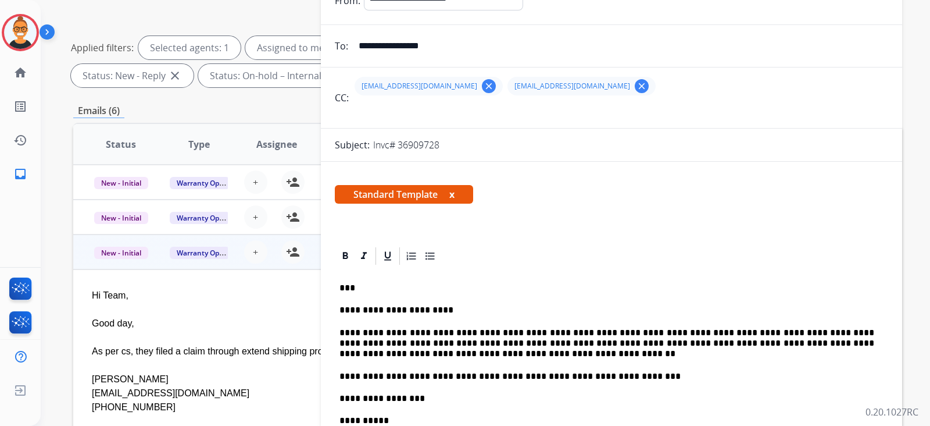
scroll to position [0, 0]
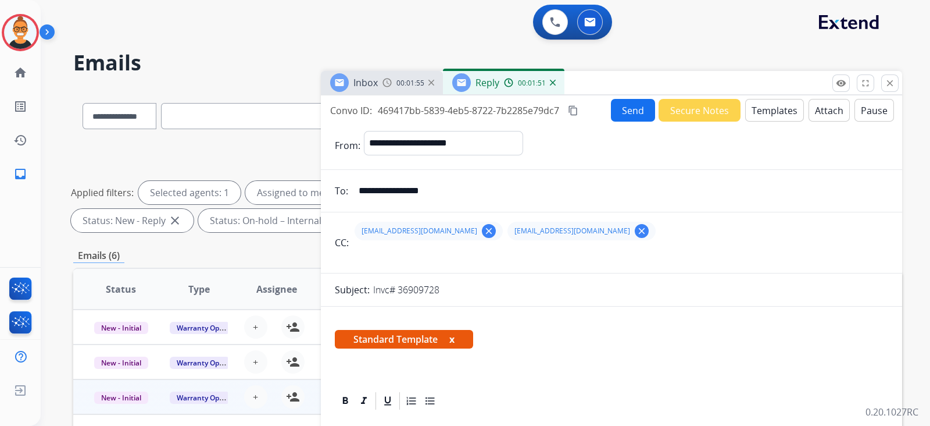
click at [614, 117] on button "Send" at bounding box center [633, 110] width 44 height 23
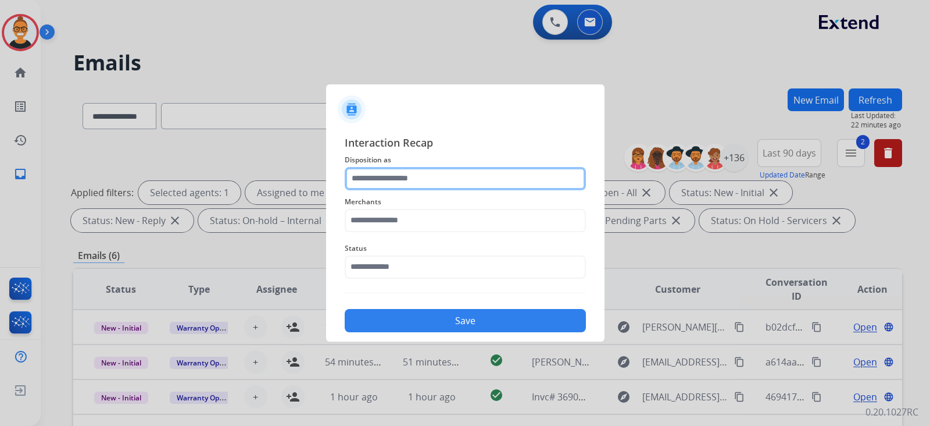
click at [403, 173] on input "text" at bounding box center [465, 178] width 241 height 23
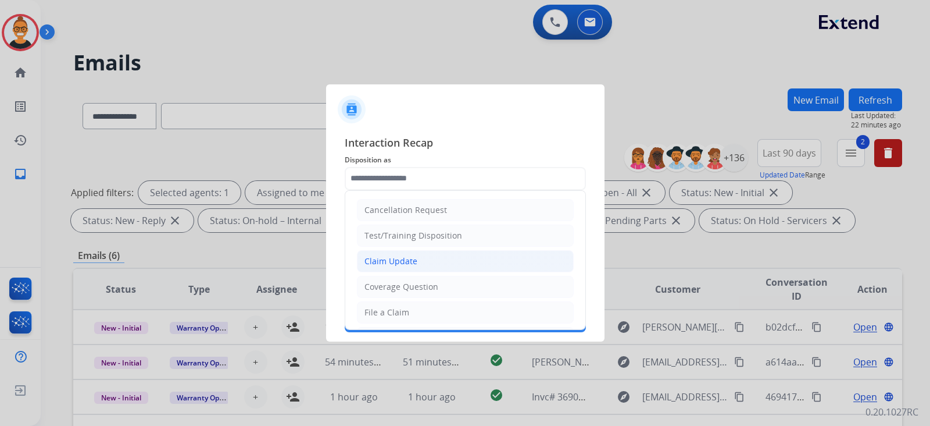
click at [401, 262] on div "Claim Update" at bounding box center [391, 261] width 53 height 12
type input "**********"
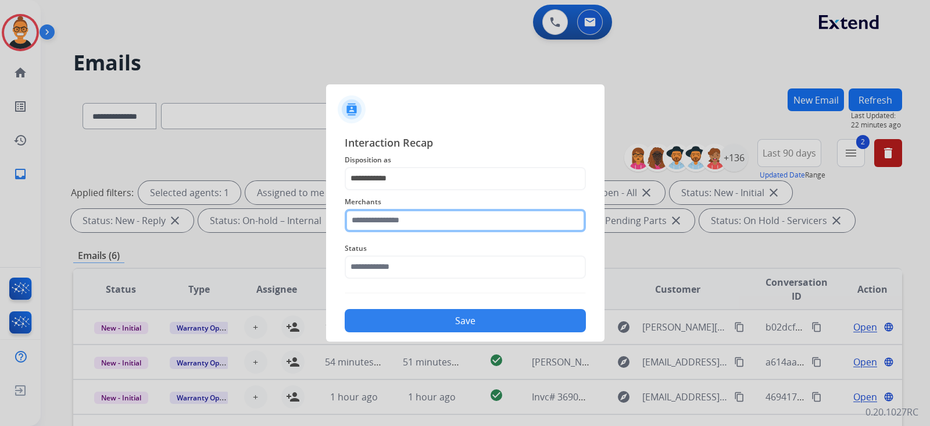
click at [400, 224] on input "text" at bounding box center [465, 220] width 241 height 23
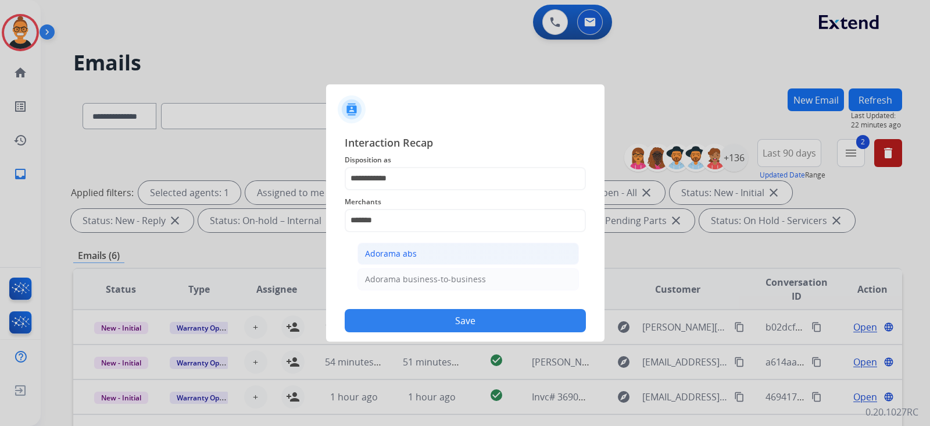
click at [384, 254] on div "Adorama abs" at bounding box center [391, 254] width 52 height 12
type input "**********"
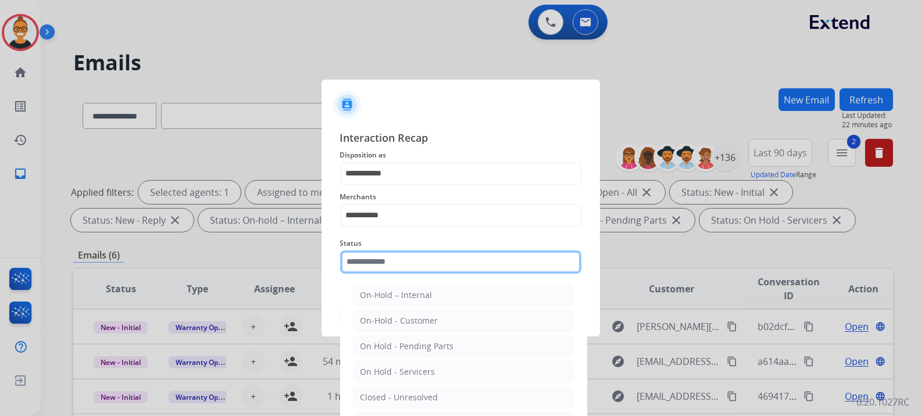
click at [383, 258] on input "text" at bounding box center [460, 262] width 241 height 23
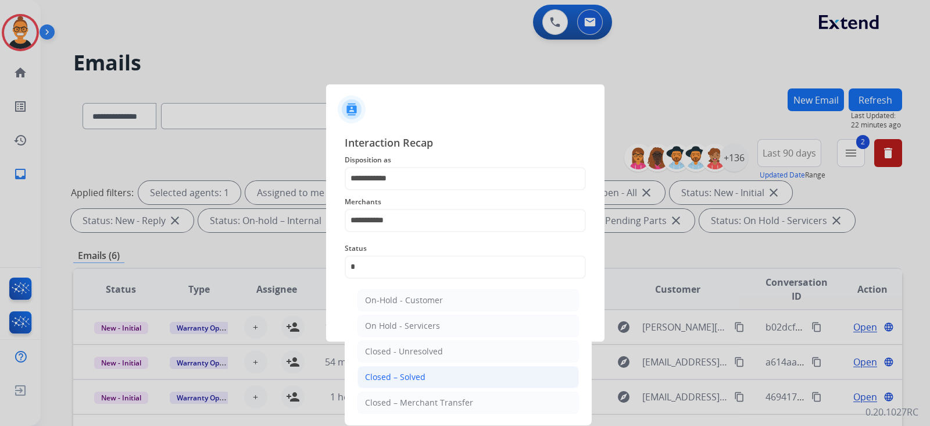
click at [402, 371] on div "Closed – Solved" at bounding box center [395, 377] width 60 height 12
type input "**********"
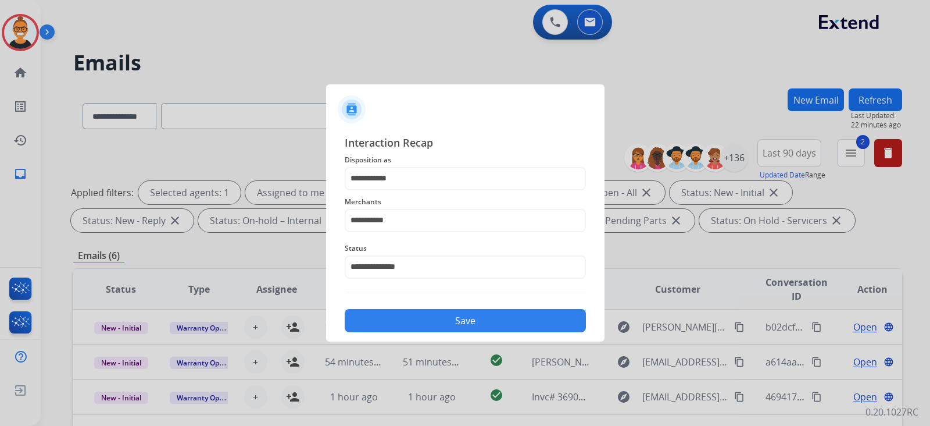
click at [401, 332] on div "Save" at bounding box center [465, 317] width 241 height 30
click at [397, 325] on button "Save" at bounding box center [465, 320] width 241 height 23
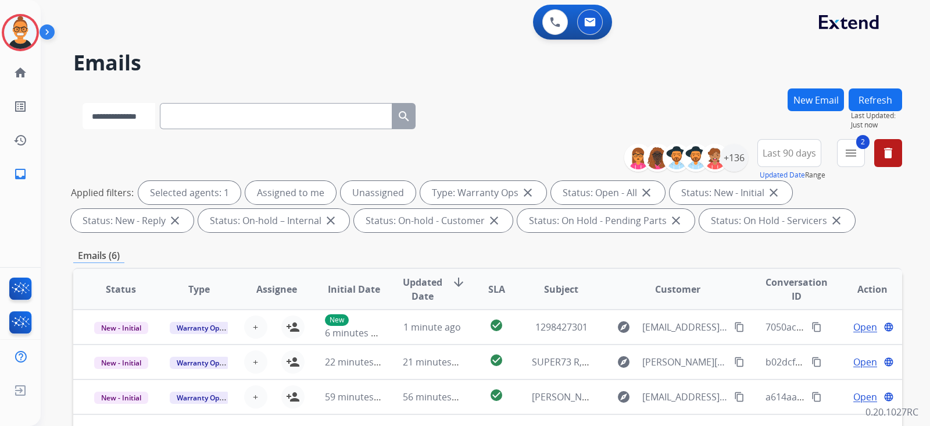
click at [155, 112] on select "**********" at bounding box center [119, 116] width 73 height 26
click at [83, 103] on select "**********" at bounding box center [119, 116] width 73 height 26
click at [127, 115] on select "**********" at bounding box center [119, 116] width 73 height 26
select select "**********"
click at [83, 103] on select "**********" at bounding box center [119, 116] width 73 height 26
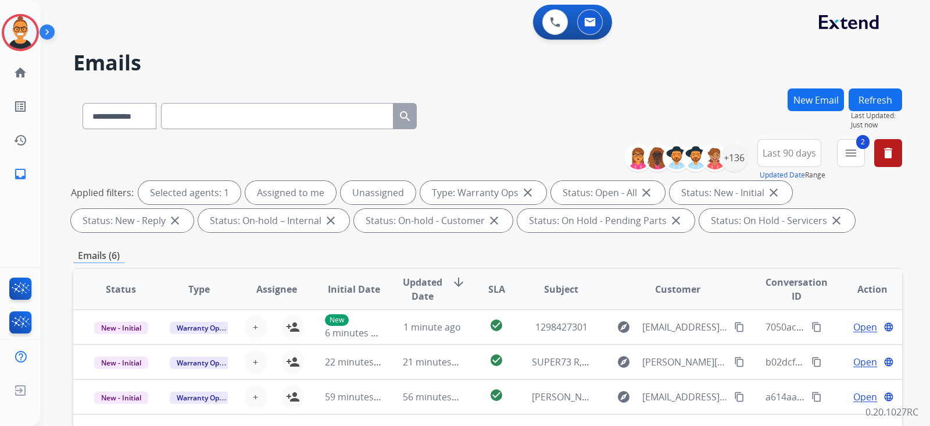
click at [191, 123] on input "text" at bounding box center [277, 116] width 233 height 26
paste input "**********"
type input "**********"
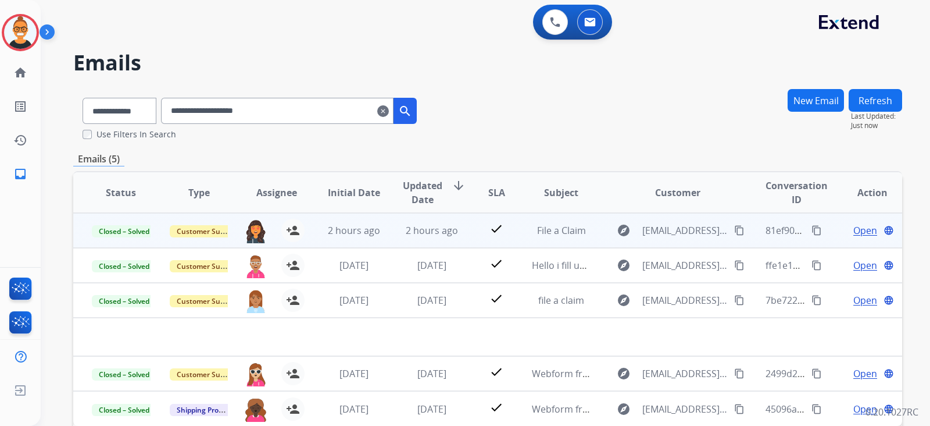
click at [444, 239] on td "2 hours ago" at bounding box center [423, 230] width 78 height 35
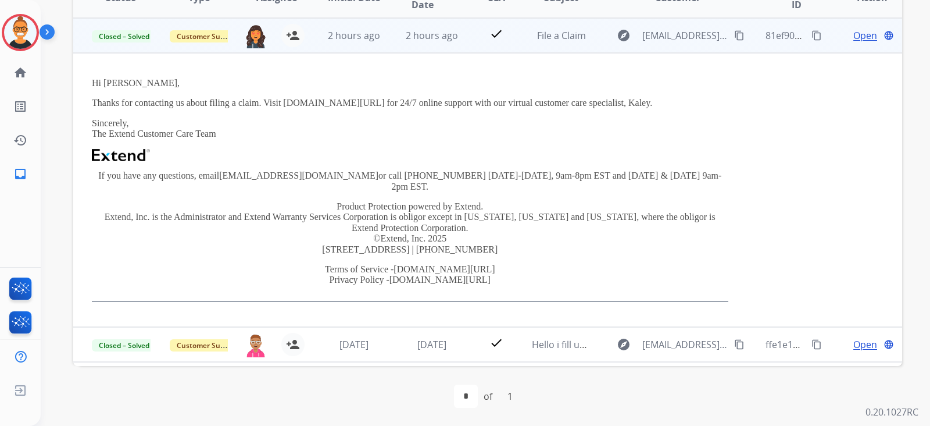
scroll to position [122, 0]
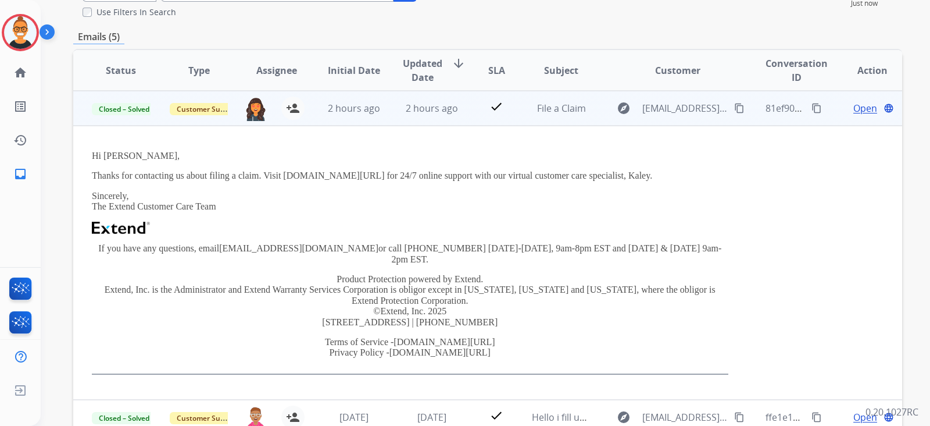
click at [860, 110] on span "Open" at bounding box center [866, 108] width 24 height 14
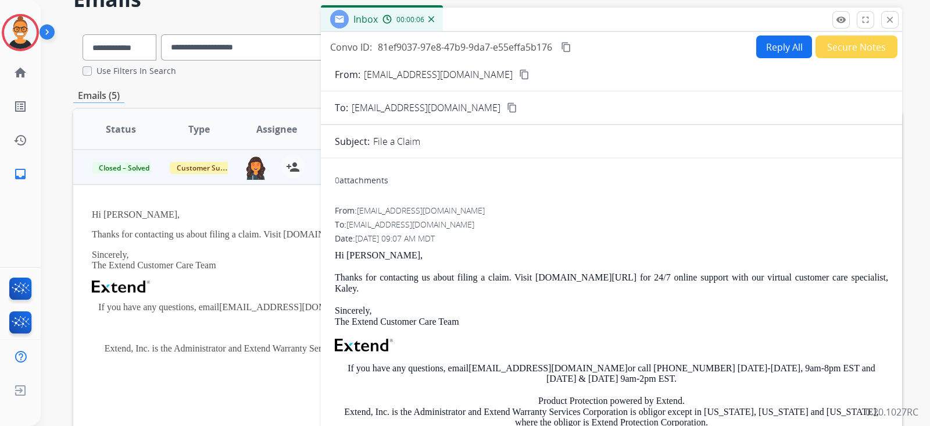
scroll to position [49, 0]
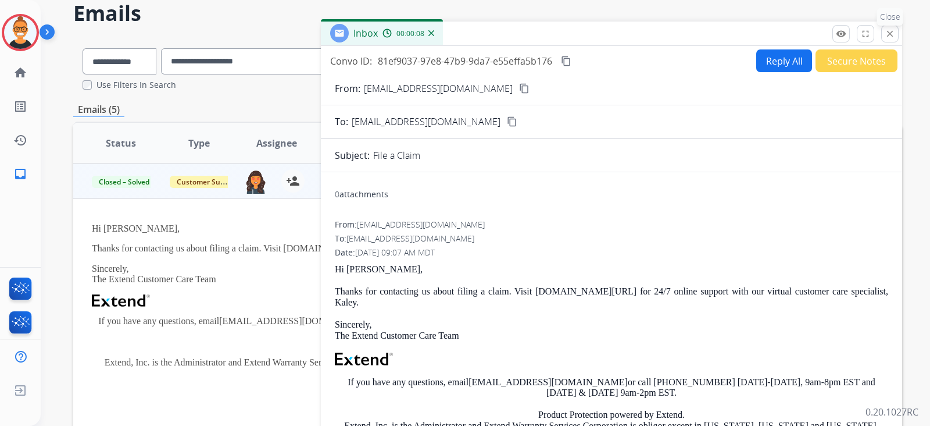
click at [887, 35] on mat-icon "close" at bounding box center [890, 33] width 10 height 10
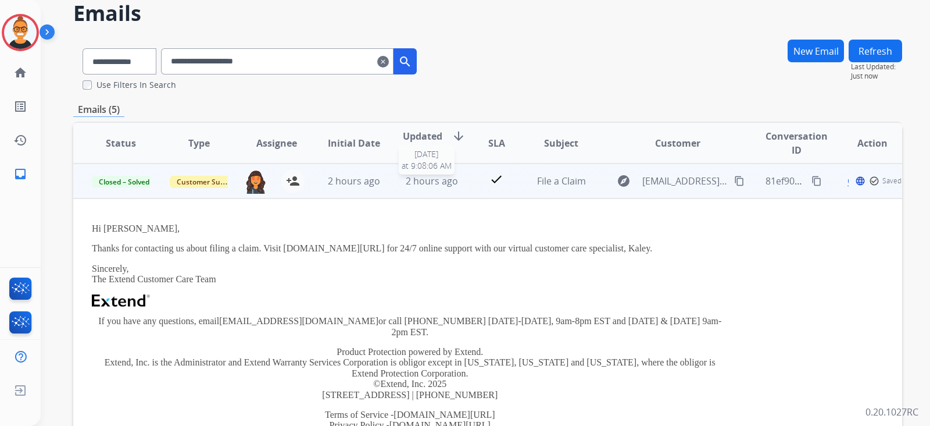
click at [433, 186] on span "2 hours ago" at bounding box center [432, 180] width 52 height 13
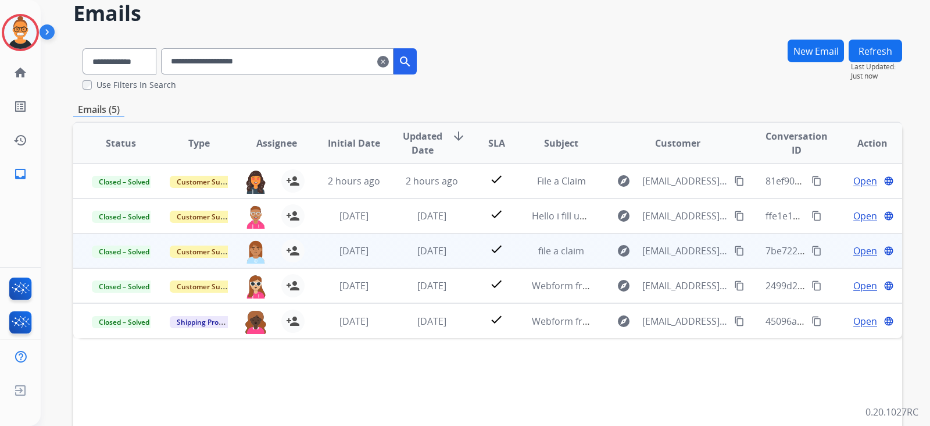
click at [493, 260] on td "check" at bounding box center [488, 250] width 52 height 35
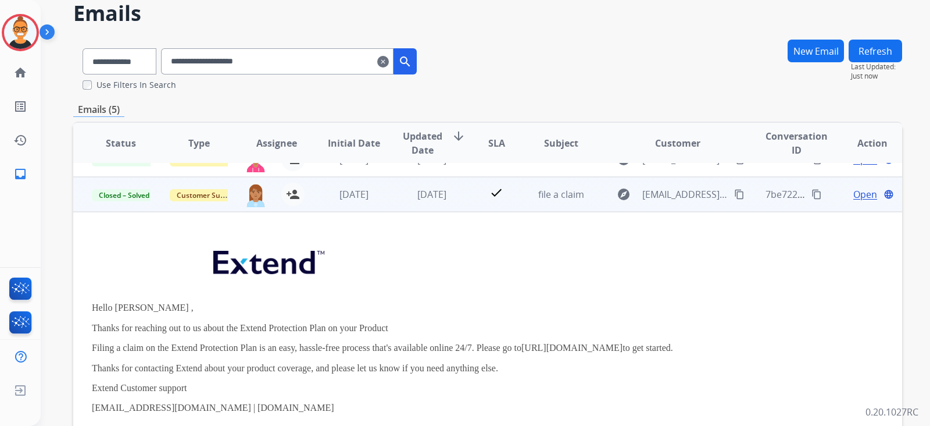
scroll to position [0, 0]
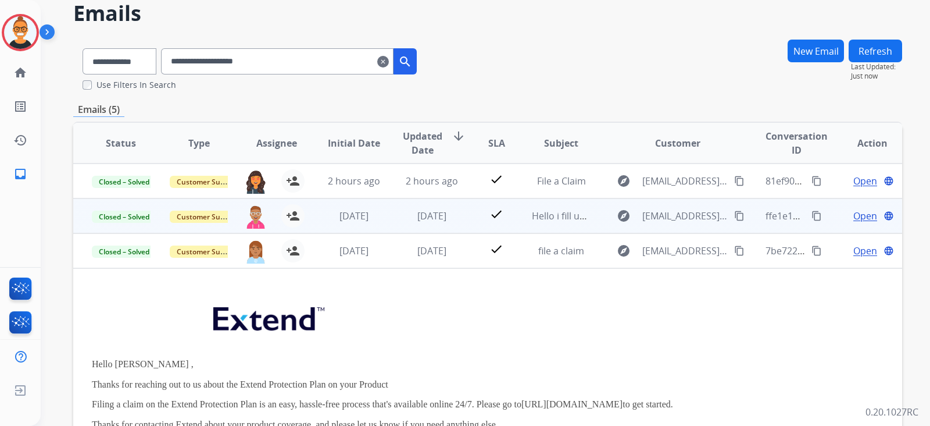
click at [464, 218] on td "check" at bounding box center [488, 215] width 52 height 35
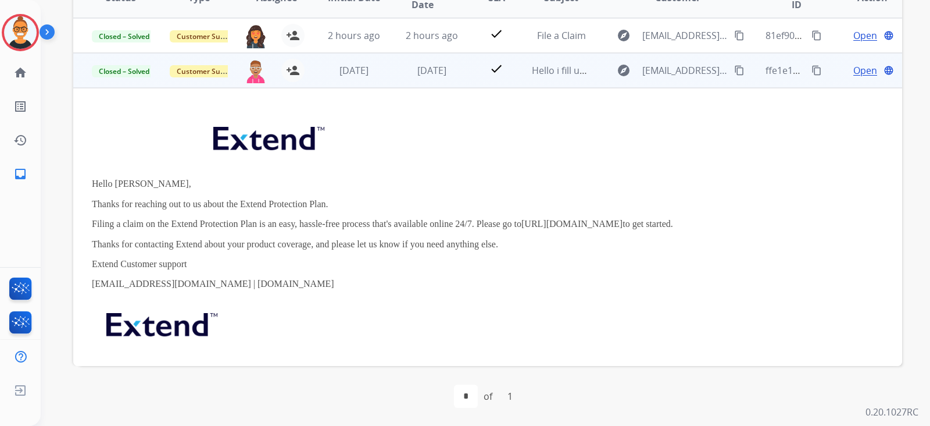
click at [861, 70] on span "Open" at bounding box center [866, 70] width 24 height 14
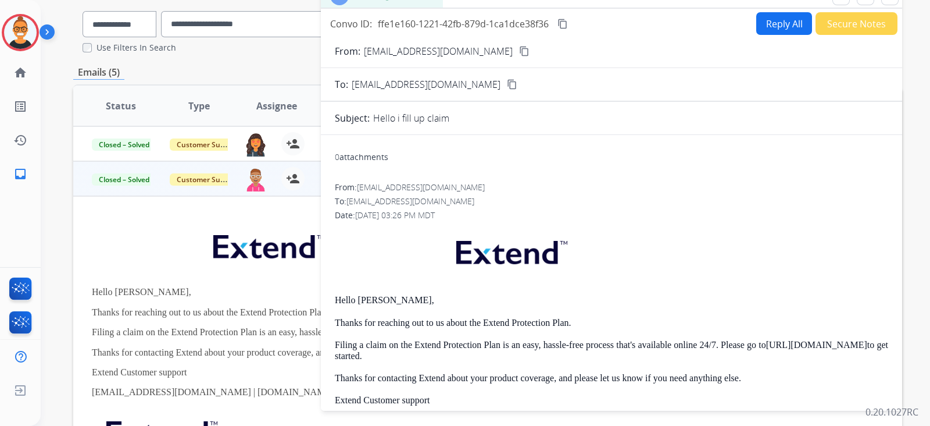
scroll to position [72, 0]
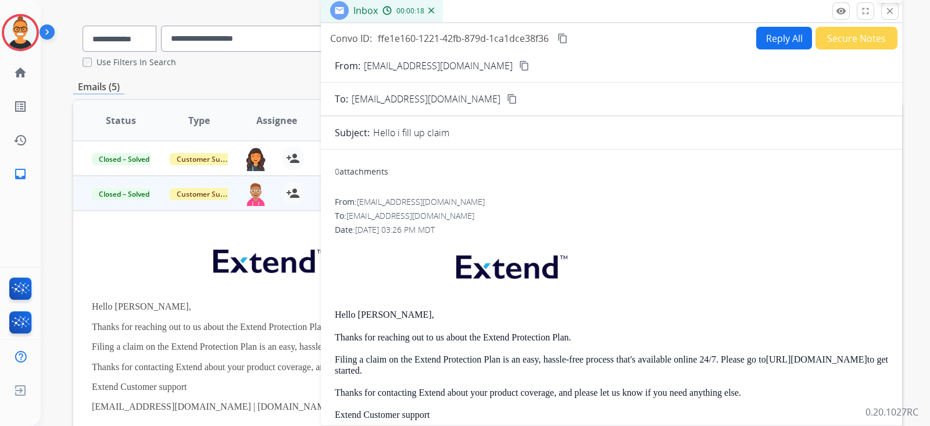
click at [887, 6] on mat-icon "close" at bounding box center [890, 11] width 10 height 10
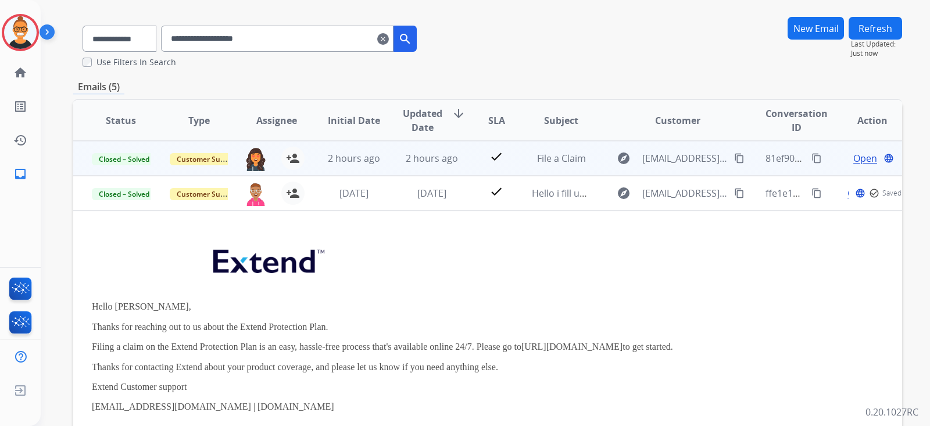
click at [472, 158] on td "check" at bounding box center [488, 158] width 52 height 35
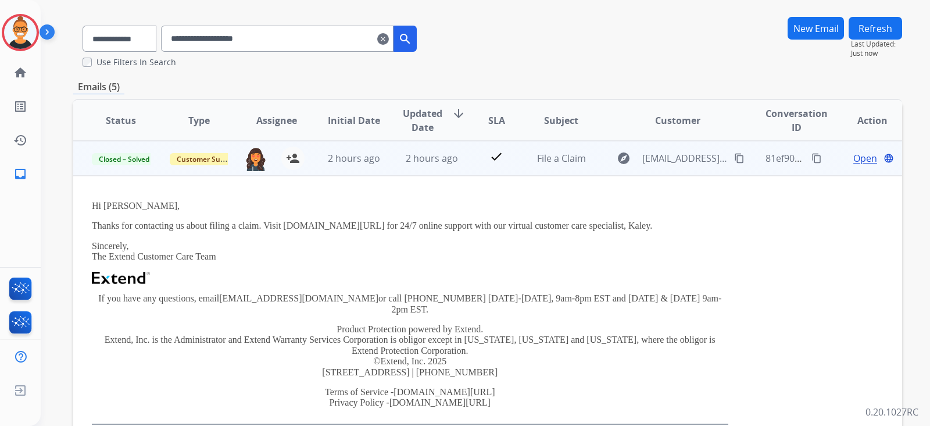
click at [472, 158] on td "check" at bounding box center [488, 158] width 52 height 35
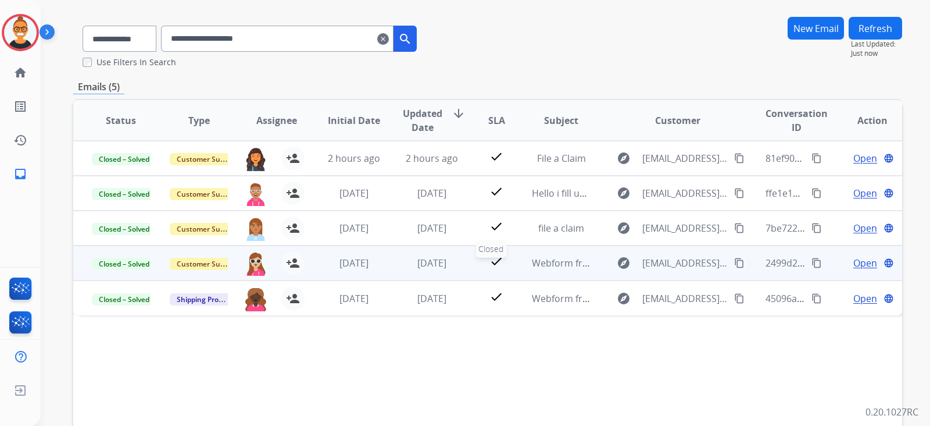
click at [506, 269] on div "check" at bounding box center [496, 262] width 33 height 17
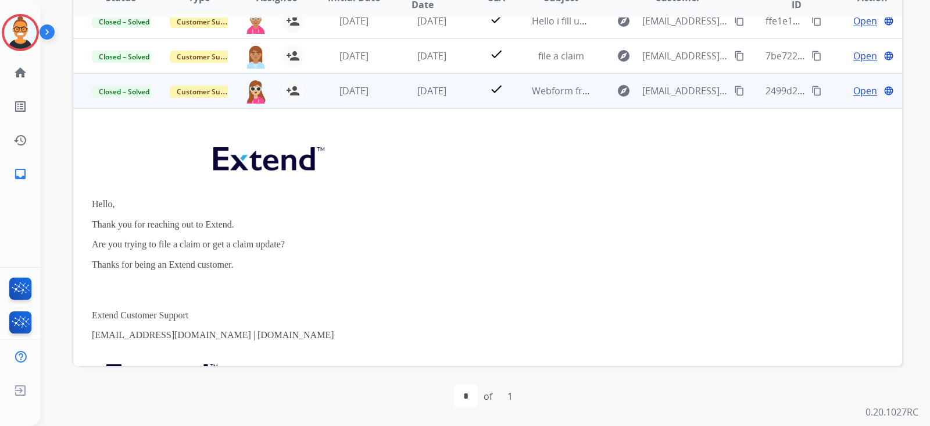
scroll to position [0, 0]
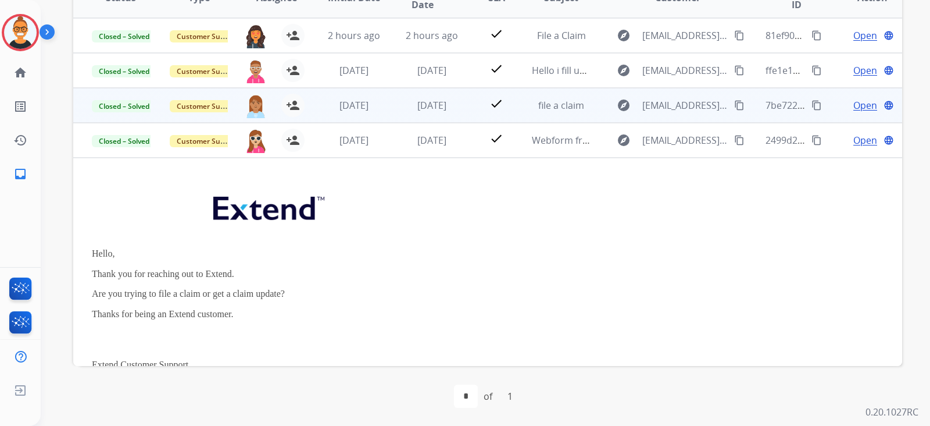
click at [462, 108] on td "check" at bounding box center [488, 105] width 52 height 35
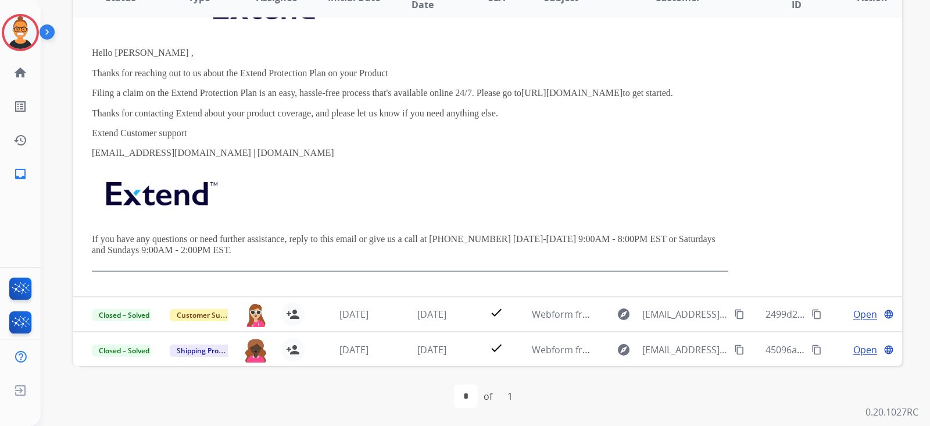
scroll to position [20, 0]
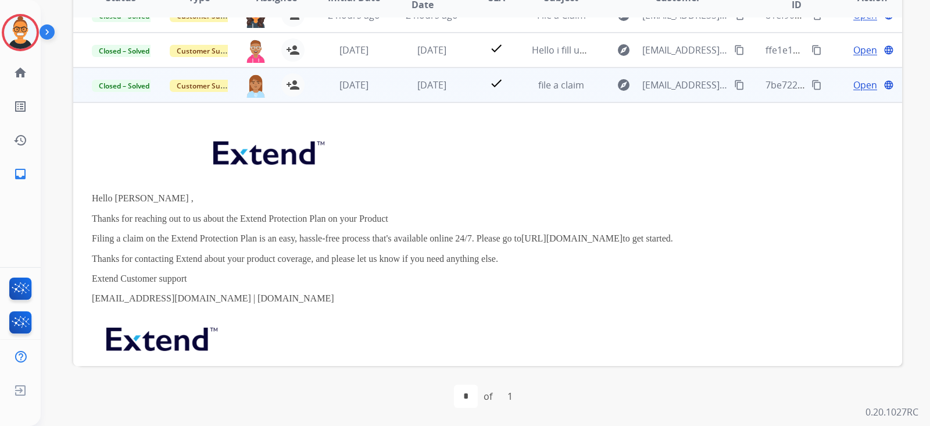
click at [854, 83] on span "Open" at bounding box center [866, 85] width 24 height 14
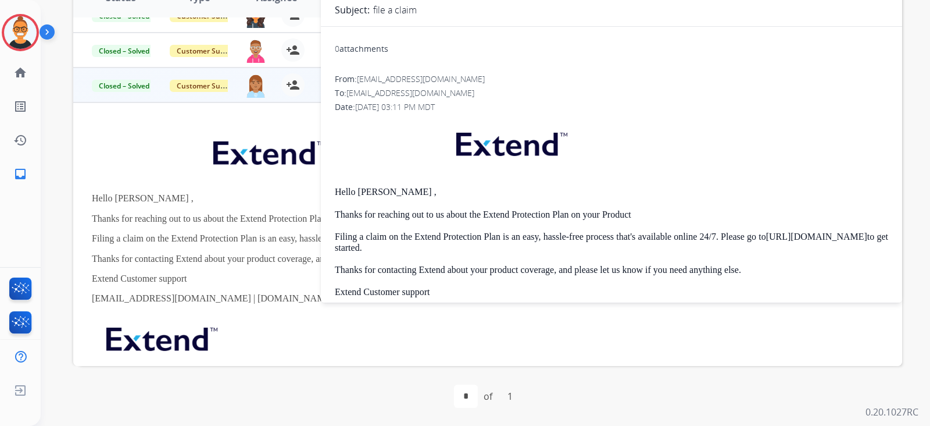
scroll to position [0, 0]
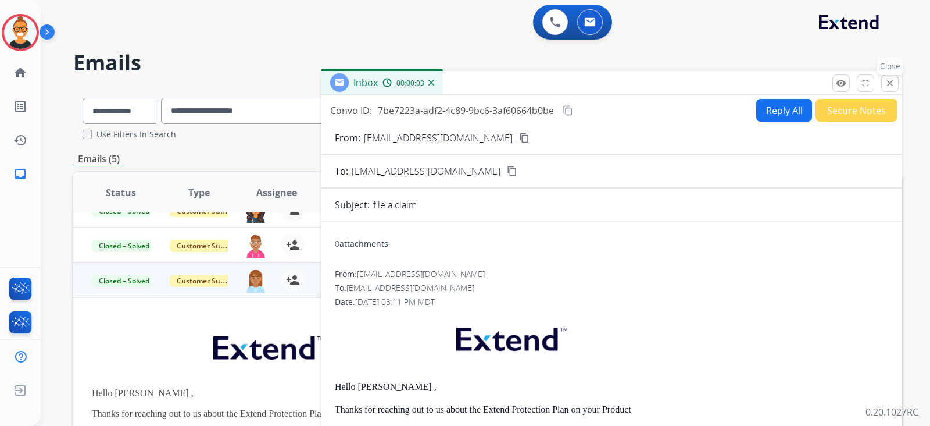
click at [890, 79] on mat-icon "close" at bounding box center [890, 83] width 10 height 10
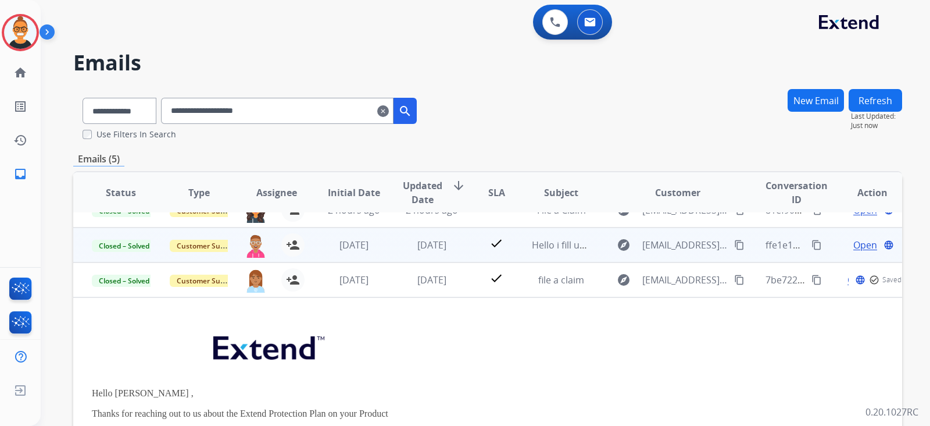
click at [378, 247] on div "[DATE]" at bounding box center [354, 245] width 59 height 14
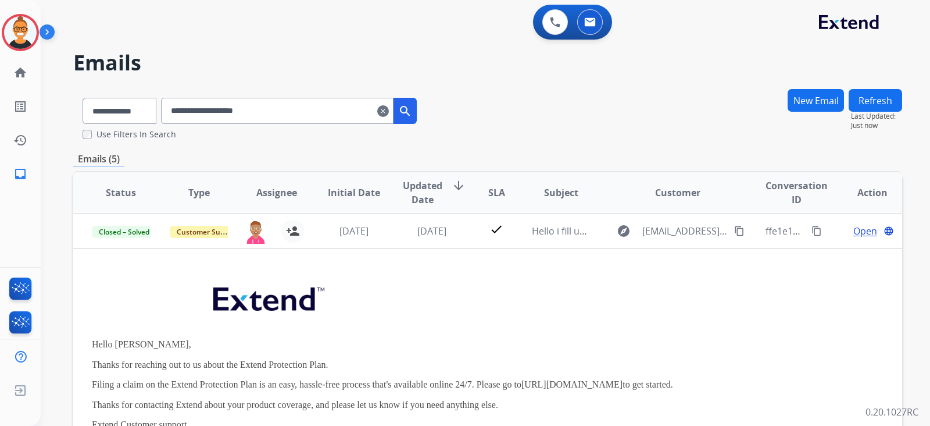
scroll to position [145, 0]
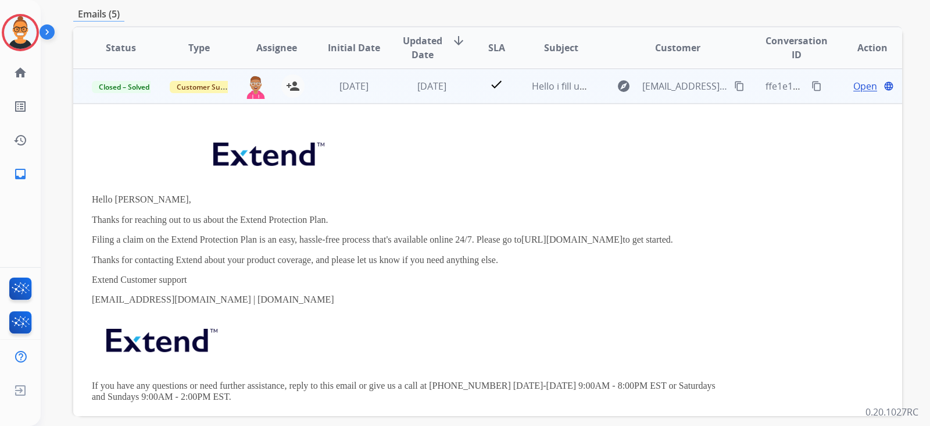
click at [854, 79] on span "Open" at bounding box center [866, 86] width 24 height 14
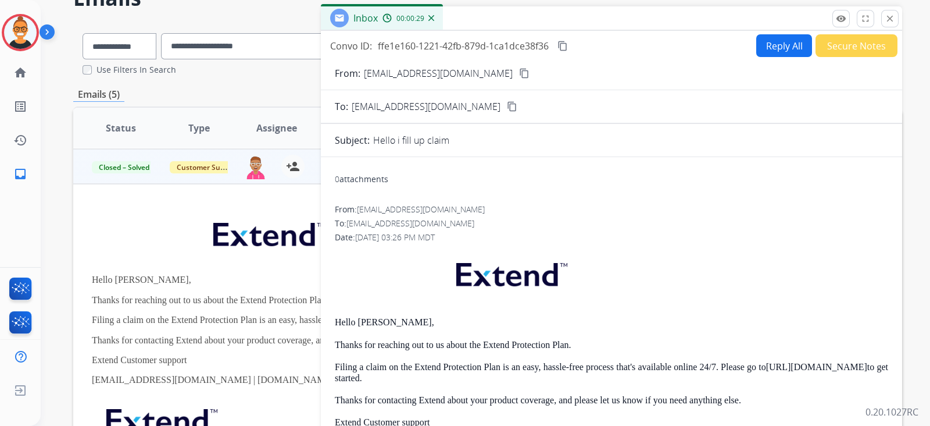
scroll to position [0, 0]
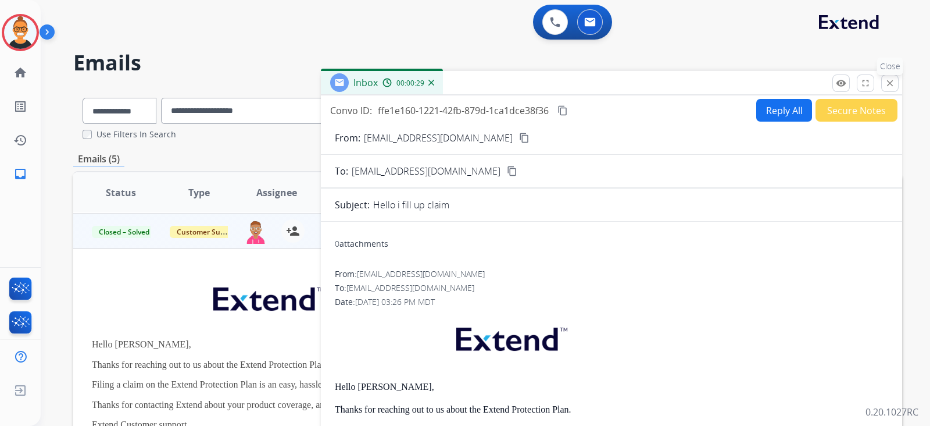
click at [894, 85] on mat-icon "close" at bounding box center [890, 83] width 10 height 10
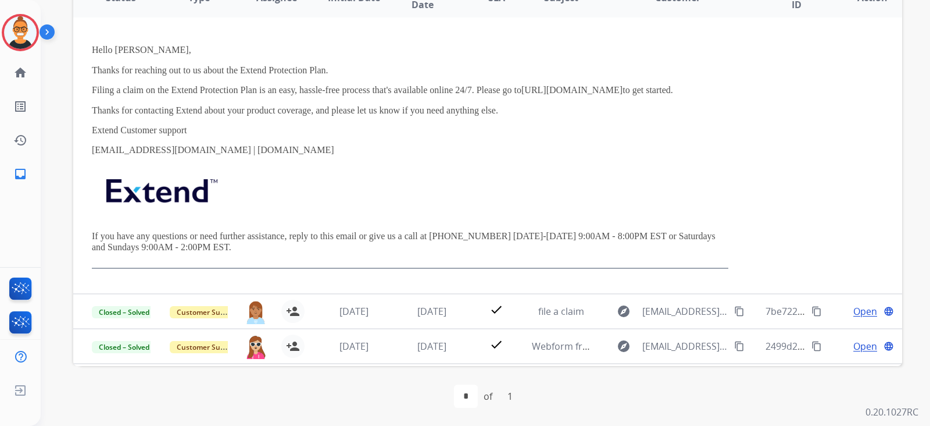
scroll to position [166, 0]
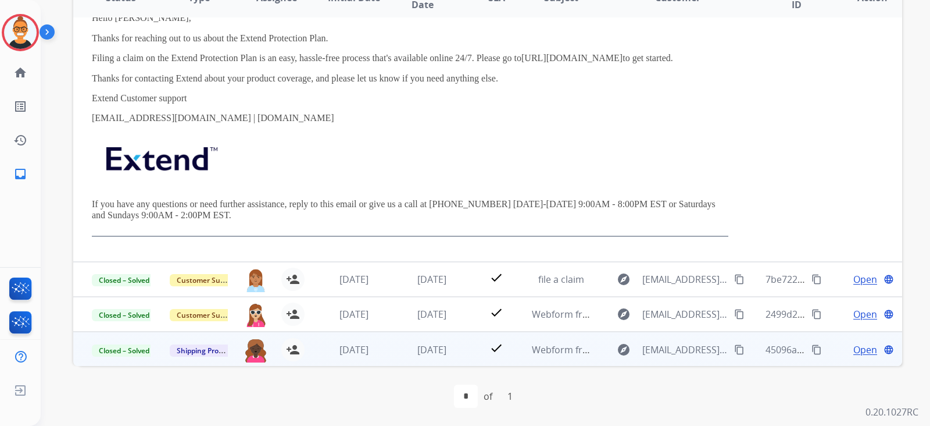
click at [468, 350] on td "check" at bounding box center [488, 348] width 52 height 35
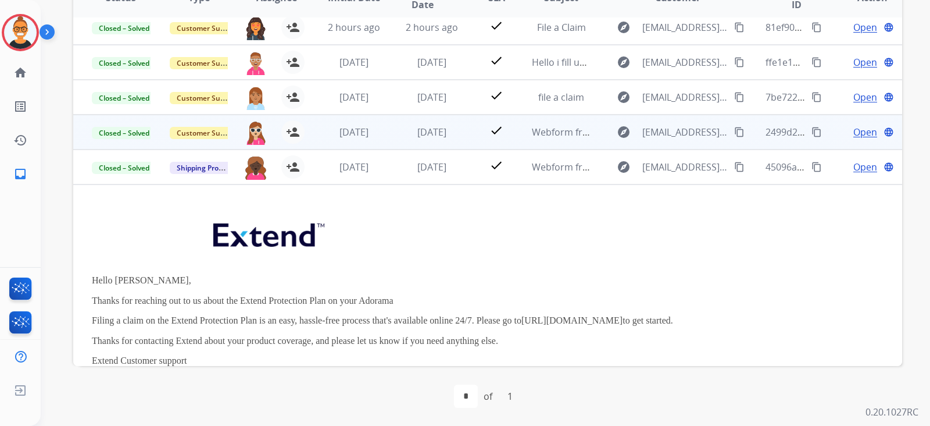
scroll to position [0, 0]
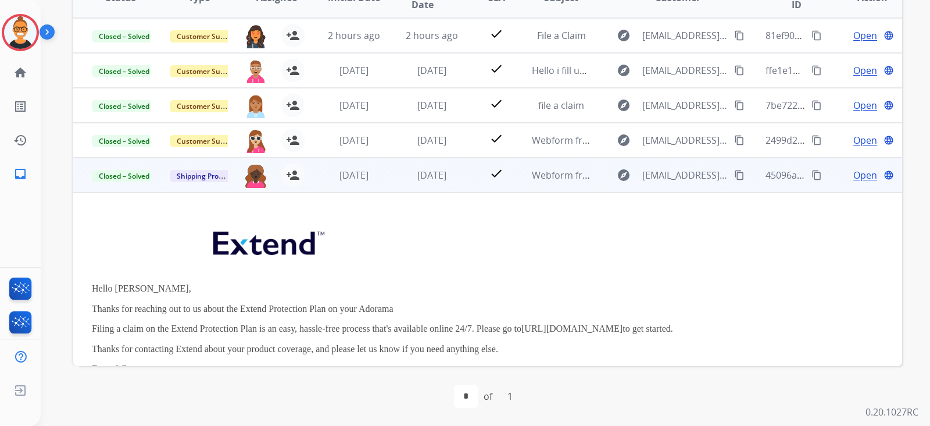
click at [854, 171] on span "Open" at bounding box center [866, 175] width 24 height 14
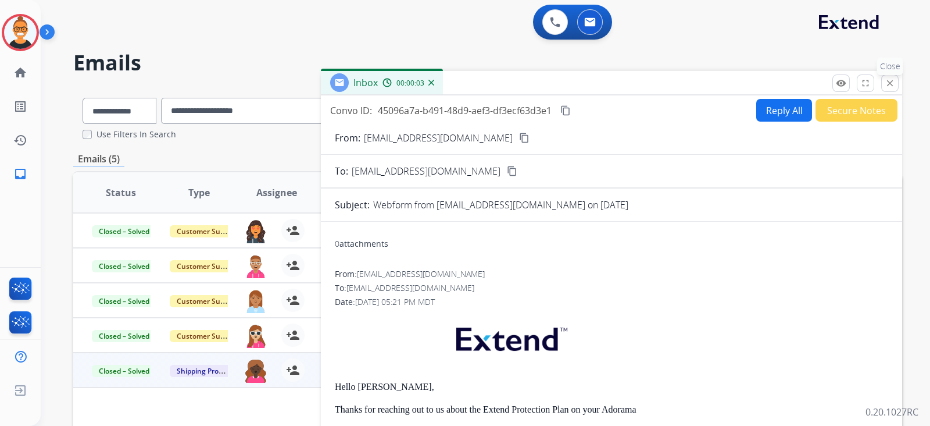
click at [888, 81] on mat-icon "close" at bounding box center [890, 83] width 10 height 10
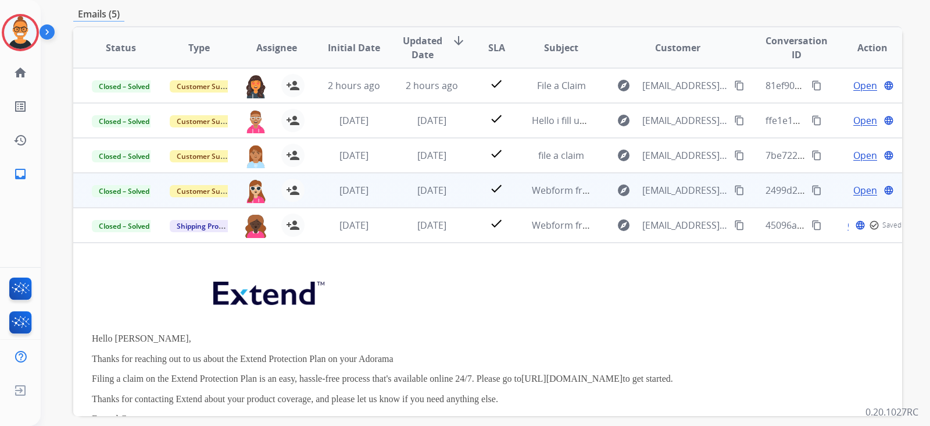
click at [395, 188] on td "[DATE]" at bounding box center [423, 190] width 78 height 35
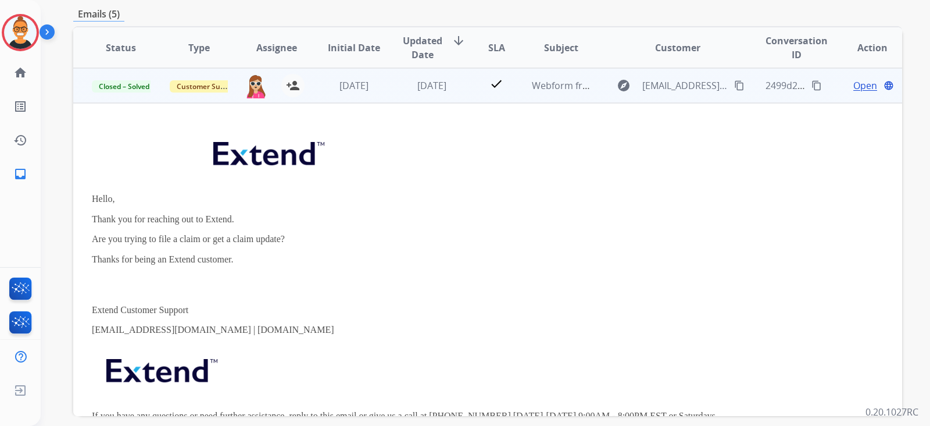
click at [859, 84] on span "Open" at bounding box center [866, 86] width 24 height 14
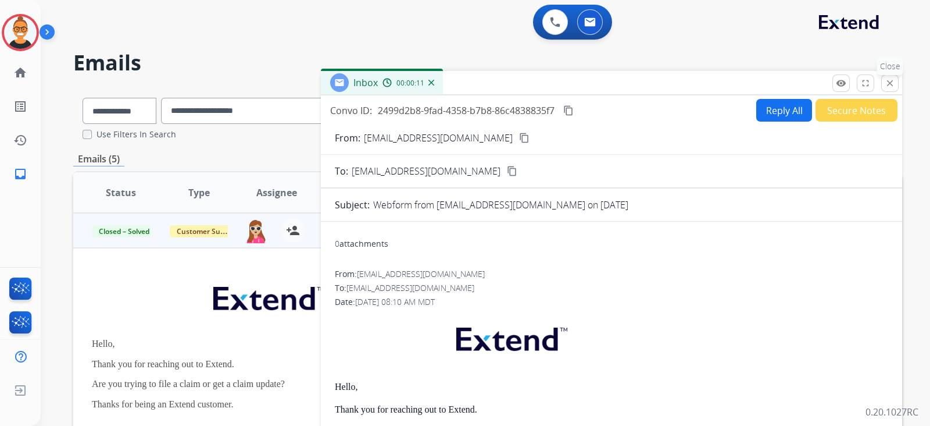
click at [887, 86] on mat-icon "close" at bounding box center [890, 83] width 10 height 10
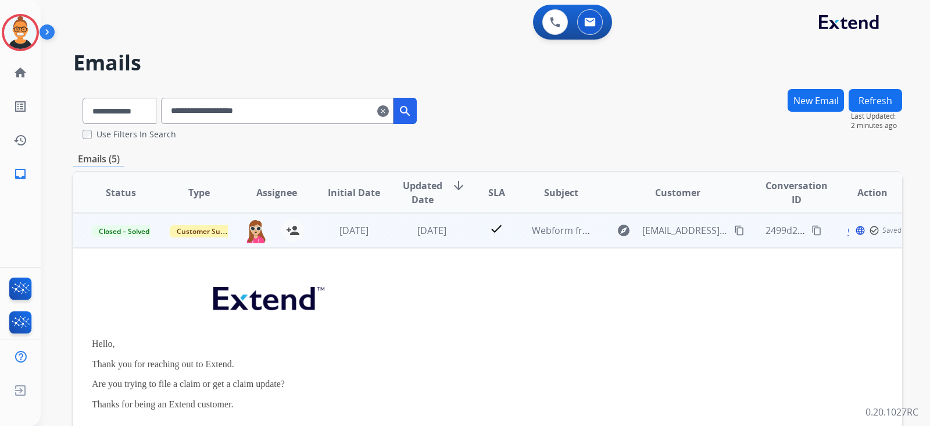
click at [437, 238] on td "[DATE]" at bounding box center [423, 230] width 78 height 35
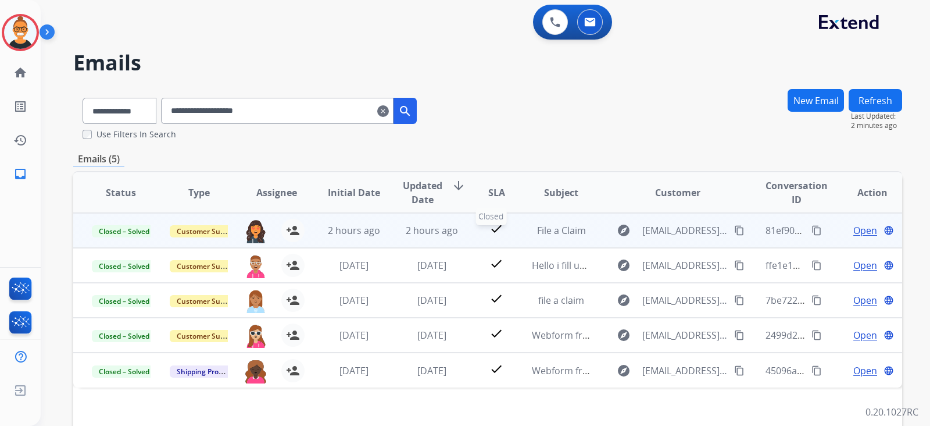
click at [480, 231] on div "check" at bounding box center [496, 230] width 33 height 17
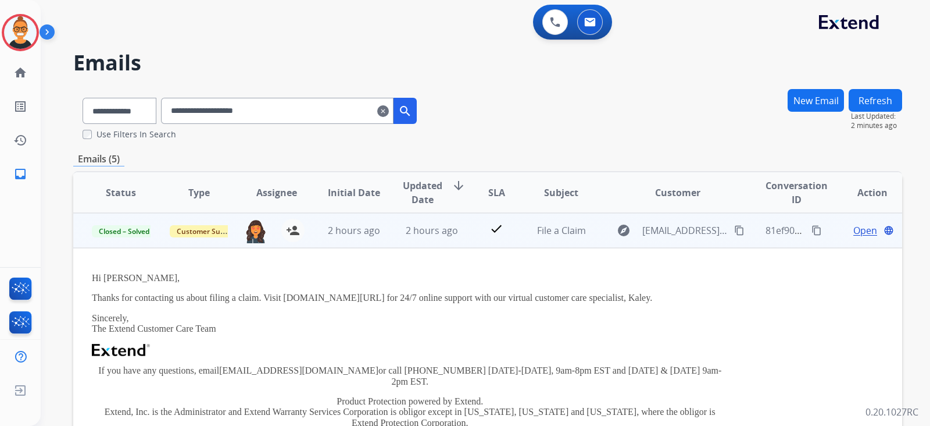
click at [854, 234] on span "Open" at bounding box center [866, 230] width 24 height 14
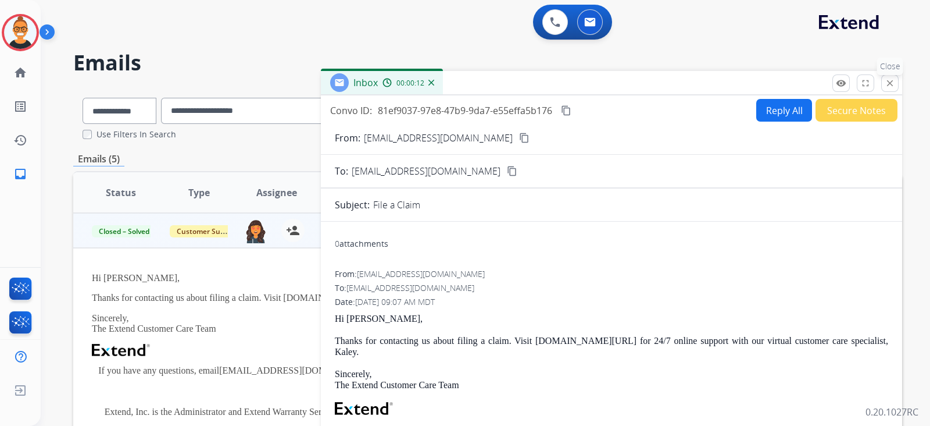
click at [887, 83] on mat-icon "close" at bounding box center [890, 83] width 10 height 10
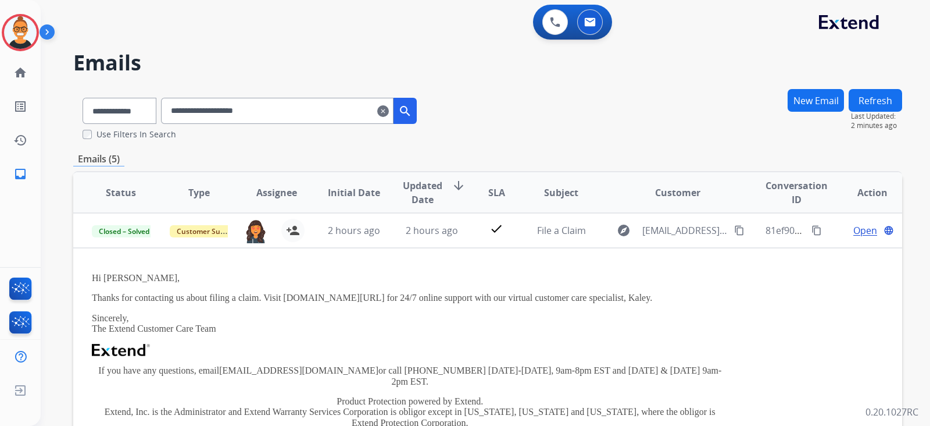
click at [389, 112] on mat-icon "clear" at bounding box center [383, 111] width 12 height 14
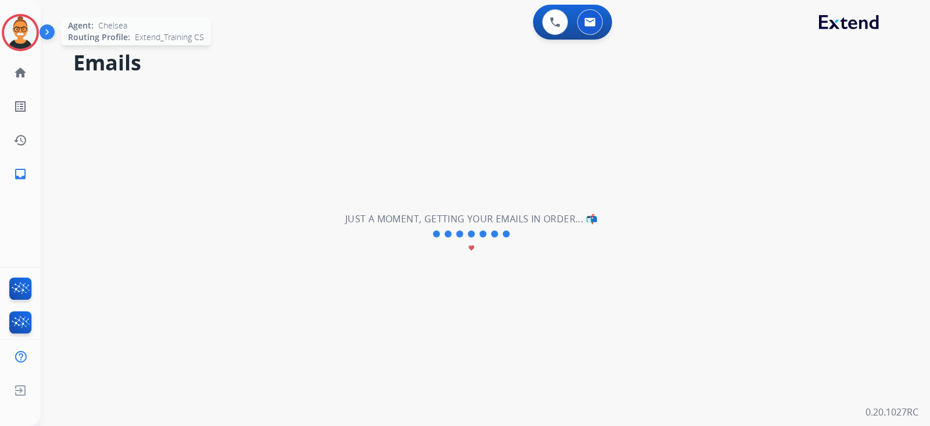
select select "**********"
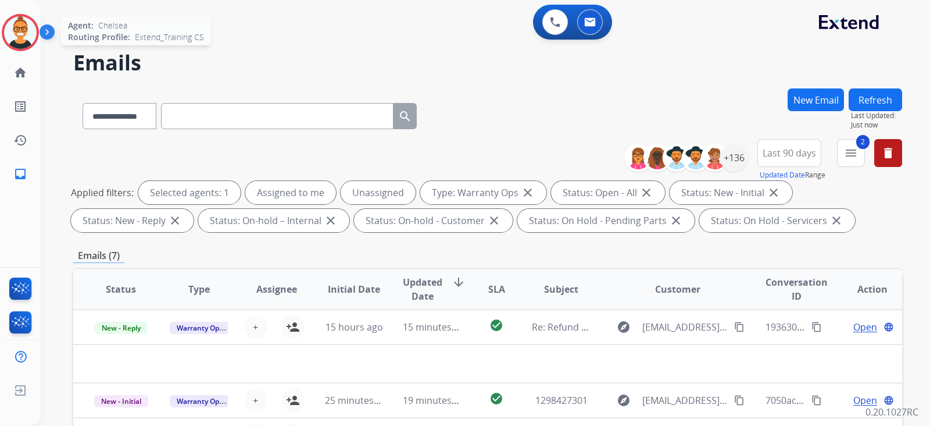
click at [29, 37] on img at bounding box center [20, 32] width 33 height 33
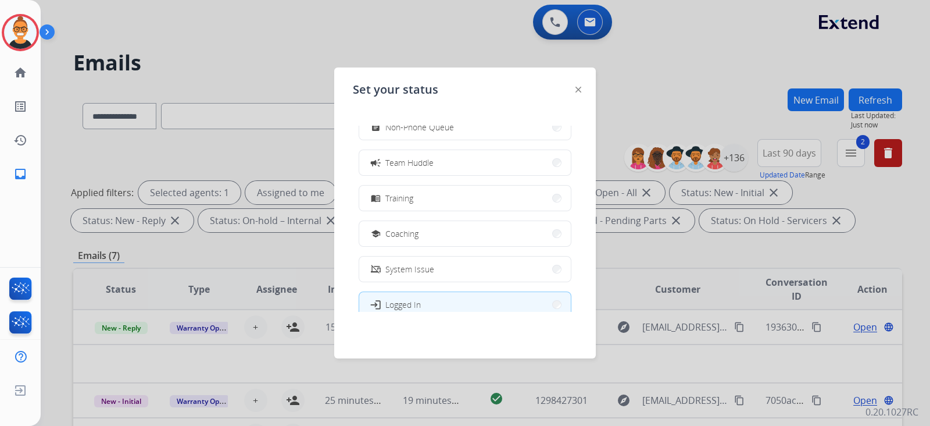
scroll to position [183, 0]
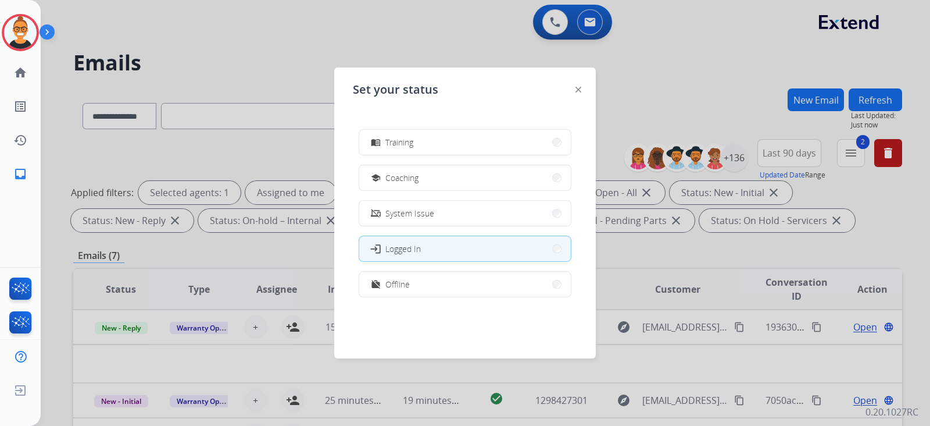
click at [408, 285] on span "Offline" at bounding box center [398, 284] width 24 height 12
